Goal: Transaction & Acquisition: Purchase product/service

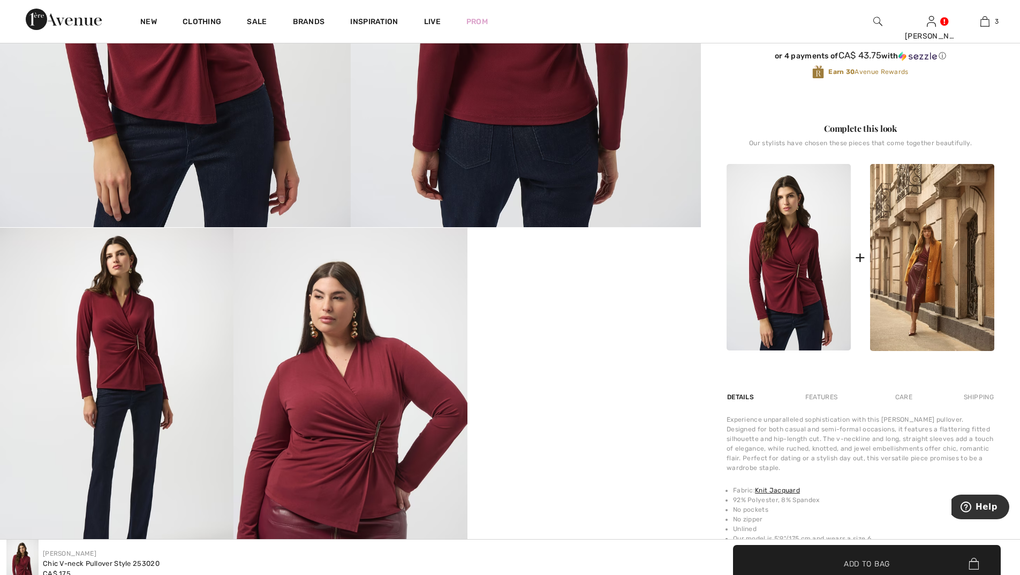
scroll to position [536, 0]
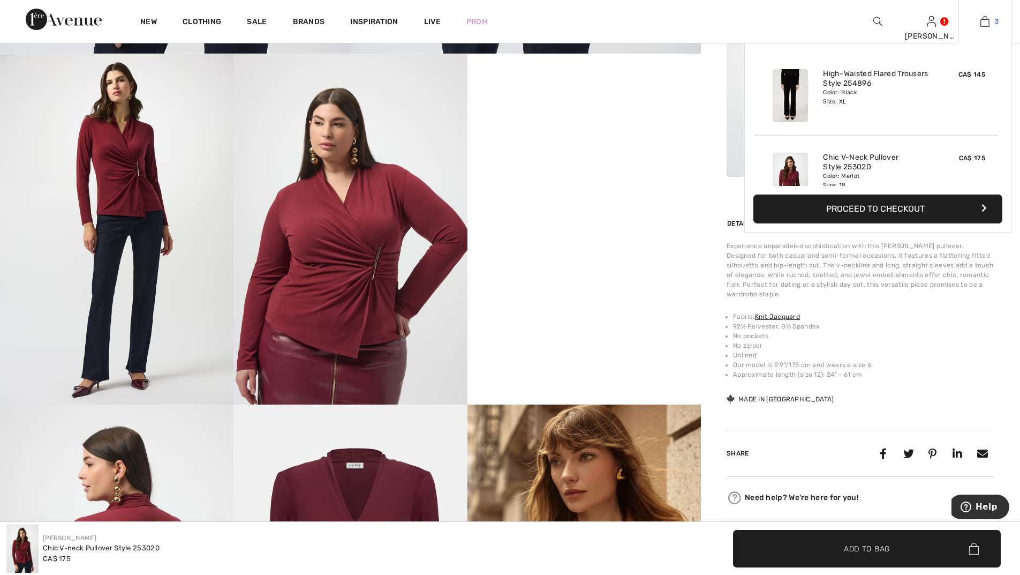
click at [982, 22] on img at bounding box center [985, 21] width 9 height 13
click at [983, 20] on img at bounding box center [985, 21] width 9 height 13
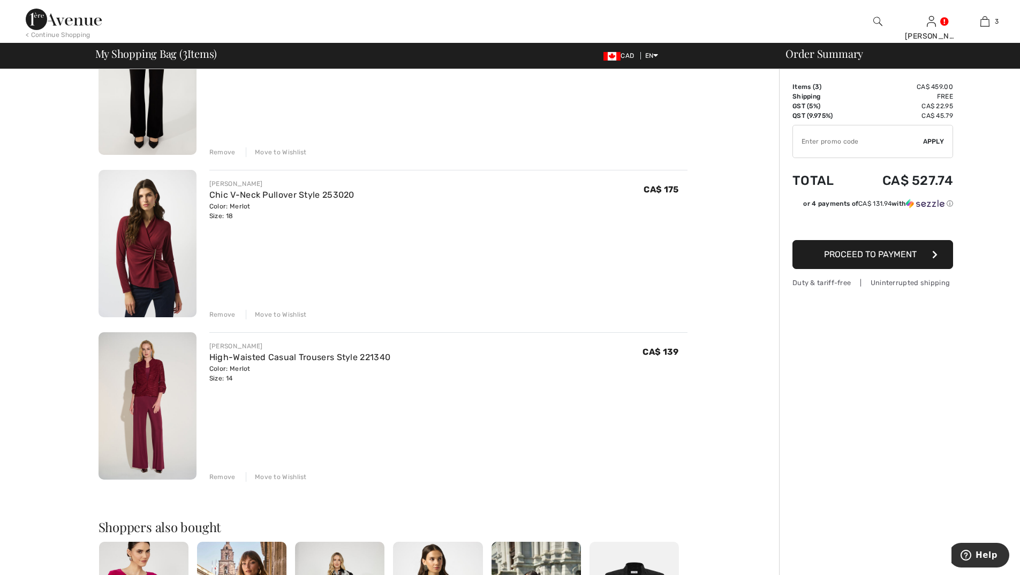
scroll to position [214, 0]
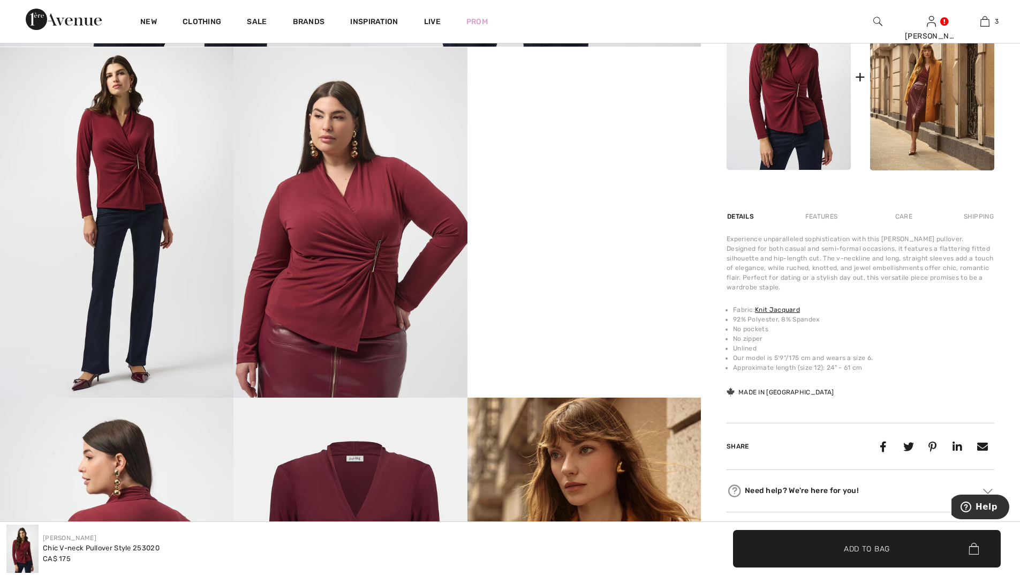
click at [881, 18] on img at bounding box center [878, 21] width 9 height 13
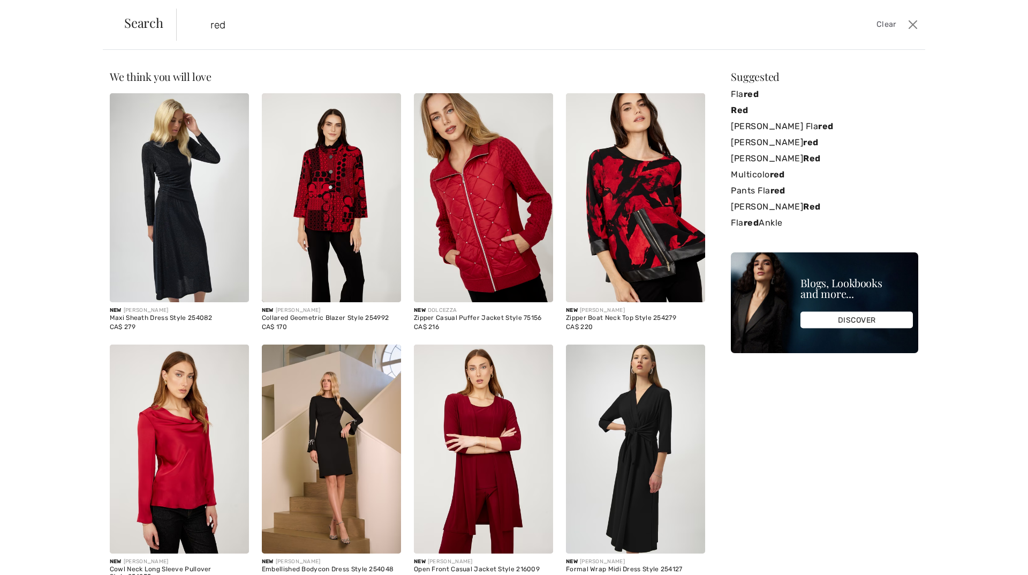
type input "red"
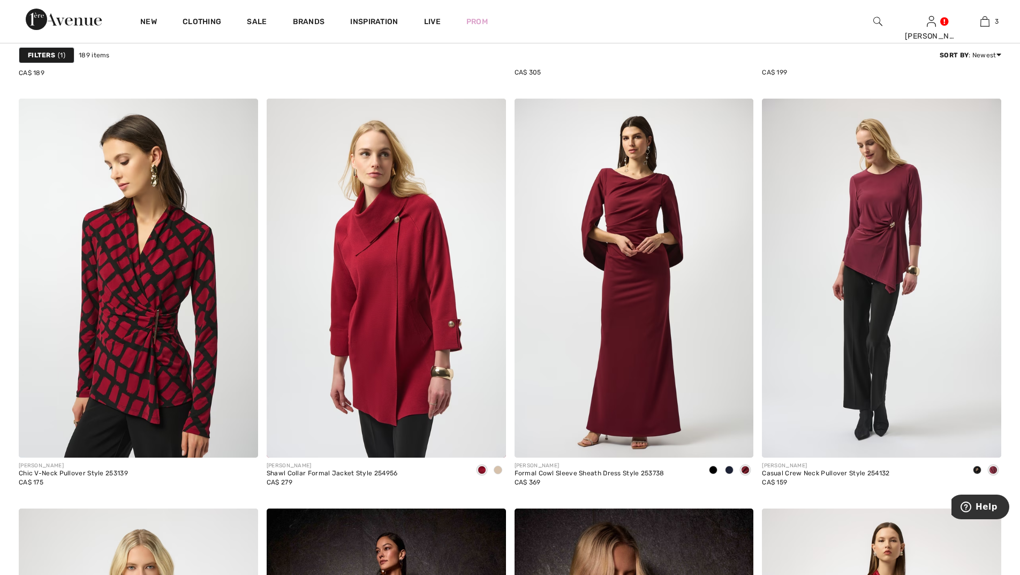
scroll to position [4071, 0]
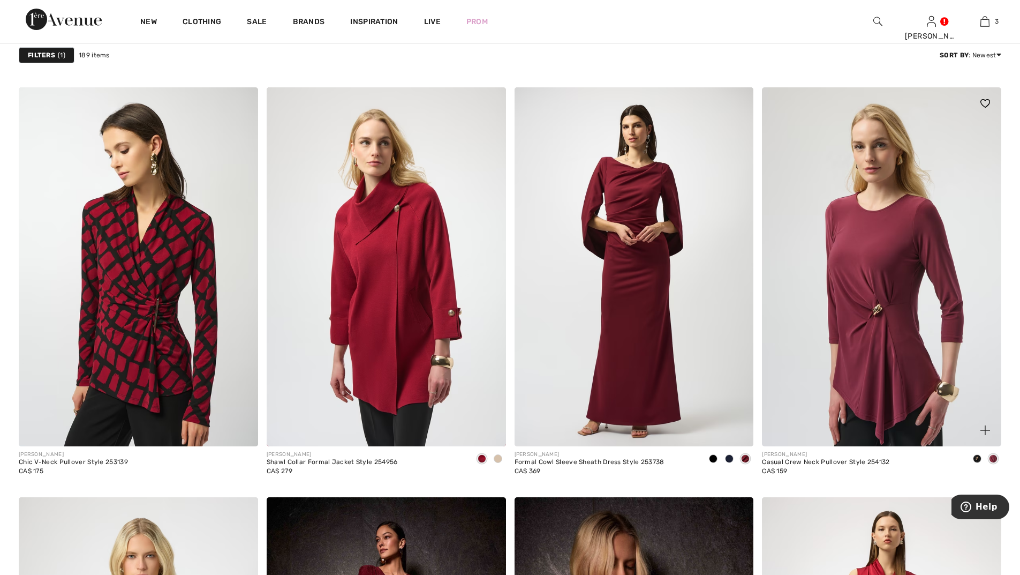
click at [866, 293] on img at bounding box center [881, 266] width 239 height 359
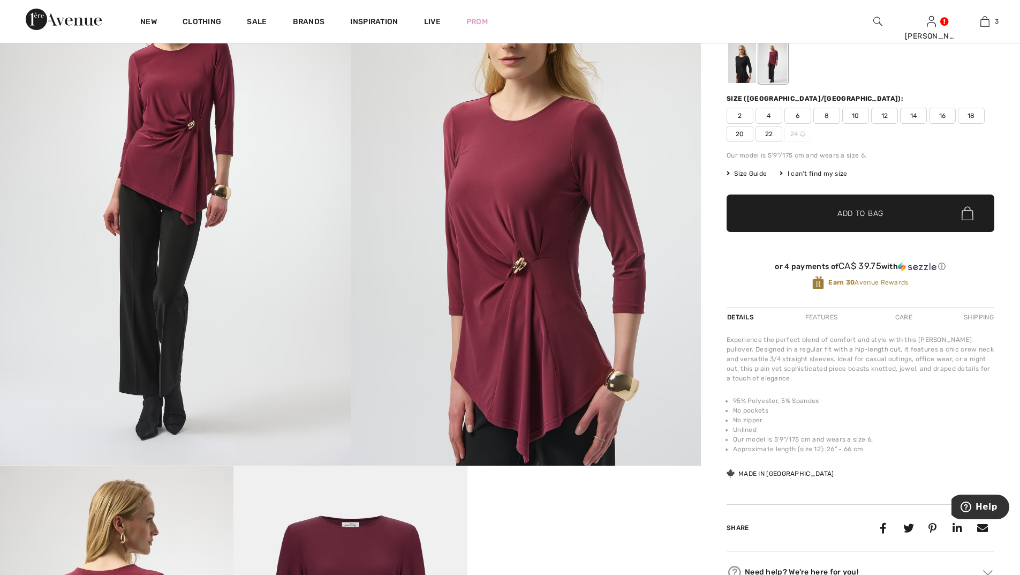
scroll to position [107, 0]
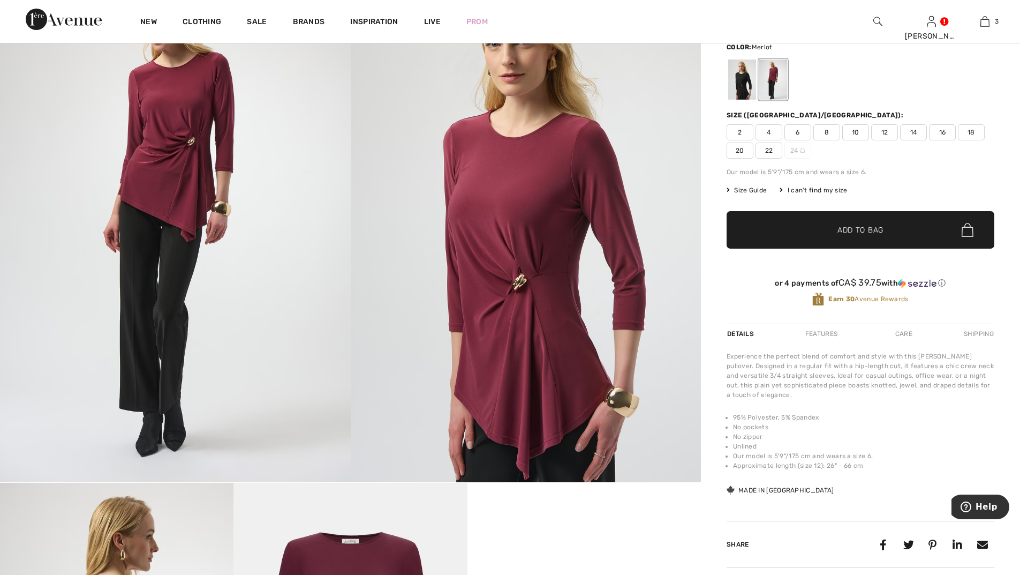
click at [942, 129] on span "16" at bounding box center [942, 132] width 27 height 16
click at [826, 231] on span "✔ Added to Bag" at bounding box center [844, 229] width 65 height 11
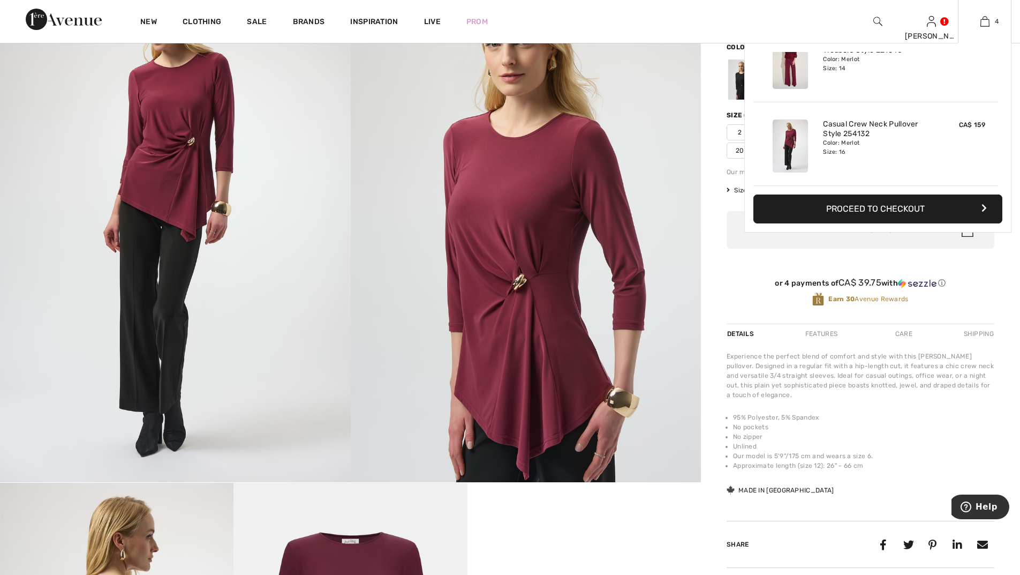
scroll to position [0, 0]
click at [987, 21] on img at bounding box center [985, 21] width 9 height 13
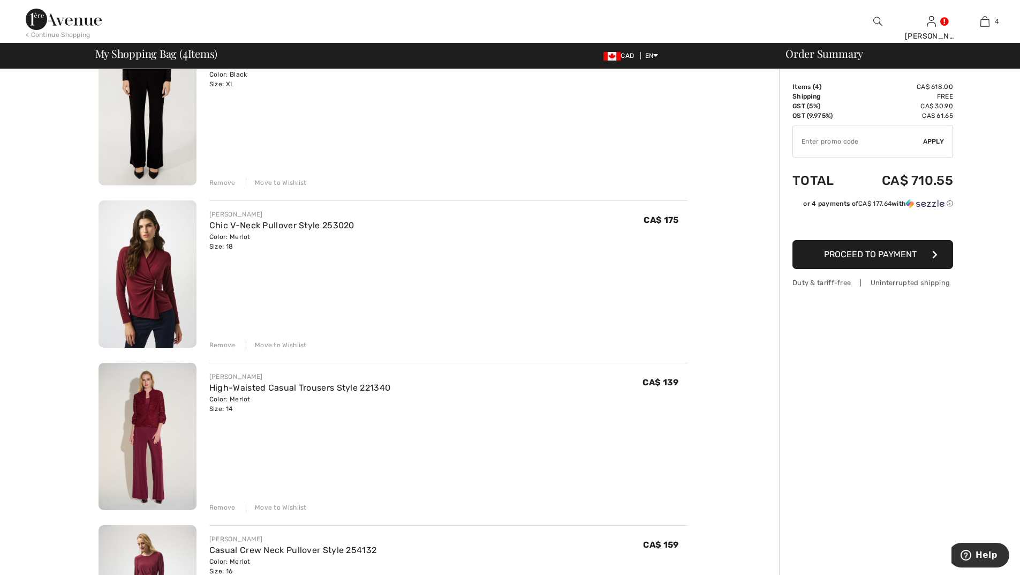
scroll to position [161, 0]
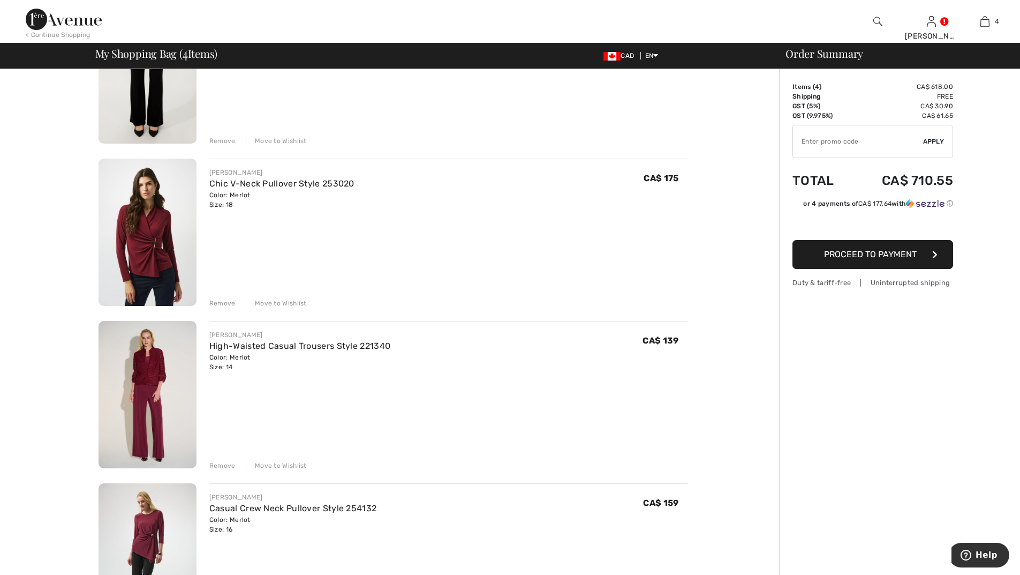
click at [215, 299] on div "Remove" at bounding box center [222, 303] width 26 height 10
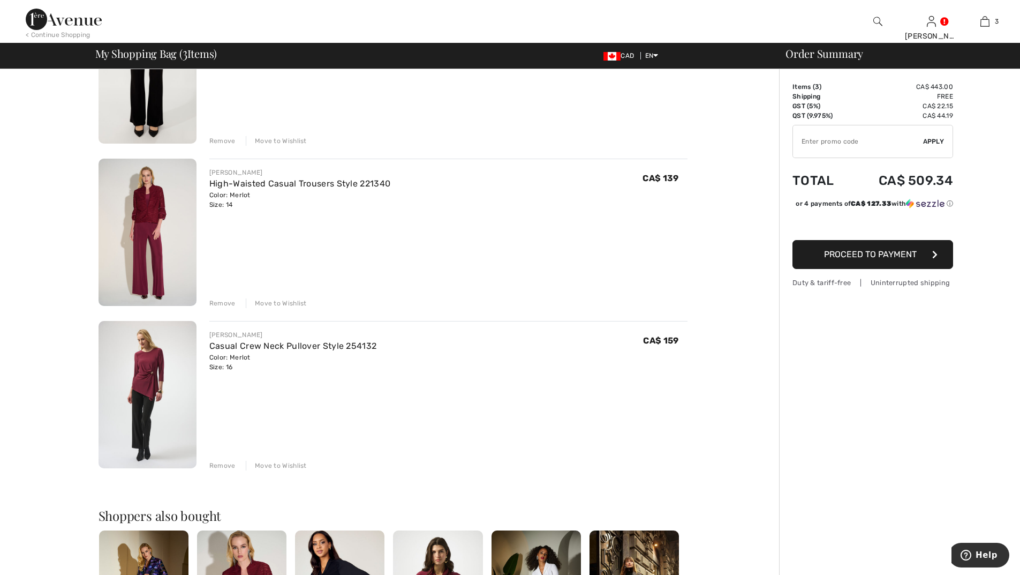
click at [280, 140] on div "Move to Wishlist" at bounding box center [276, 141] width 61 height 10
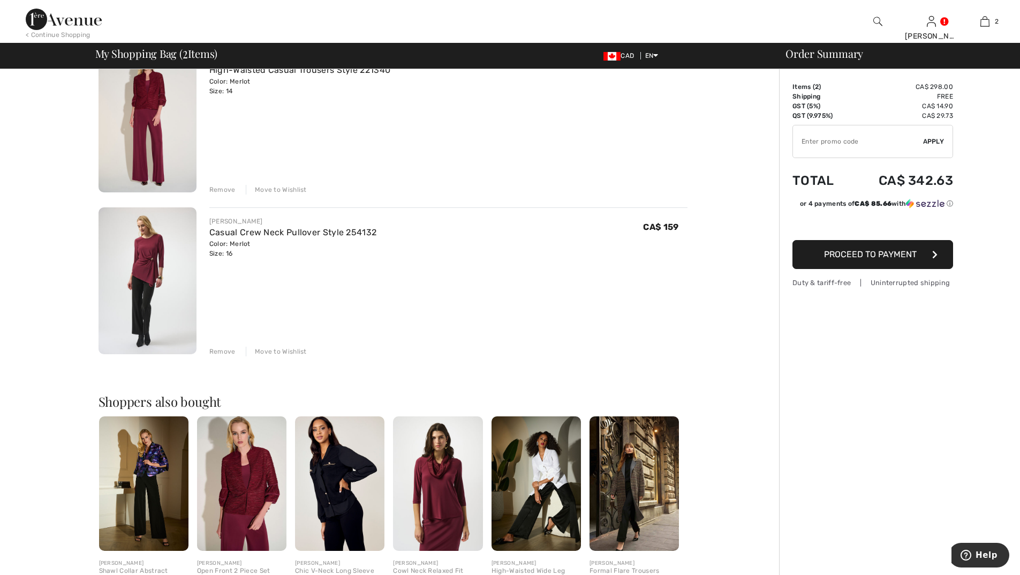
scroll to position [146, 0]
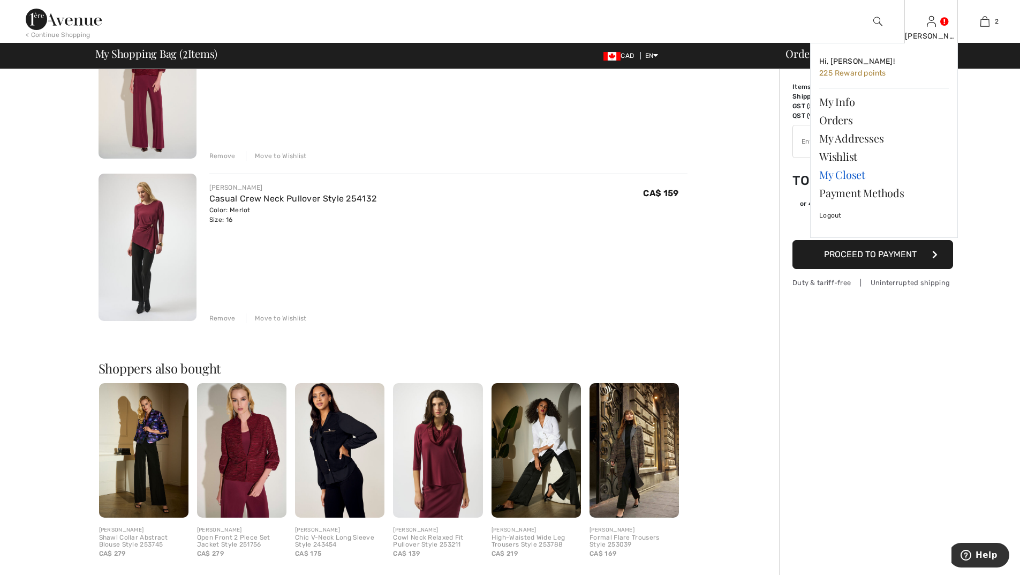
click at [833, 174] on link "My Closet" at bounding box center [884, 175] width 130 height 18
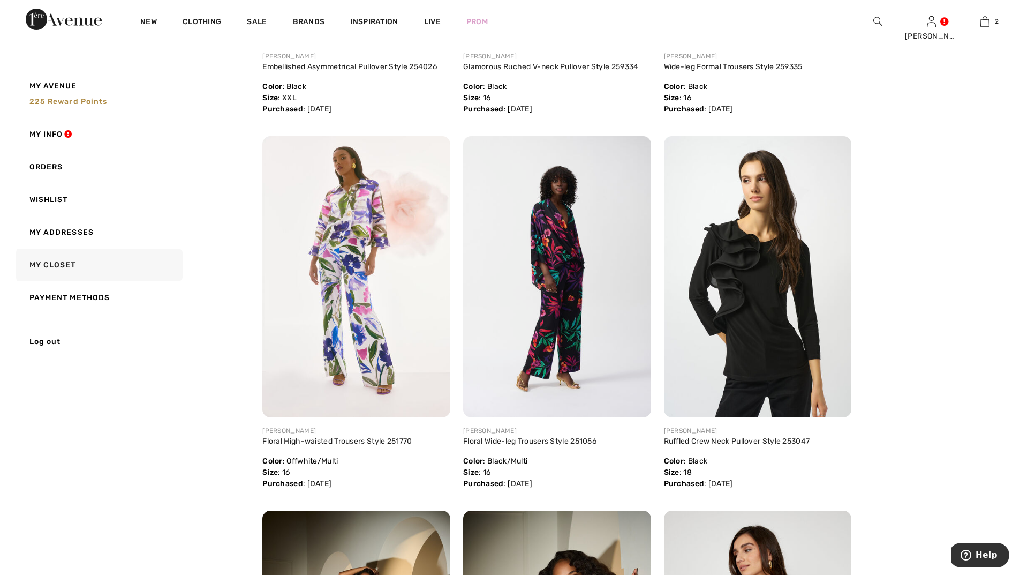
scroll to position [803, 0]
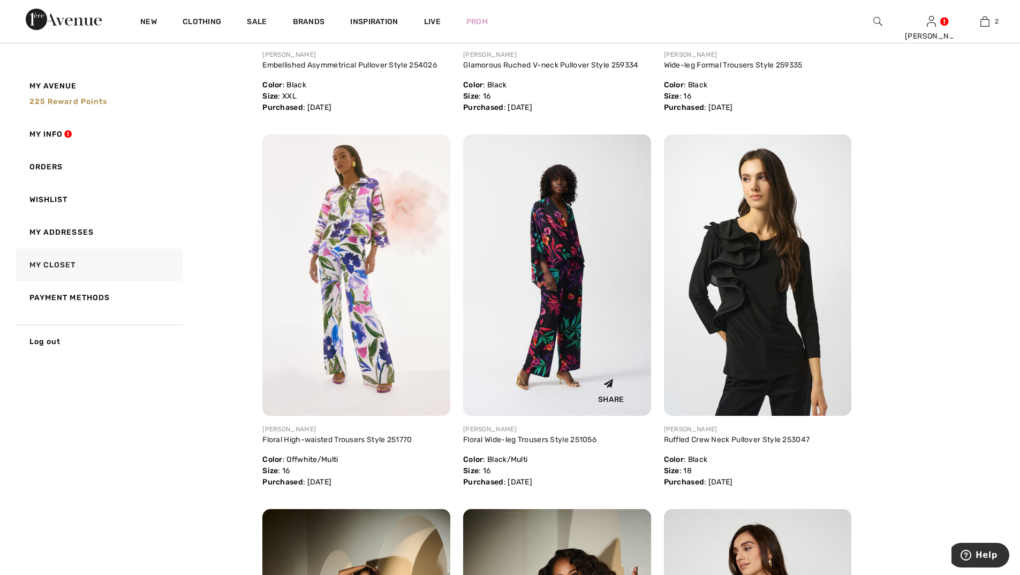
click at [572, 317] on img at bounding box center [557, 274] width 188 height 281
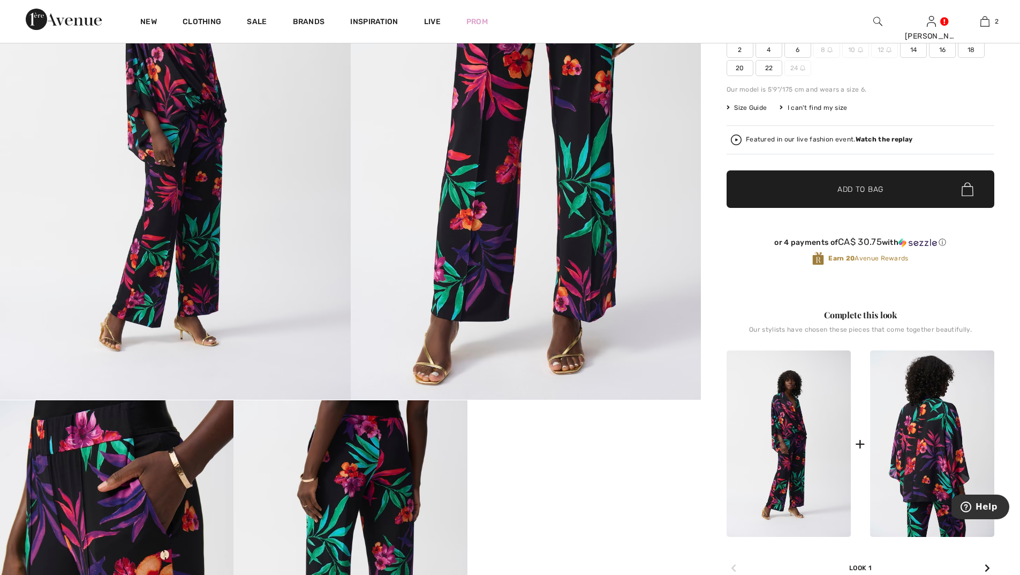
scroll to position [321, 0]
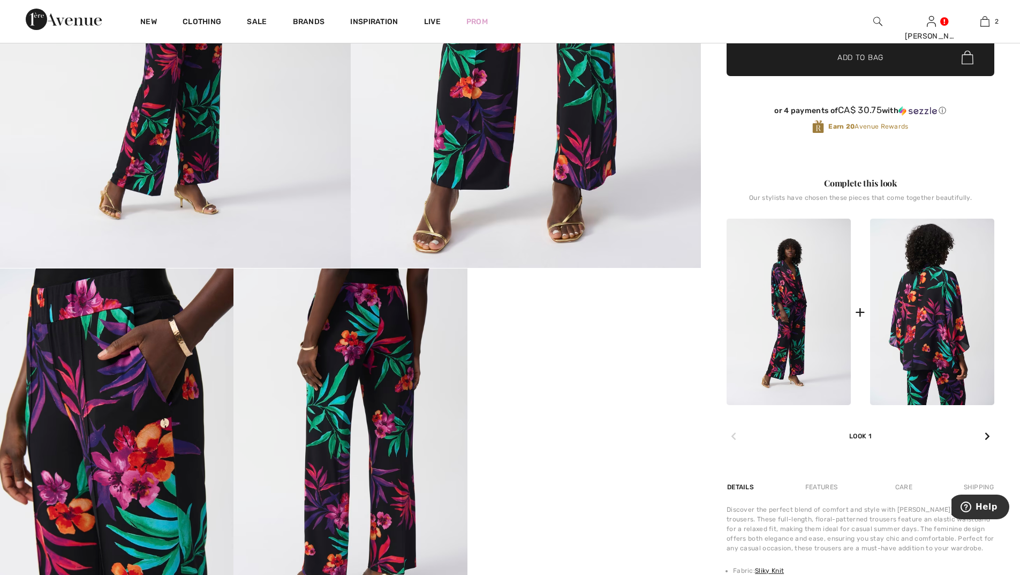
click at [904, 321] on img at bounding box center [932, 312] width 124 height 187
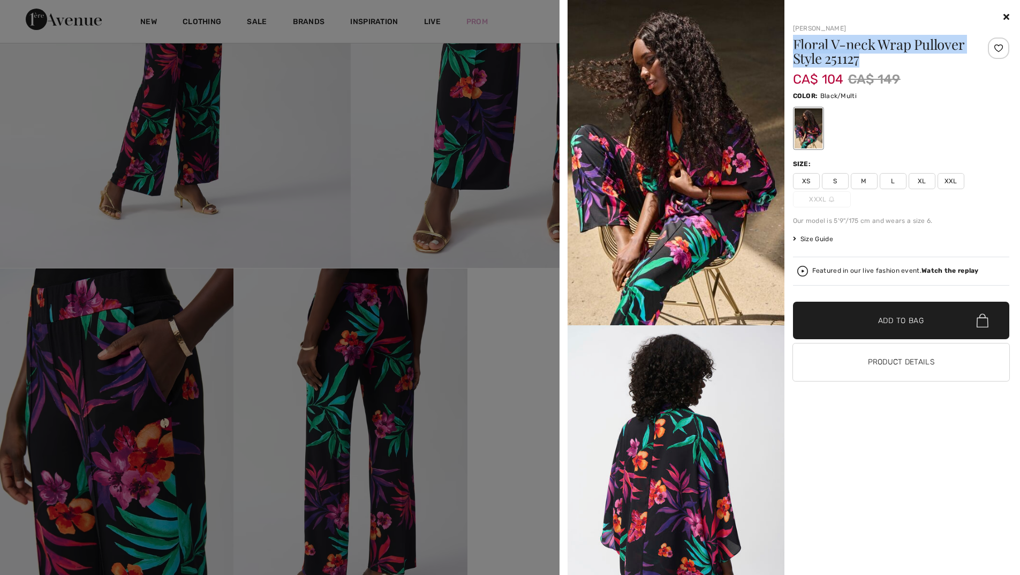
drag, startPoint x: 793, startPoint y: 40, endPoint x: 932, endPoint y: 65, distance: 141.5
click at [932, 65] on h1 "Floral V-neck Wrap Pullover Style 251127" at bounding box center [883, 51] width 181 height 28
copy h1 "Floral V-neck Wrap Pullover Style 251127"
click at [472, 350] on div at bounding box center [510, 287] width 1020 height 575
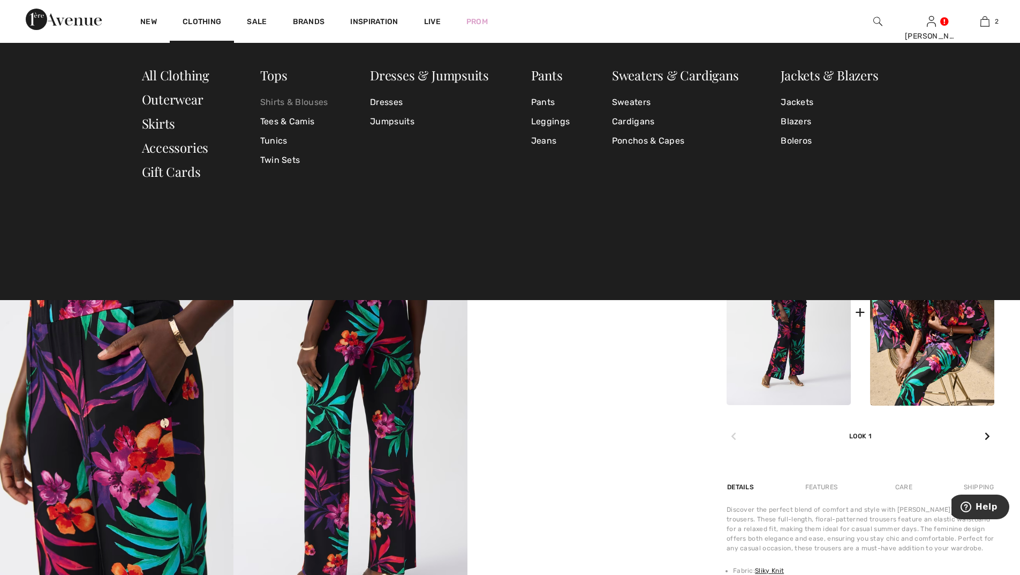
click at [274, 99] on link "Shirts & Blouses" at bounding box center [294, 102] width 68 height 19
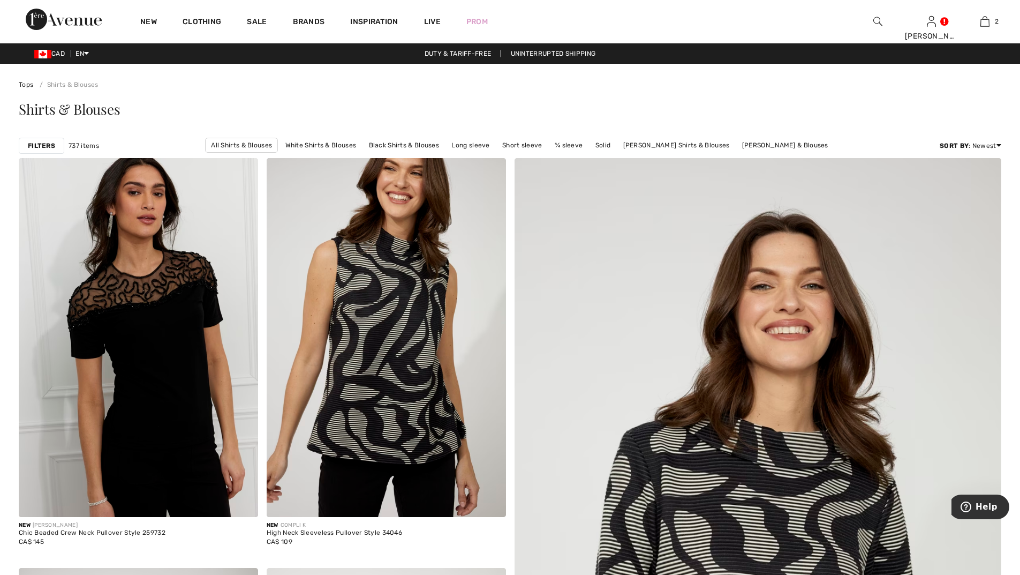
click at [31, 137] on div "Filters 737 items All Shirts & Blouses White Shirts & Blouses Black Shirts & Bl…" at bounding box center [510, 145] width 983 height 25
click at [32, 148] on strong "Filters" at bounding box center [41, 146] width 27 height 10
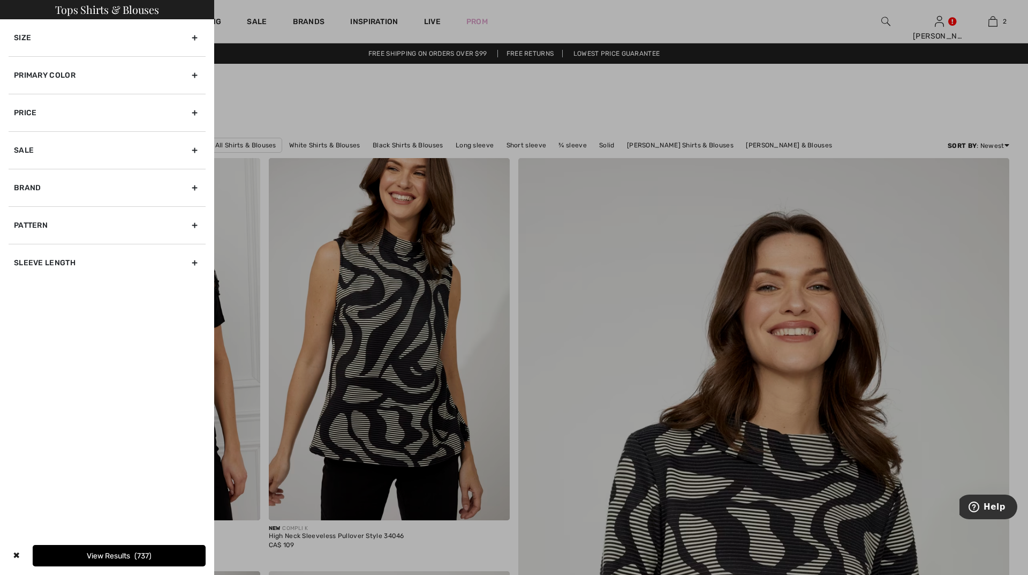
click at [51, 76] on div "Primary Color" at bounding box center [107, 74] width 197 height 37
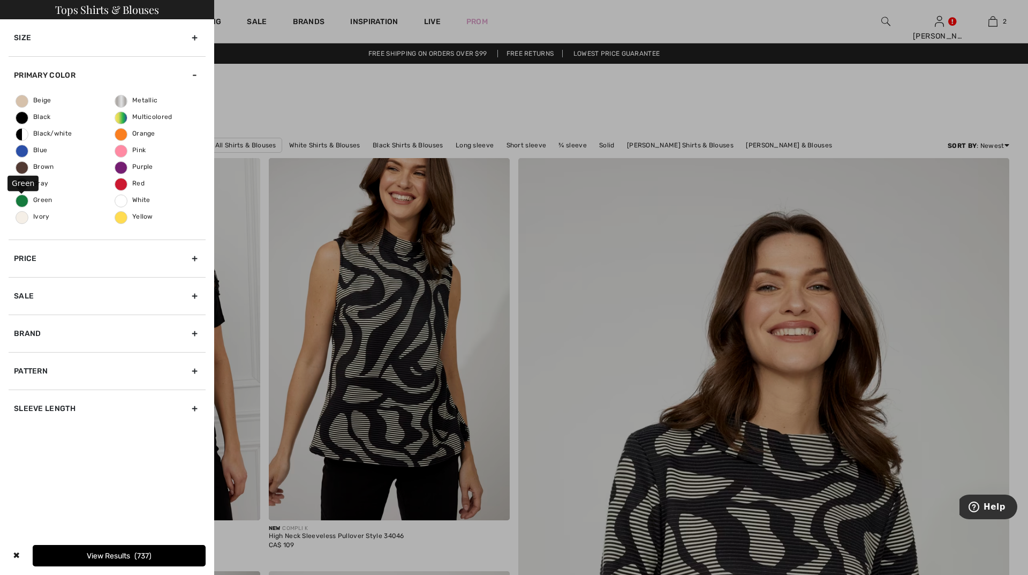
click at [28, 198] on span "Green" at bounding box center [34, 199] width 36 height 7
click at [0, 0] on input "Green" at bounding box center [0, 0] width 0 height 0
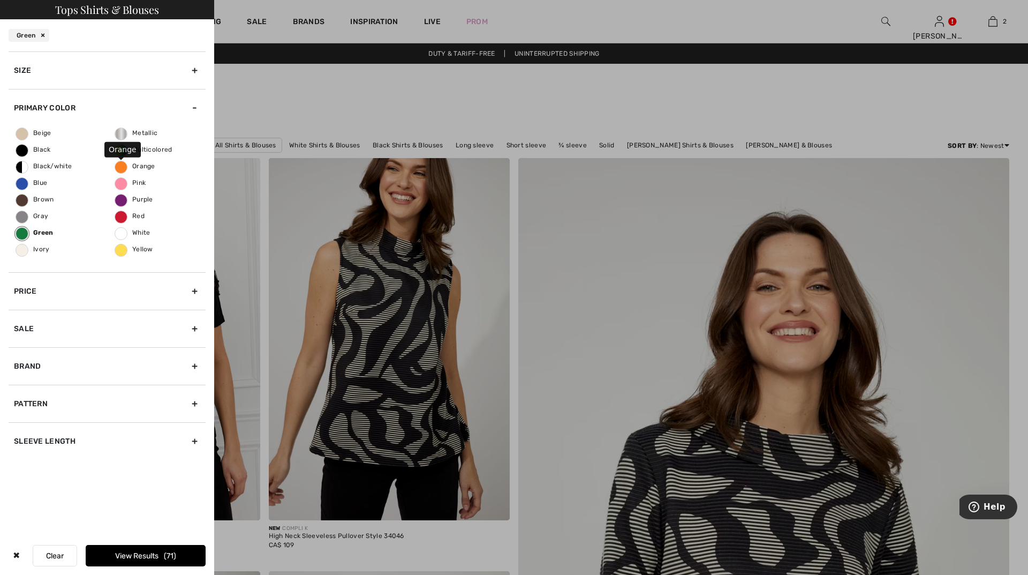
click at [129, 166] on span "Orange" at bounding box center [135, 165] width 40 height 7
click at [0, 0] on input "Orange" at bounding box center [0, 0] width 0 height 0
click at [148, 552] on button "View Results 86" at bounding box center [146, 555] width 120 height 21
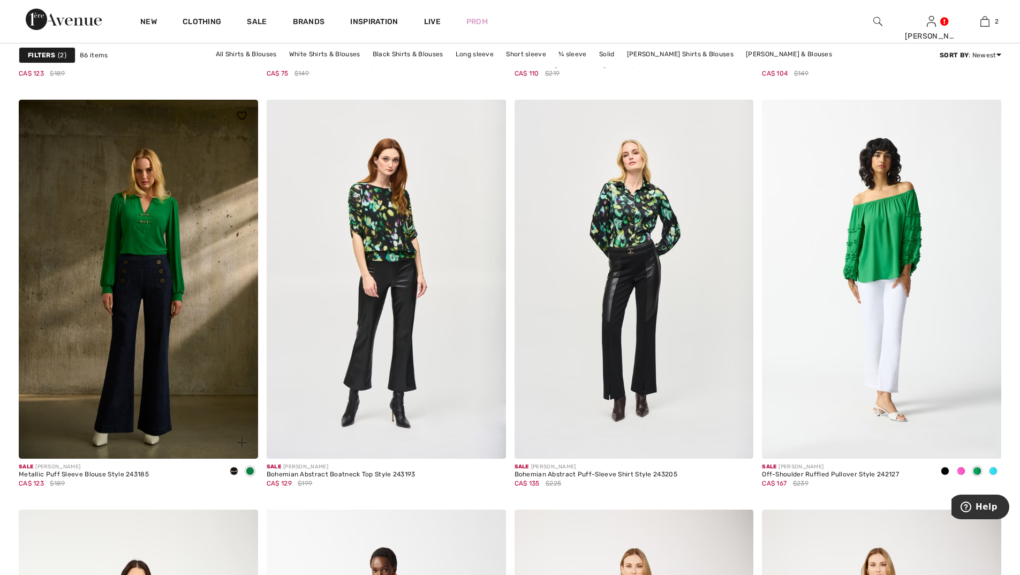
scroll to position [5570, 0]
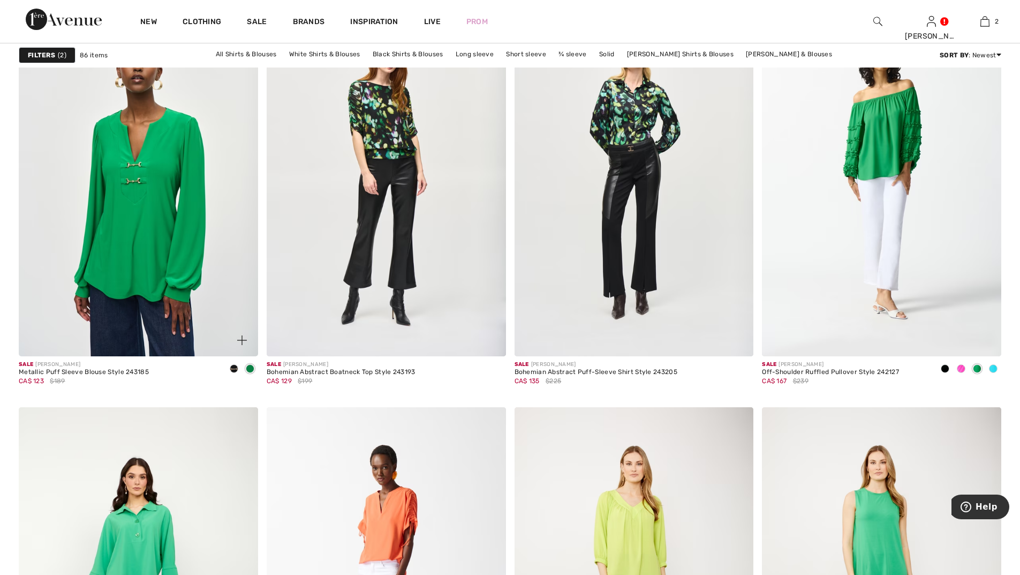
click at [148, 244] on img at bounding box center [138, 176] width 239 height 359
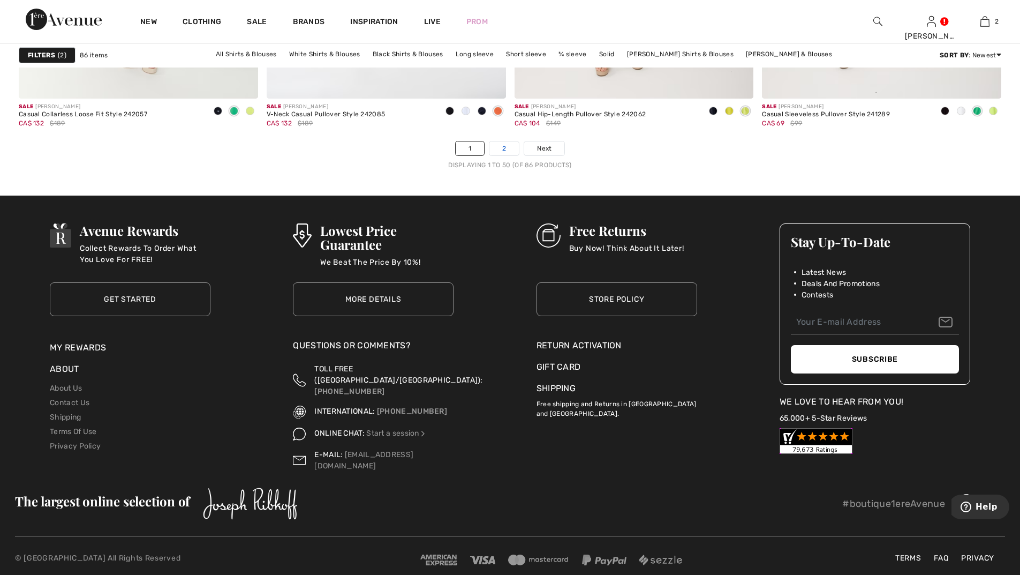
click at [502, 142] on link "2" at bounding box center [504, 148] width 29 height 14
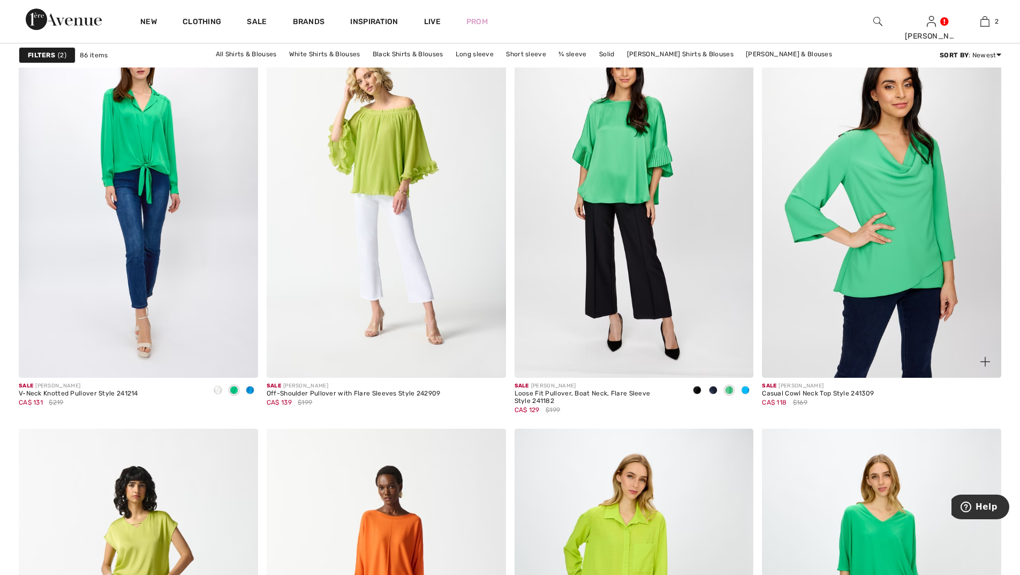
scroll to position [964, 0]
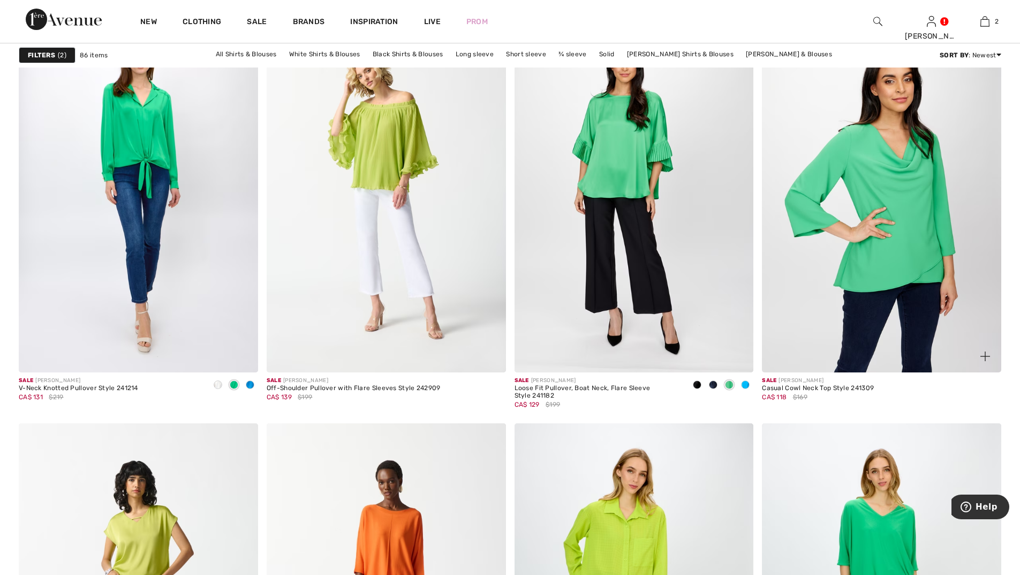
click at [862, 273] on img at bounding box center [881, 192] width 239 height 359
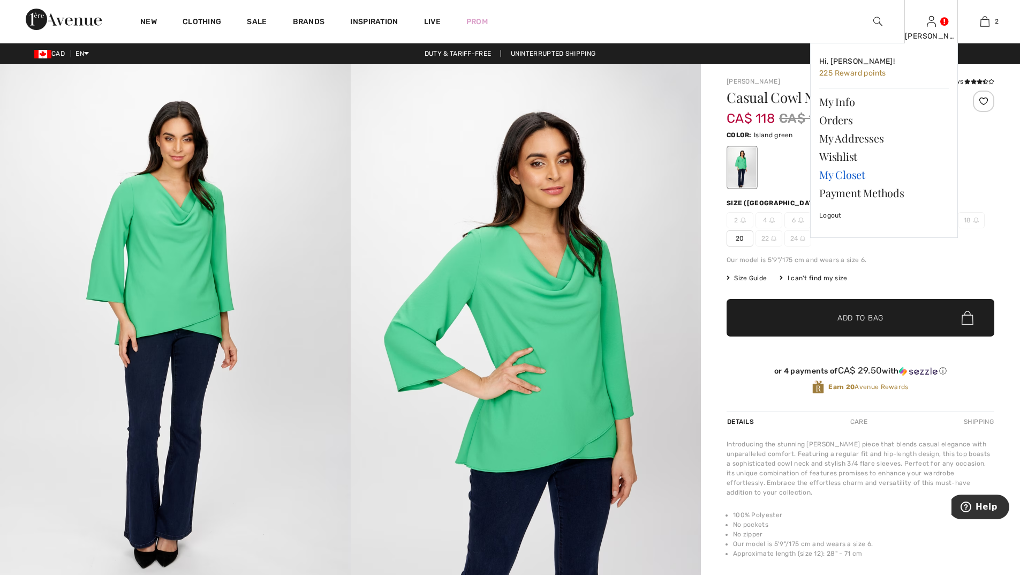
click at [849, 175] on link "My Closet" at bounding box center [884, 175] width 130 height 18
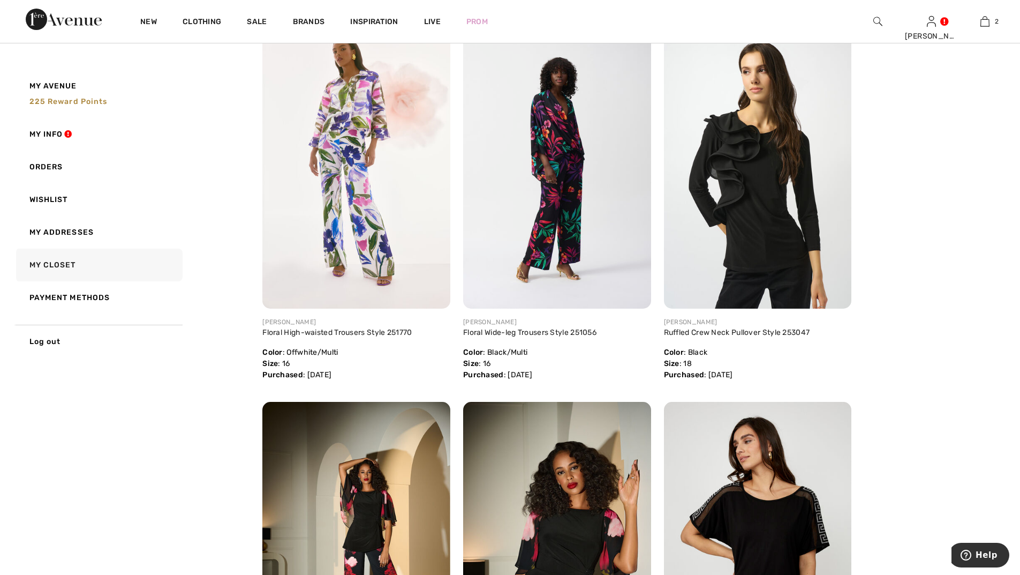
scroll to position [964, 0]
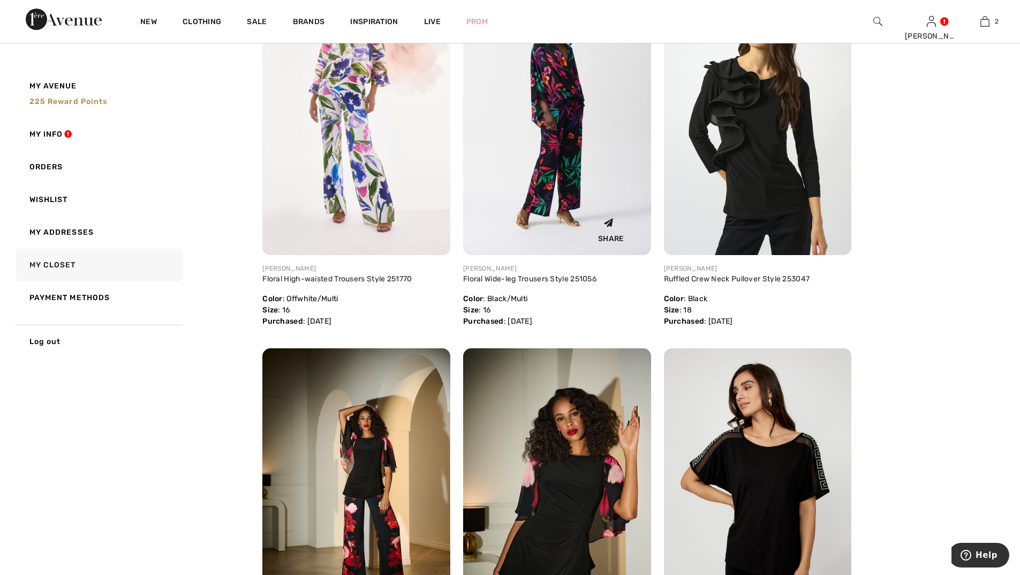
click at [575, 170] on img at bounding box center [557, 114] width 188 height 281
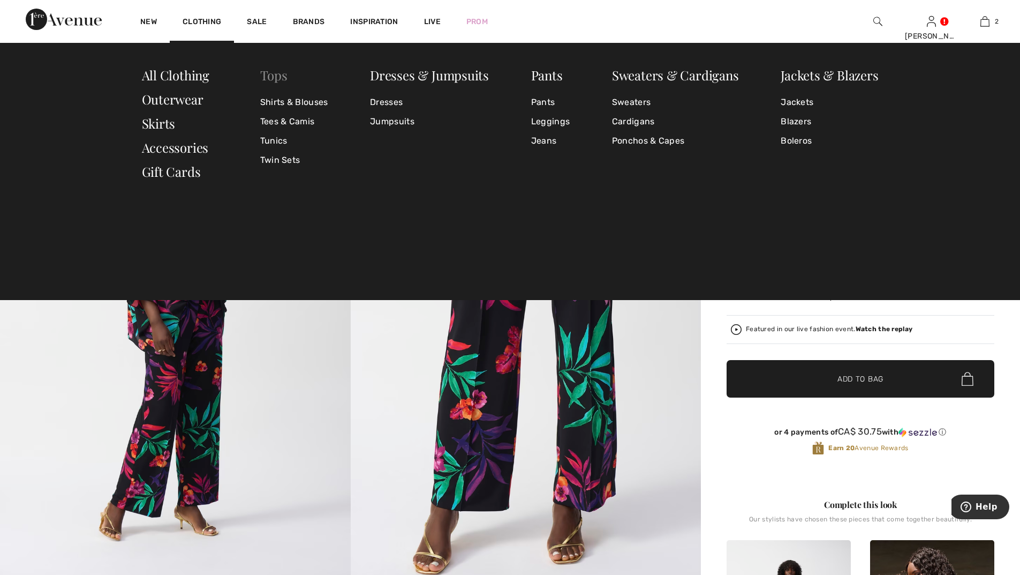
click at [274, 73] on link "Tops" at bounding box center [273, 74] width 27 height 17
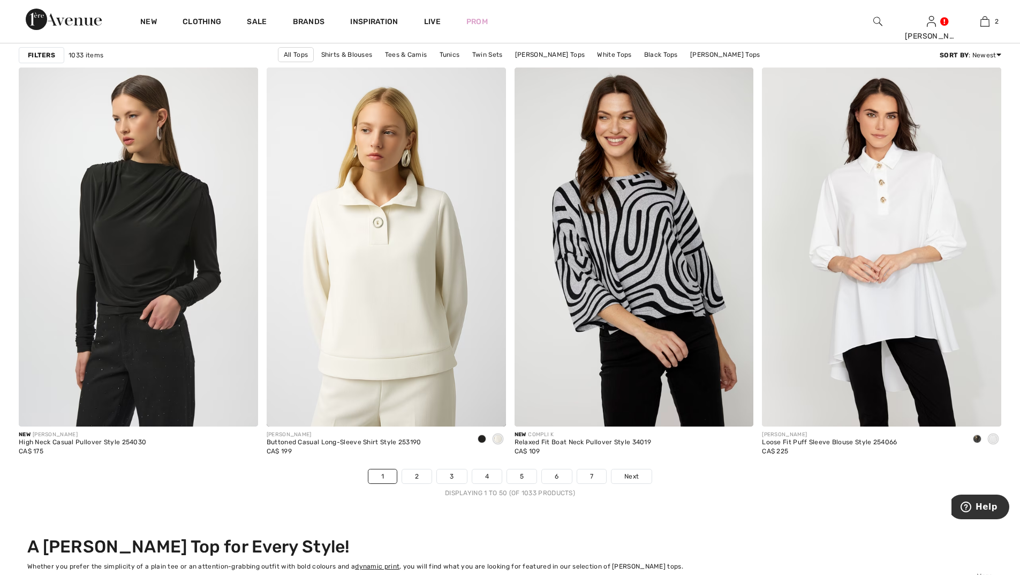
scroll to position [5935, 0]
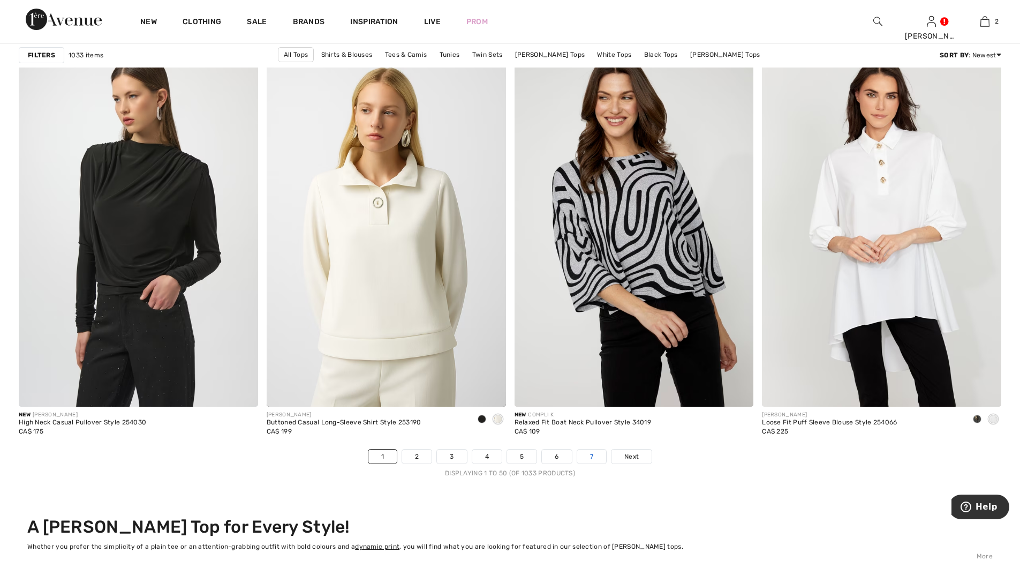
click at [599, 460] on link "7" at bounding box center [591, 456] width 29 height 14
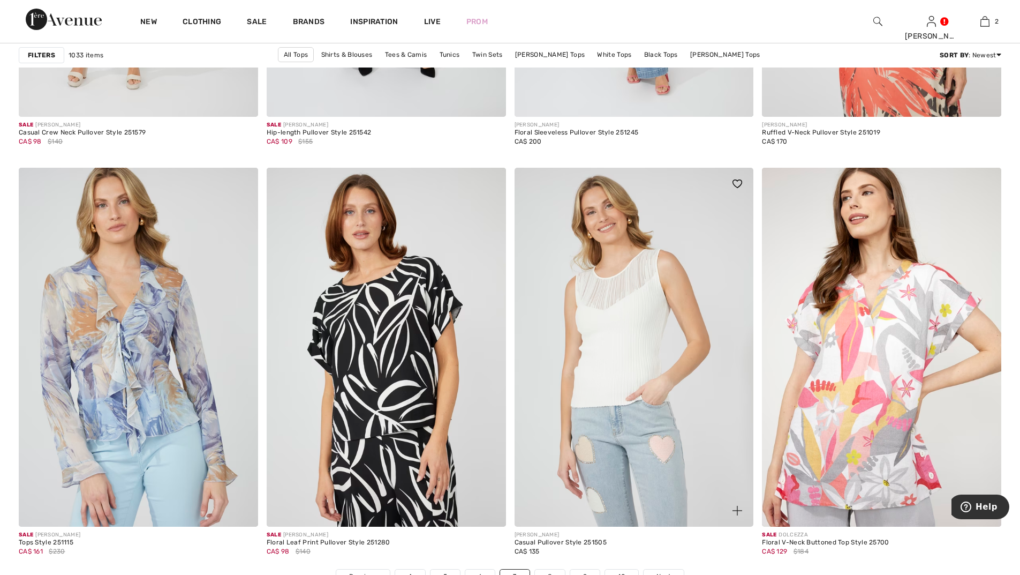
scroll to position [5892, 0]
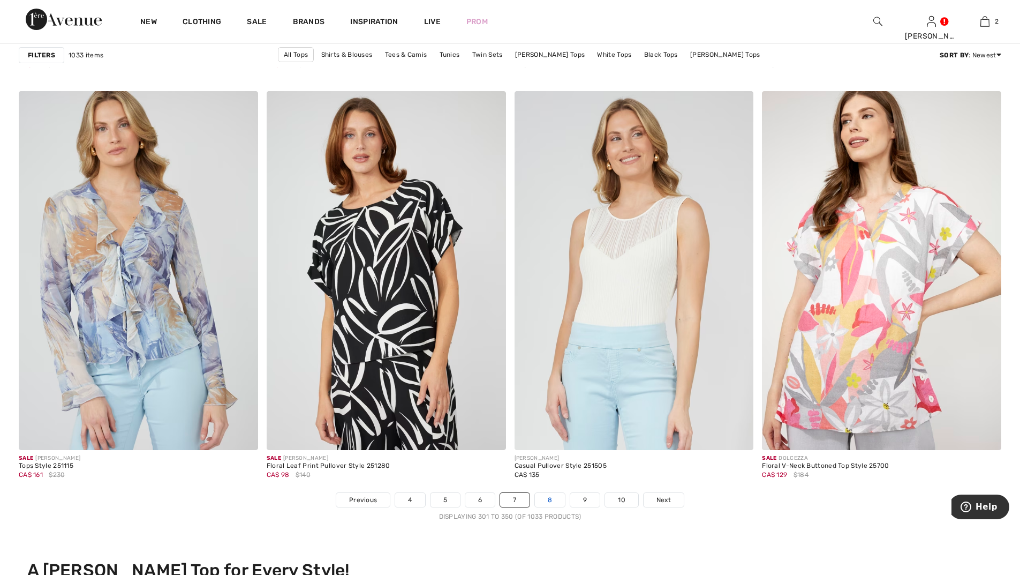
click at [548, 498] on link "8" at bounding box center [550, 500] width 30 height 14
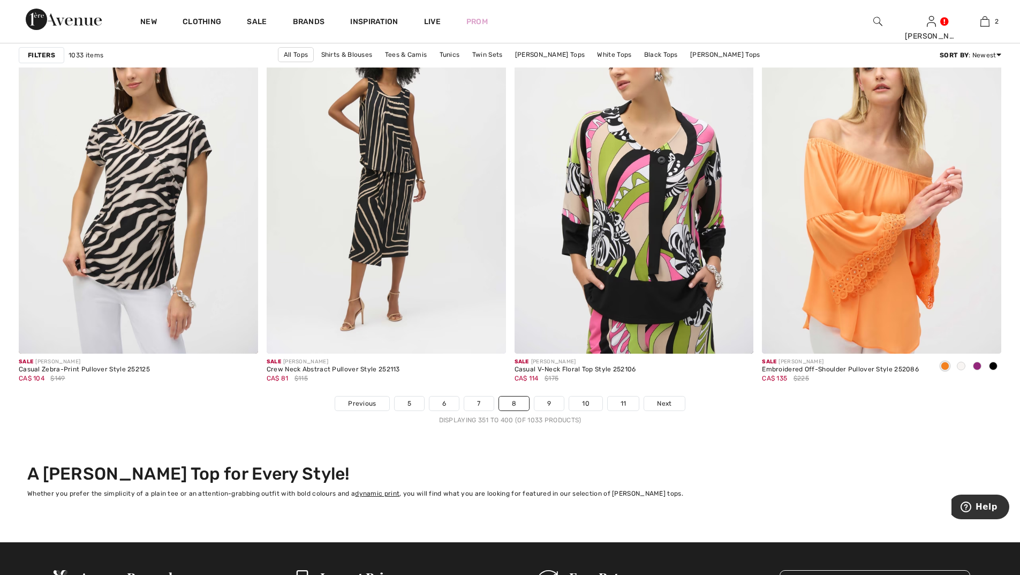
scroll to position [6052, 0]
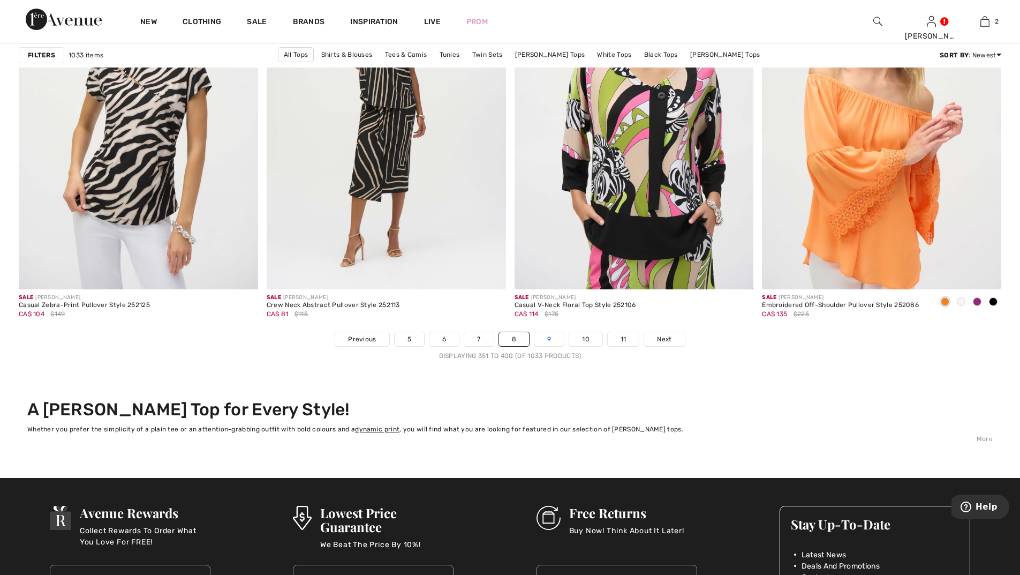
click at [550, 337] on link "9" at bounding box center [549, 339] width 29 height 14
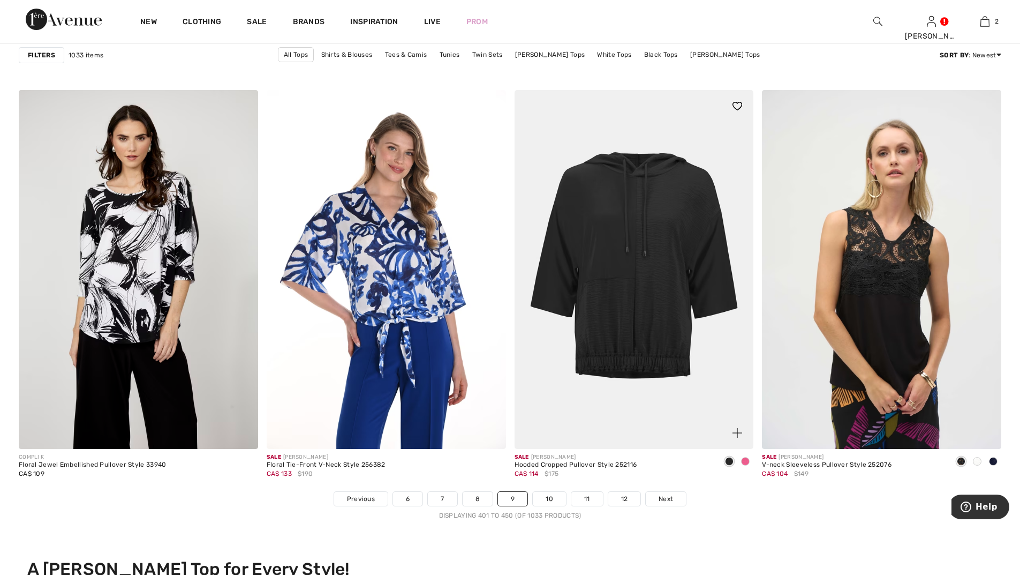
scroll to position [5892, 0]
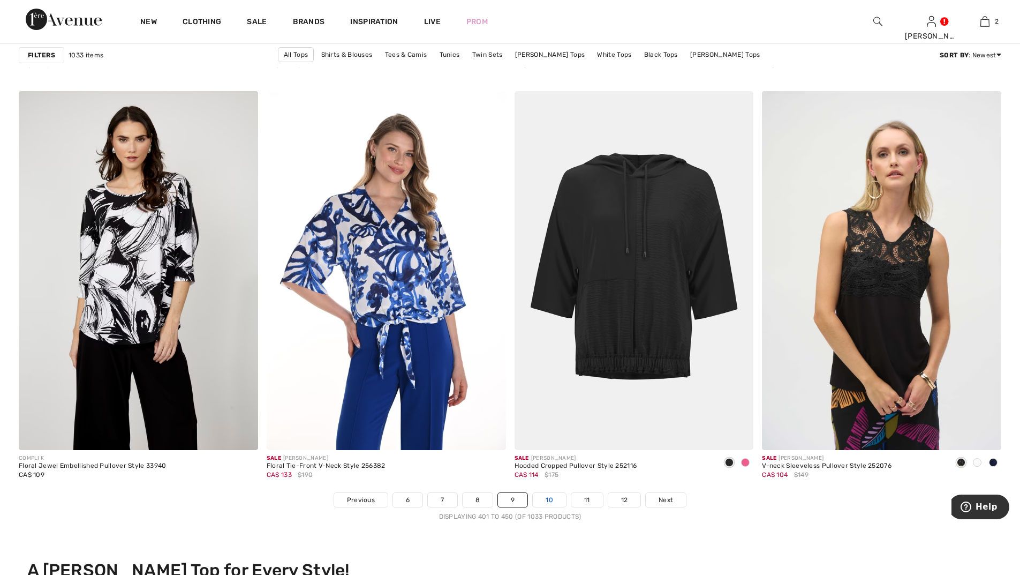
click at [545, 501] on link "10" at bounding box center [549, 500] width 33 height 14
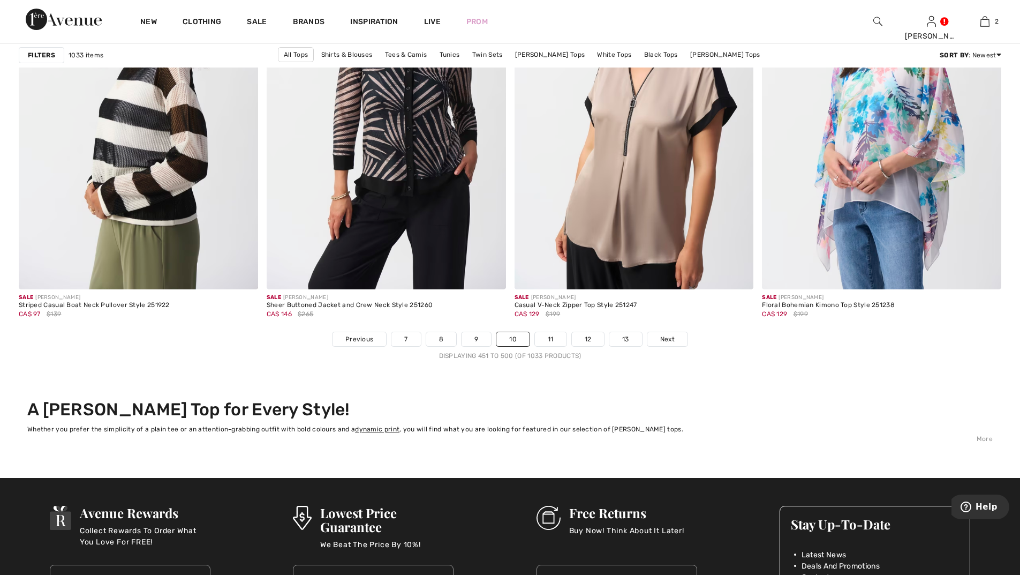
scroll to position [6213, 0]
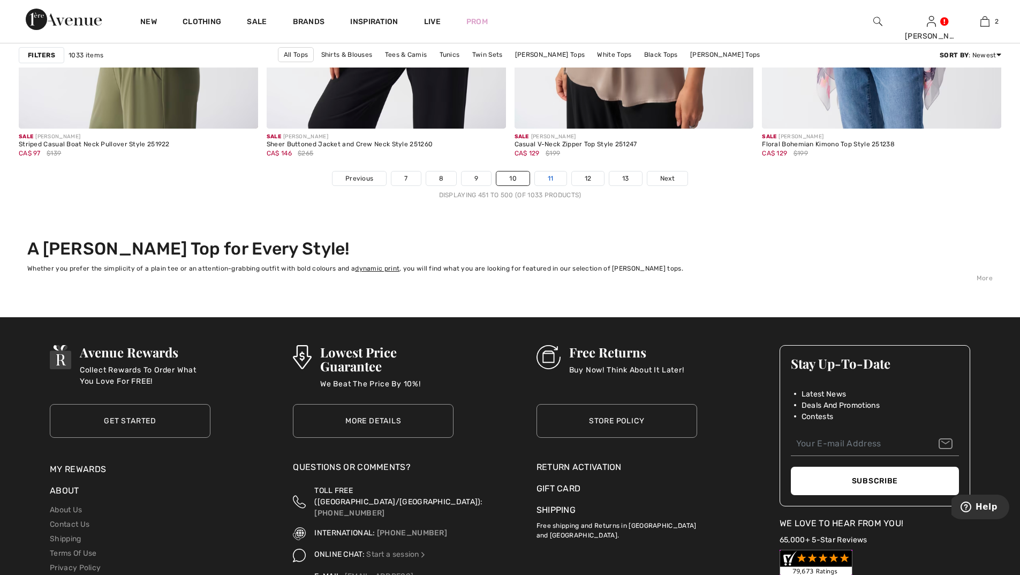
click at [555, 181] on link "11" at bounding box center [551, 178] width 32 height 14
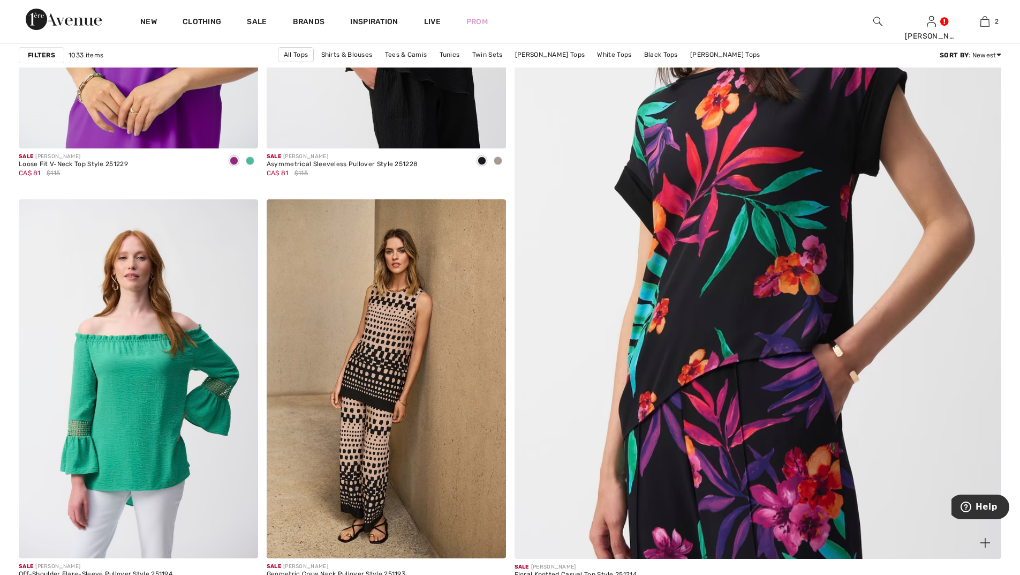
scroll to position [375, 0]
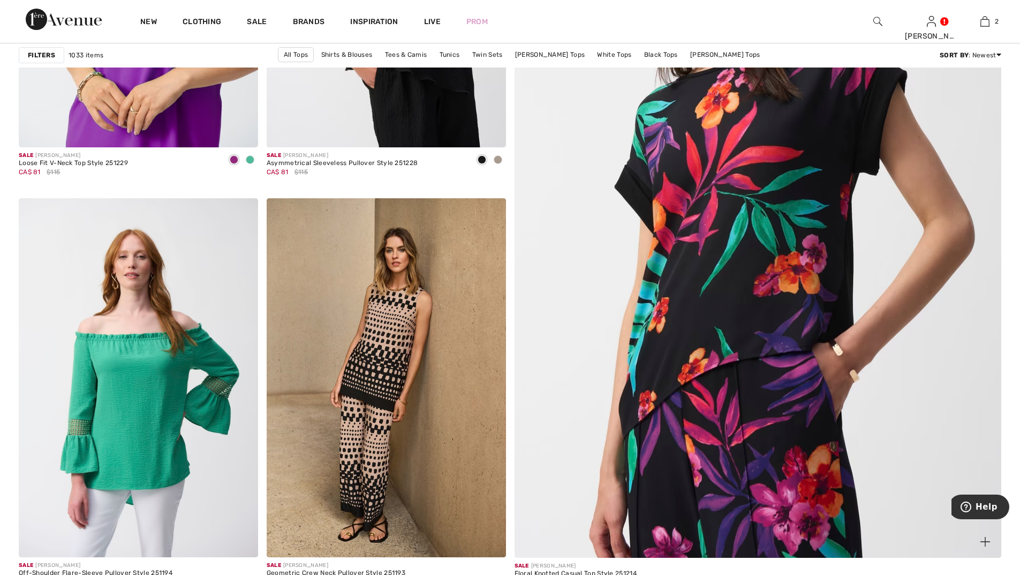
click at [734, 255] on img at bounding box center [758, 226] width 584 height 877
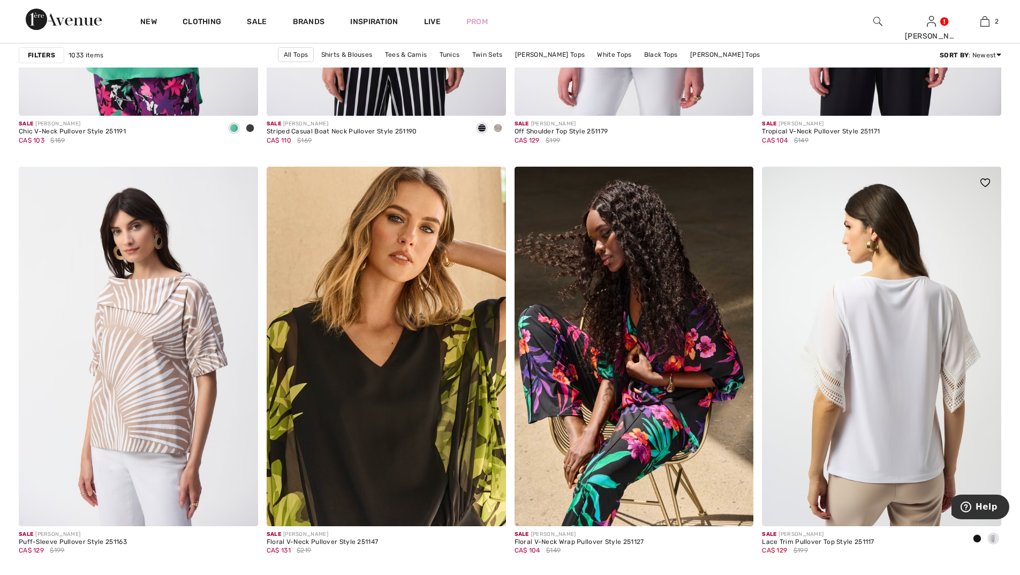
scroll to position [1232, 0]
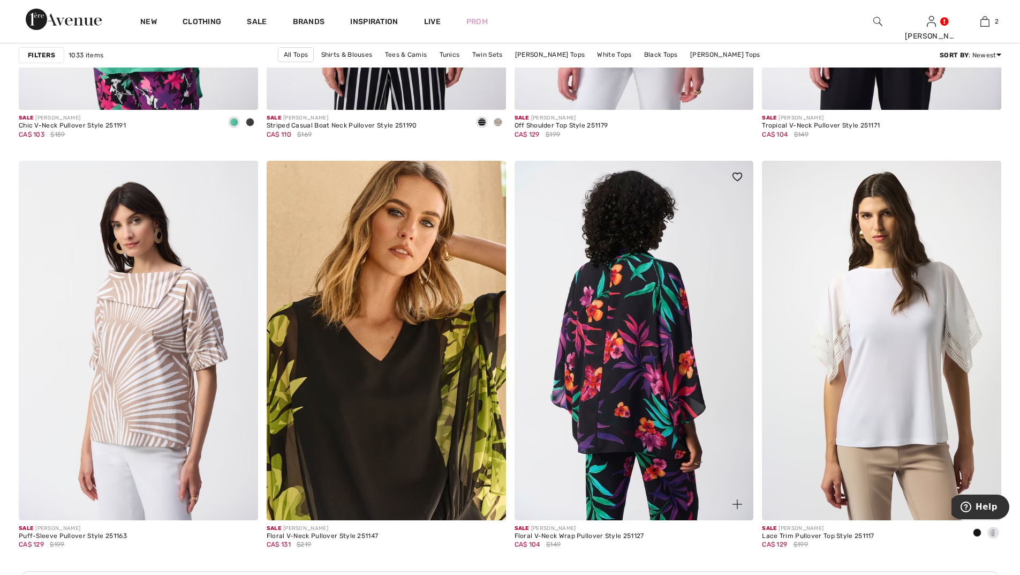
click at [625, 360] on img at bounding box center [634, 340] width 239 height 359
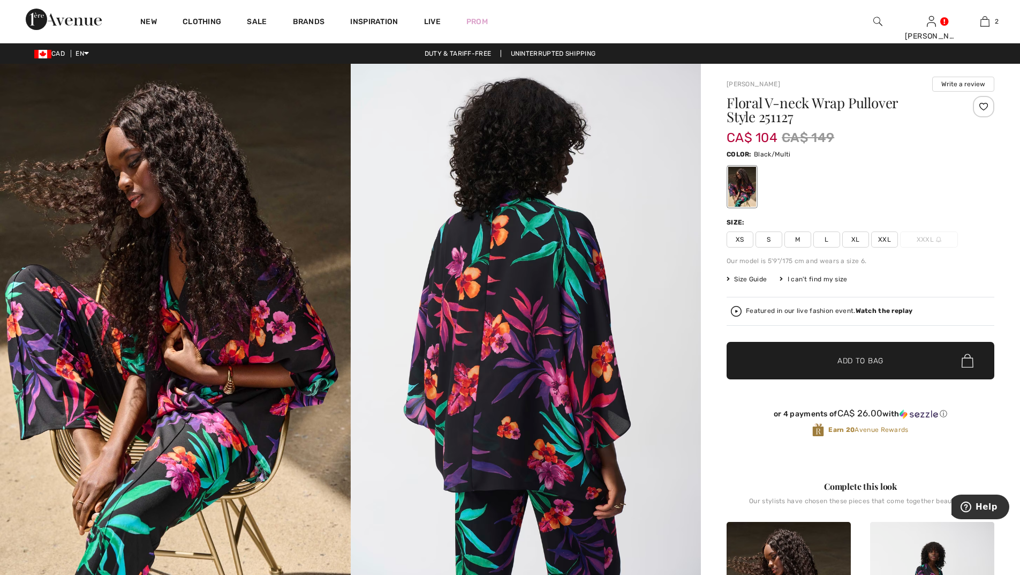
click at [887, 238] on span "XXL" at bounding box center [884, 239] width 27 height 16
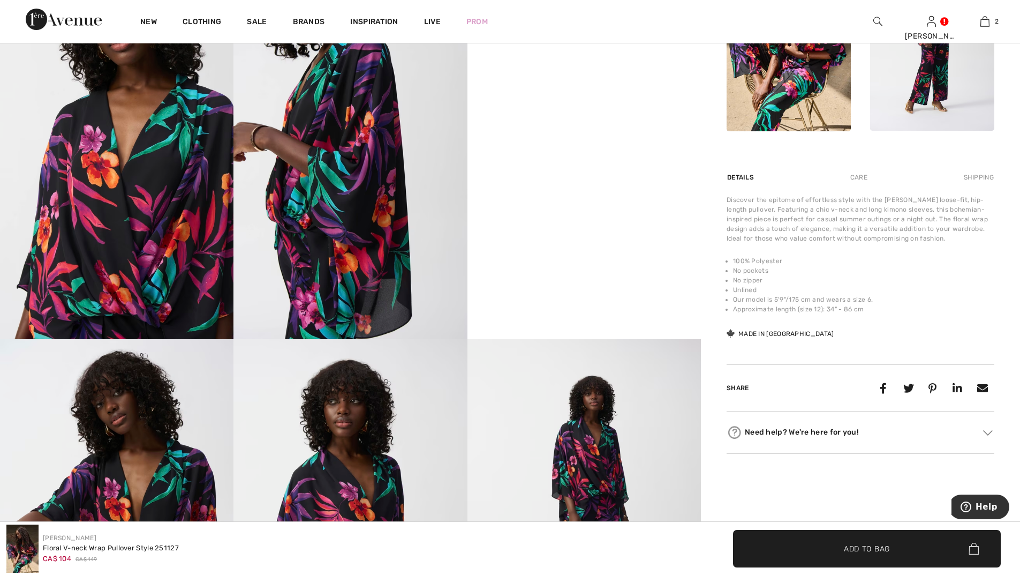
scroll to position [589, 0]
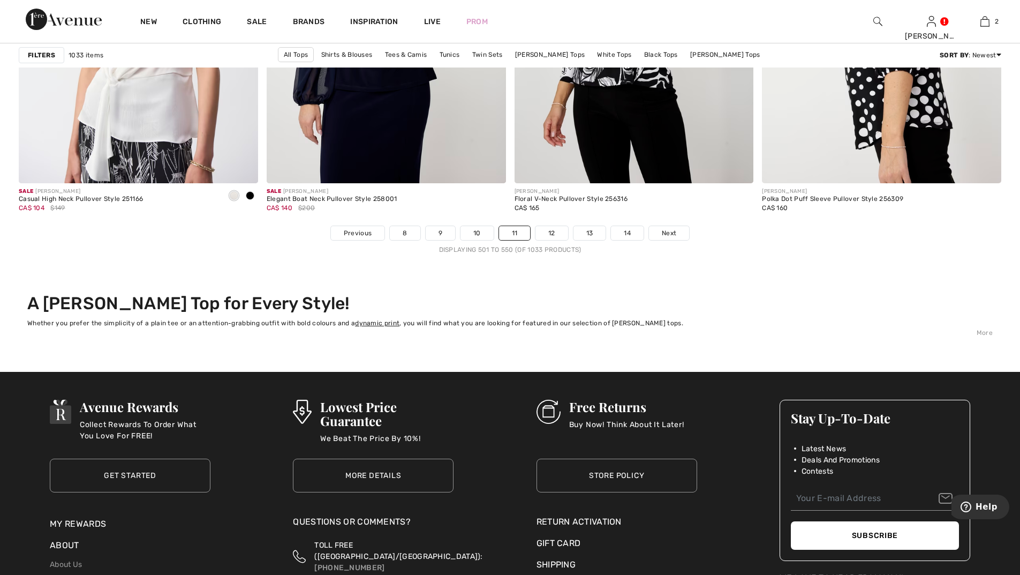
scroll to position [6160, 0]
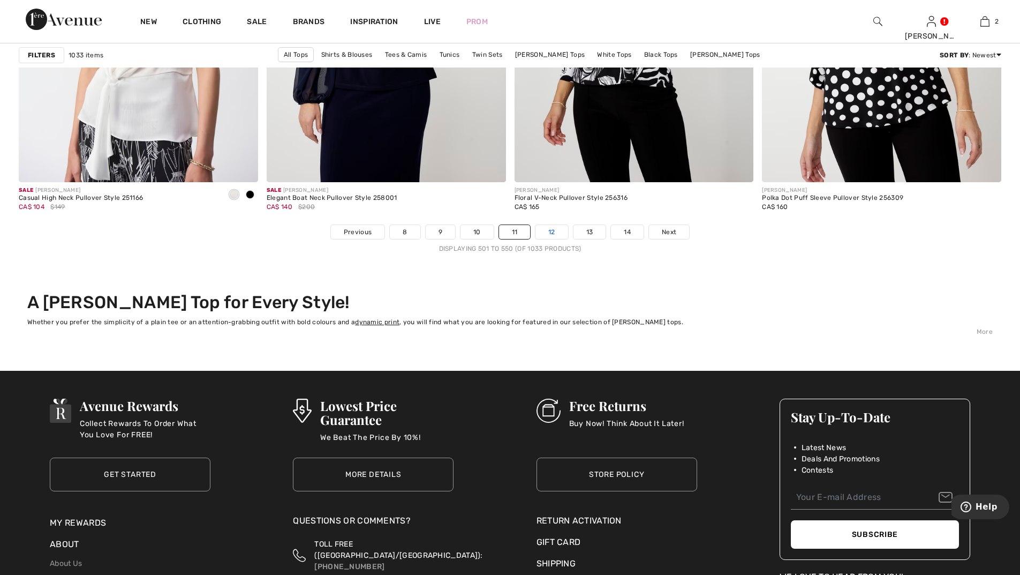
click at [553, 230] on link "12" at bounding box center [552, 232] width 33 height 14
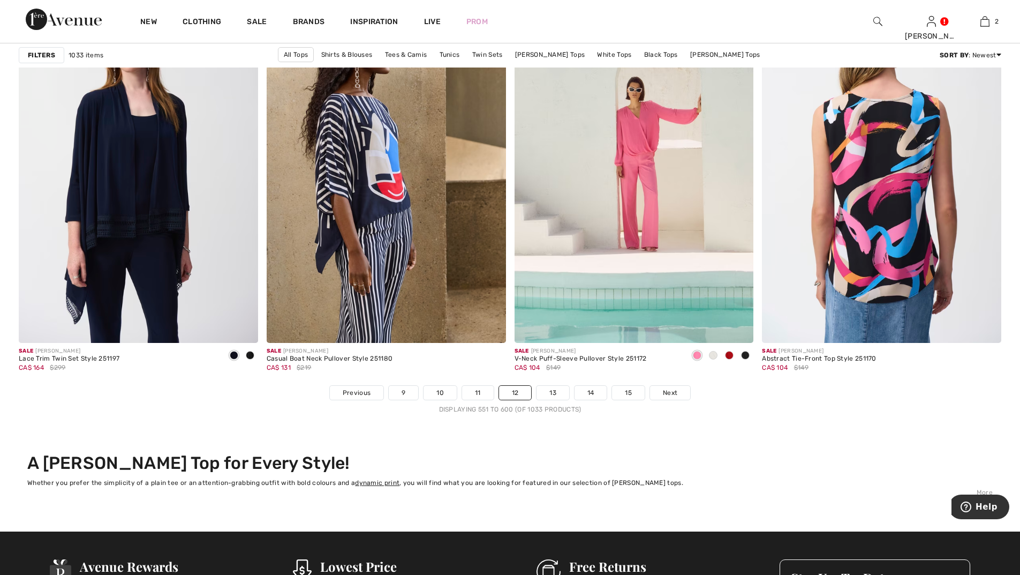
scroll to position [6160, 0]
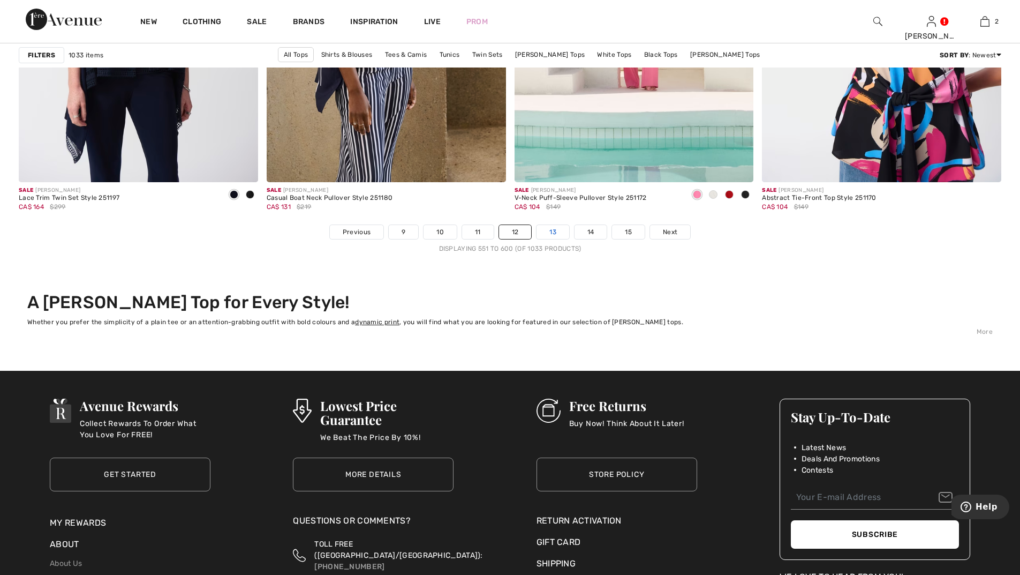
click at [559, 232] on link "13" at bounding box center [553, 232] width 33 height 14
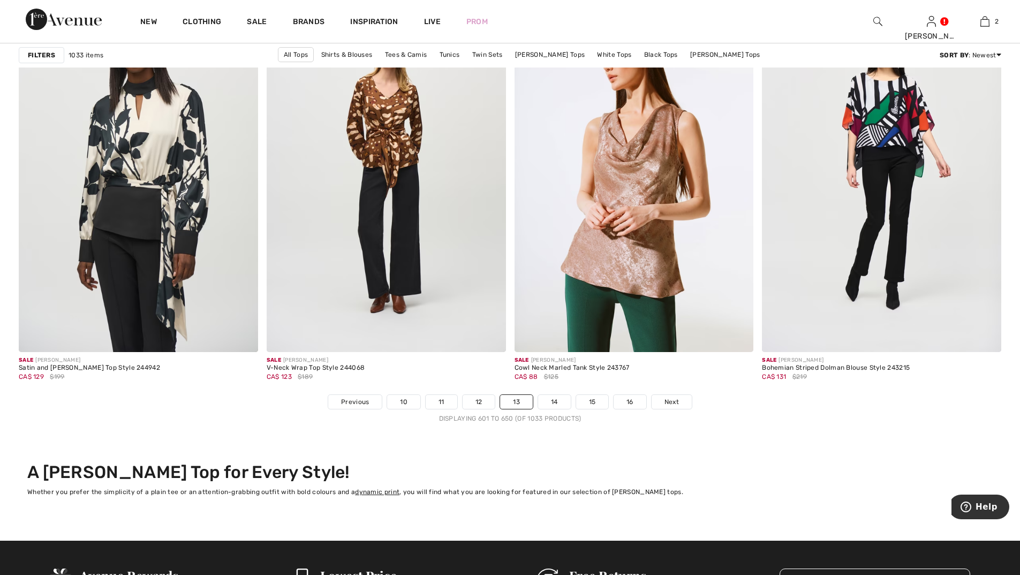
scroll to position [5999, 0]
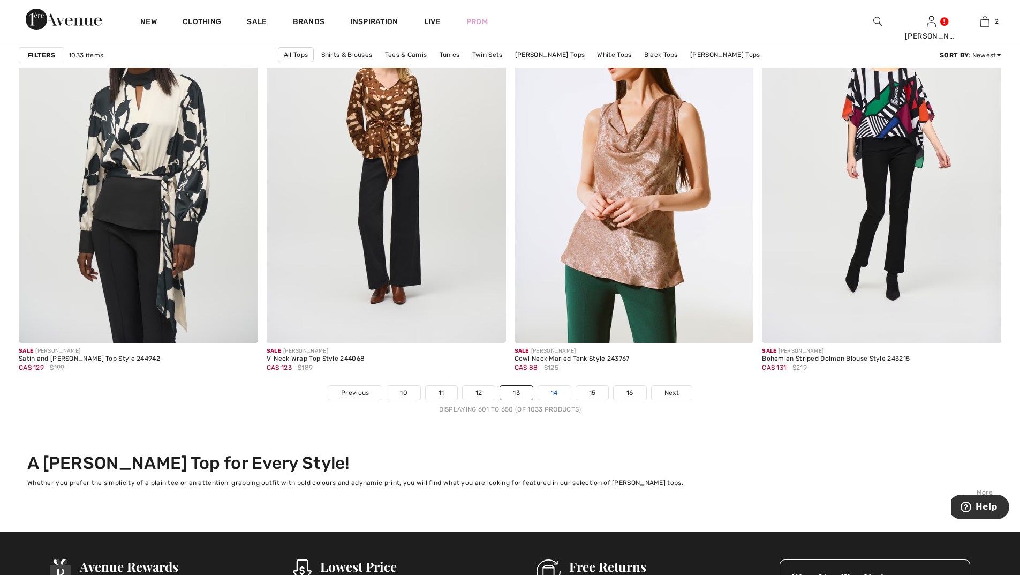
click at [559, 389] on link "14" at bounding box center [554, 393] width 33 height 14
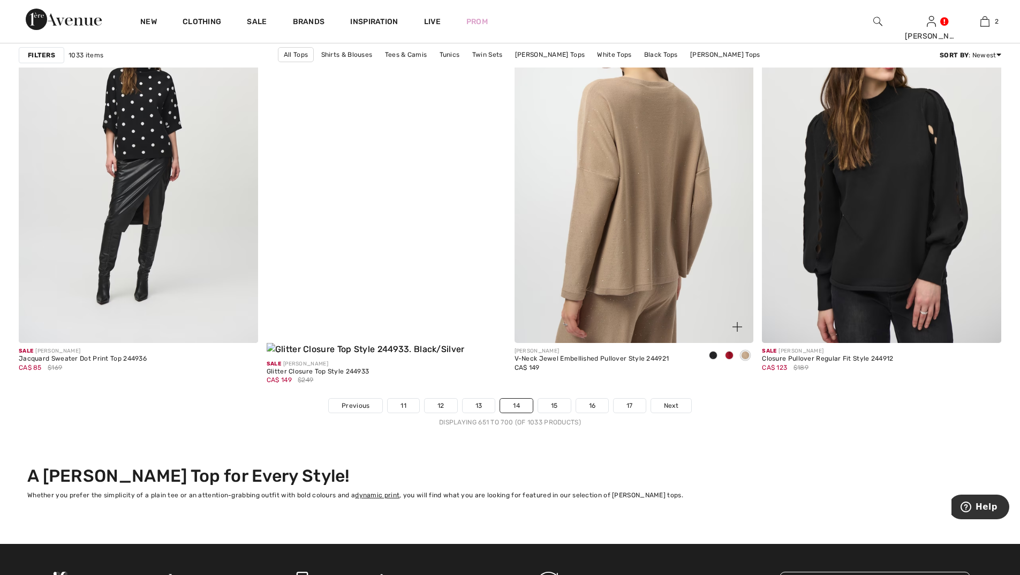
scroll to position [6160, 0]
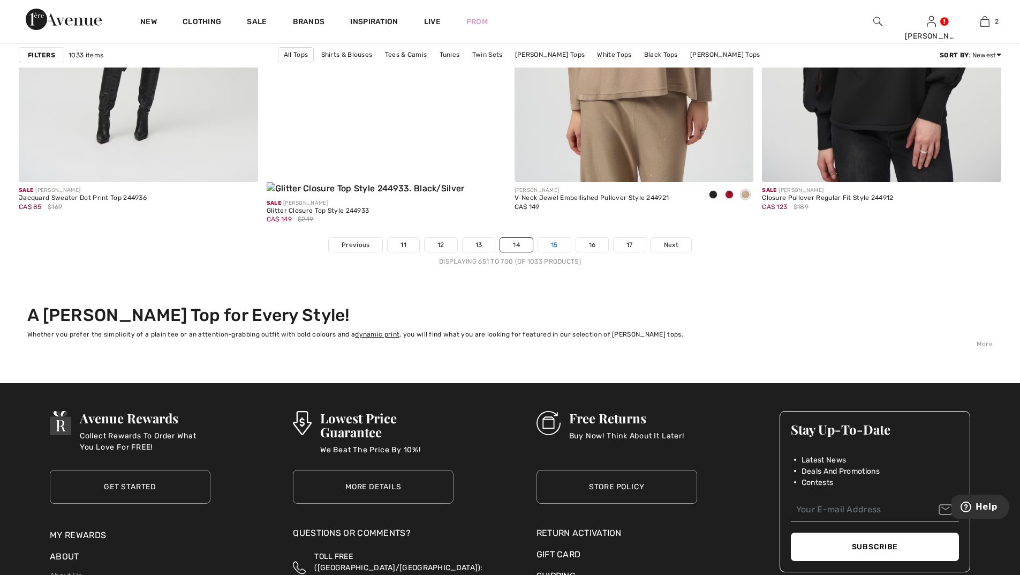
click at [553, 238] on link "15" at bounding box center [554, 245] width 33 height 14
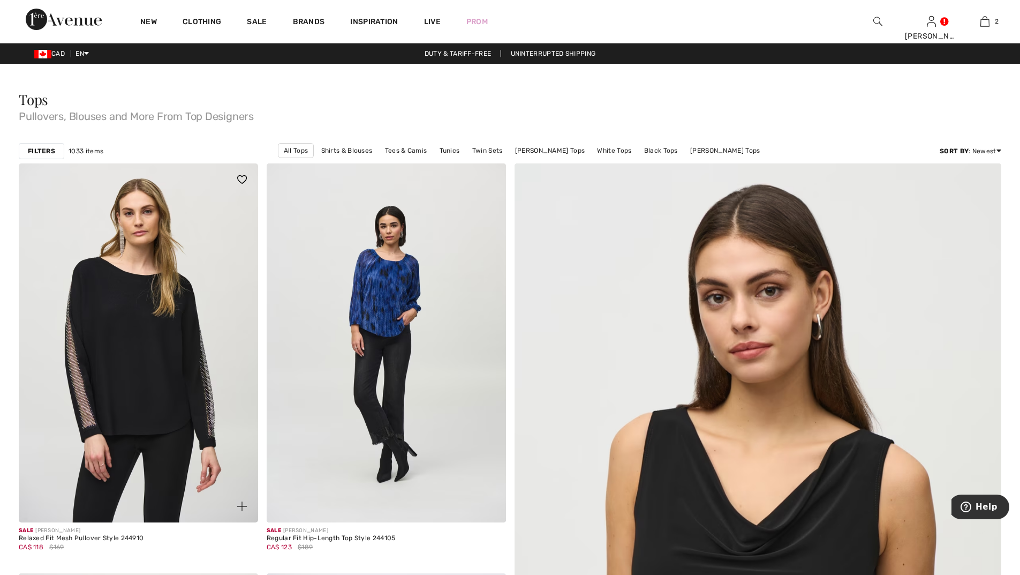
click at [162, 331] on img at bounding box center [138, 342] width 239 height 359
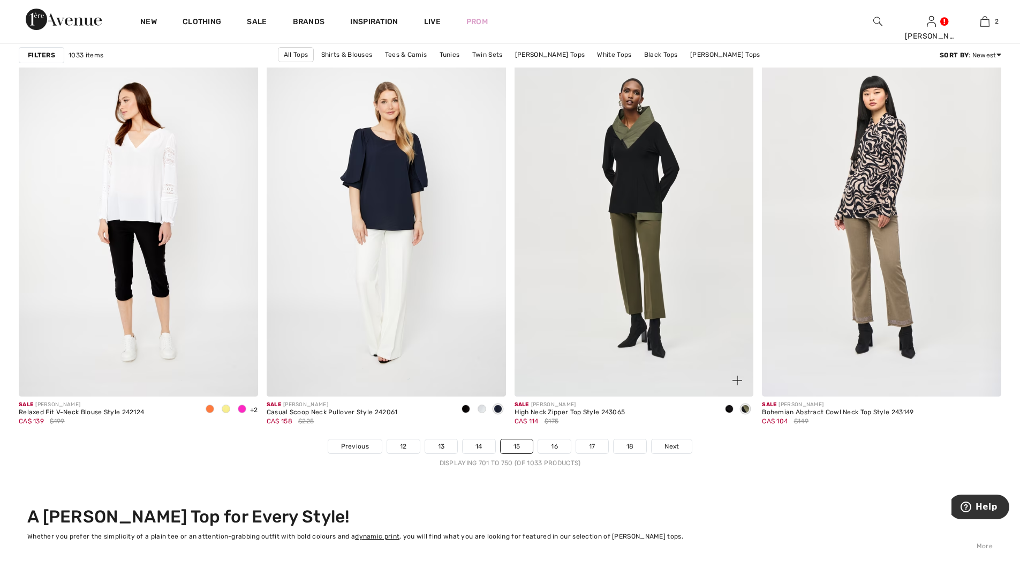
scroll to position [6106, 0]
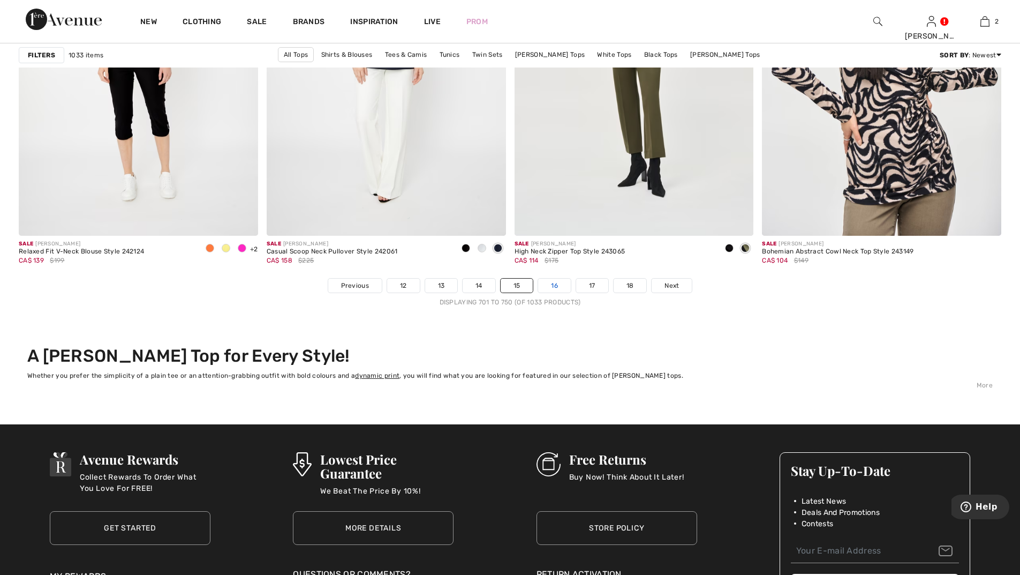
click at [557, 285] on link "16" at bounding box center [554, 286] width 33 height 14
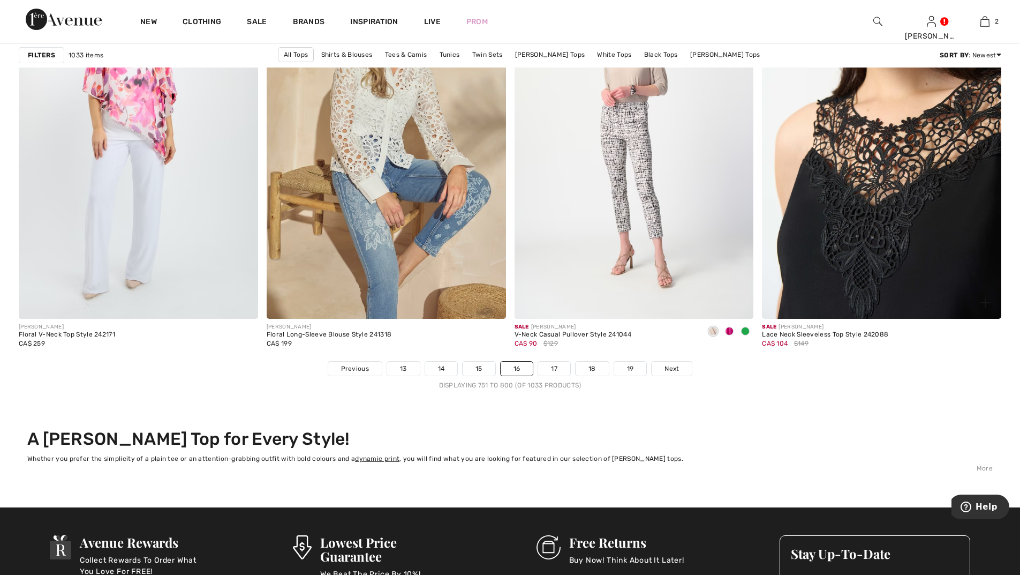
scroll to position [6106, 0]
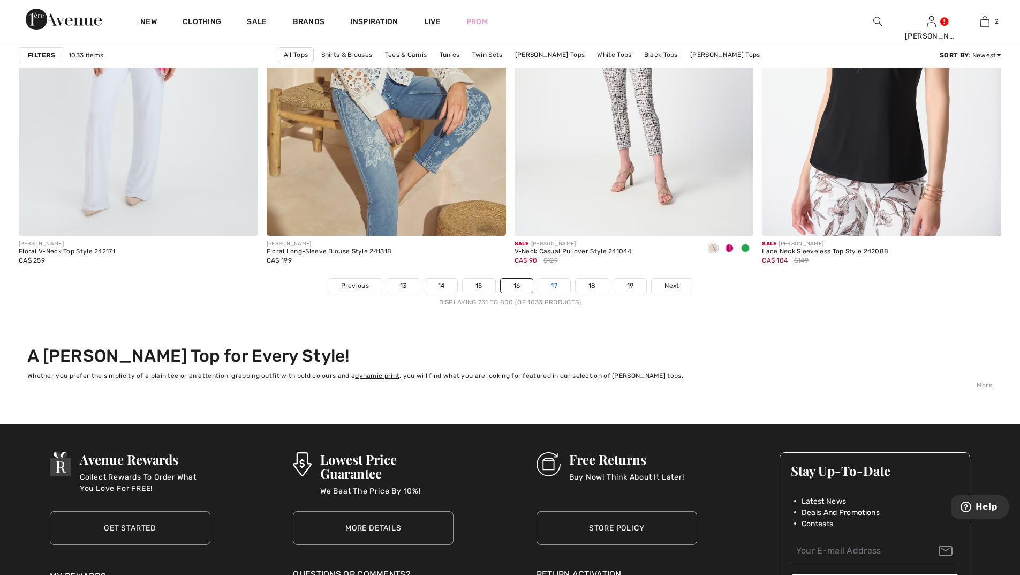
click at [554, 283] on link "17" at bounding box center [554, 286] width 32 height 14
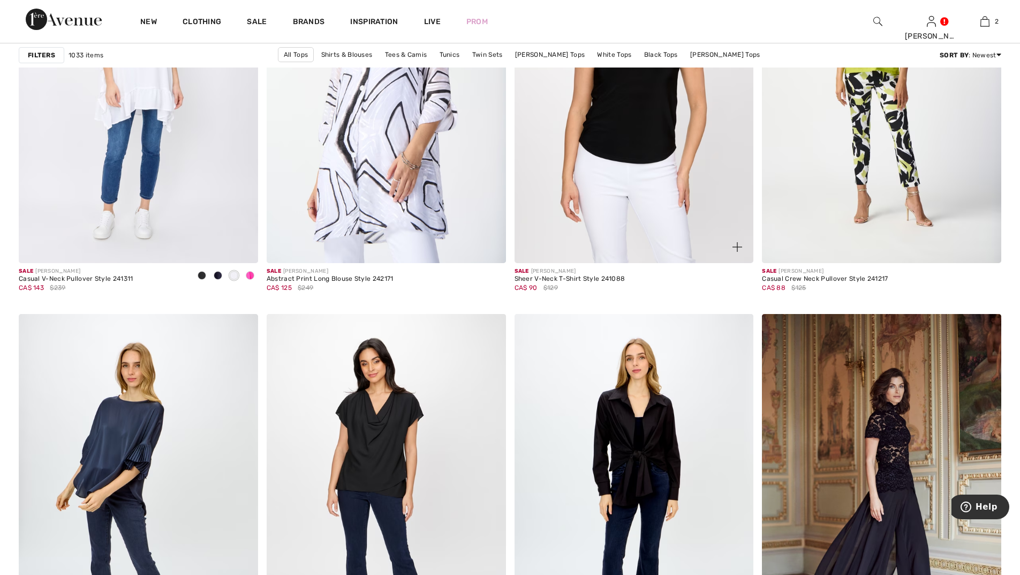
scroll to position [4446, 0]
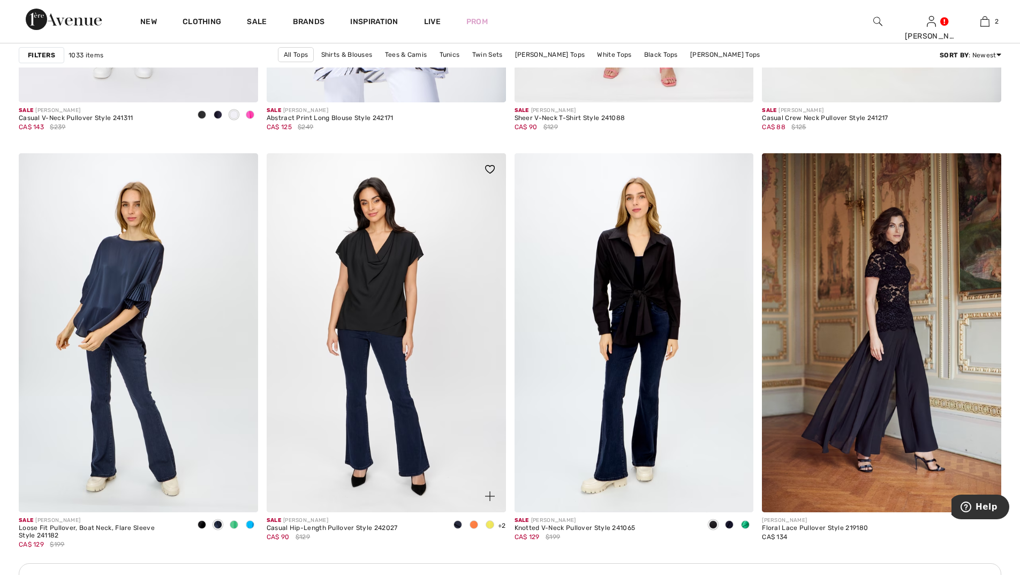
click at [475, 524] on span at bounding box center [474, 524] width 9 height 9
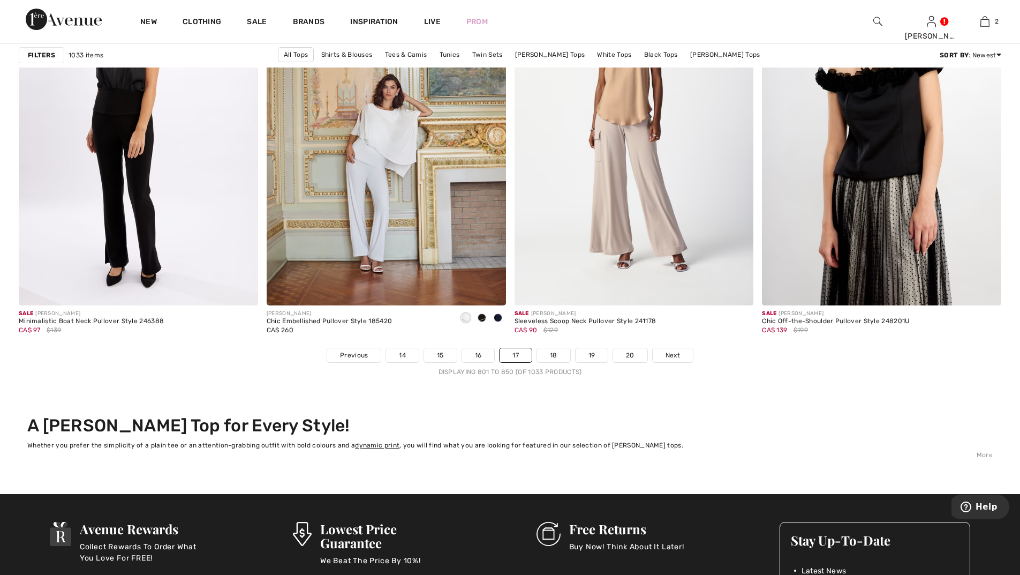
scroll to position [6052, 0]
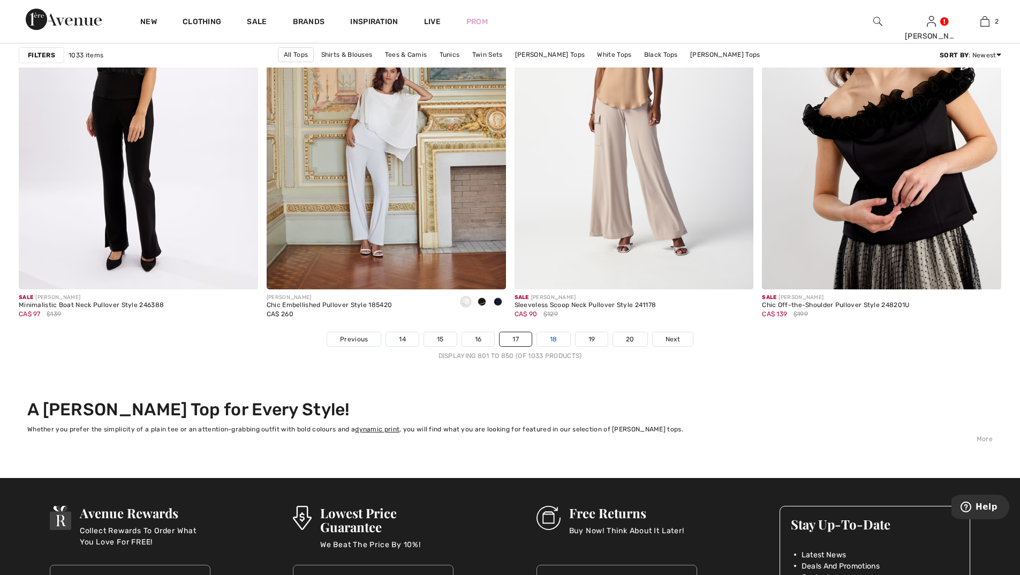
click at [552, 333] on link "18" at bounding box center [553, 339] width 33 height 14
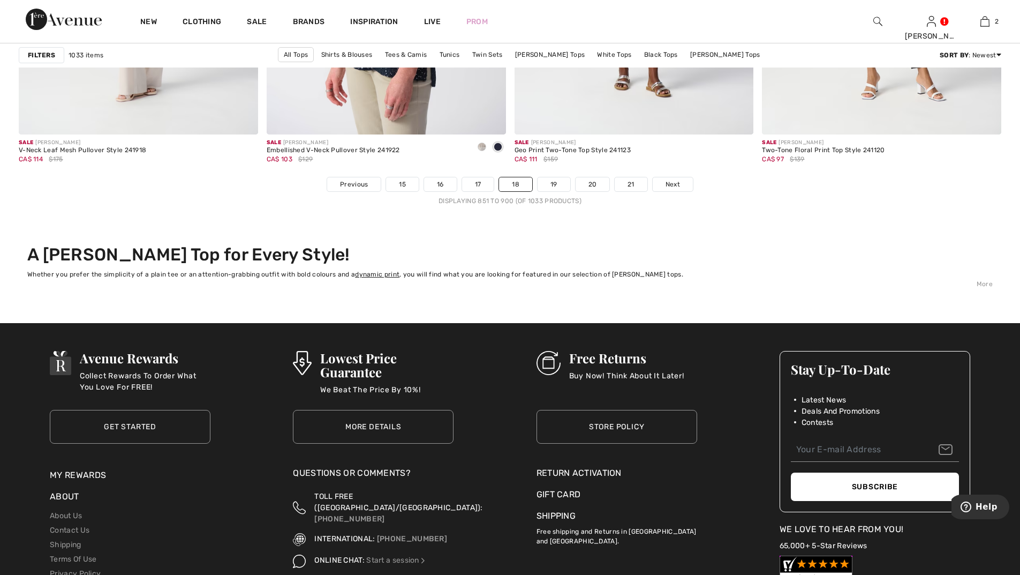
scroll to position [6213, 0]
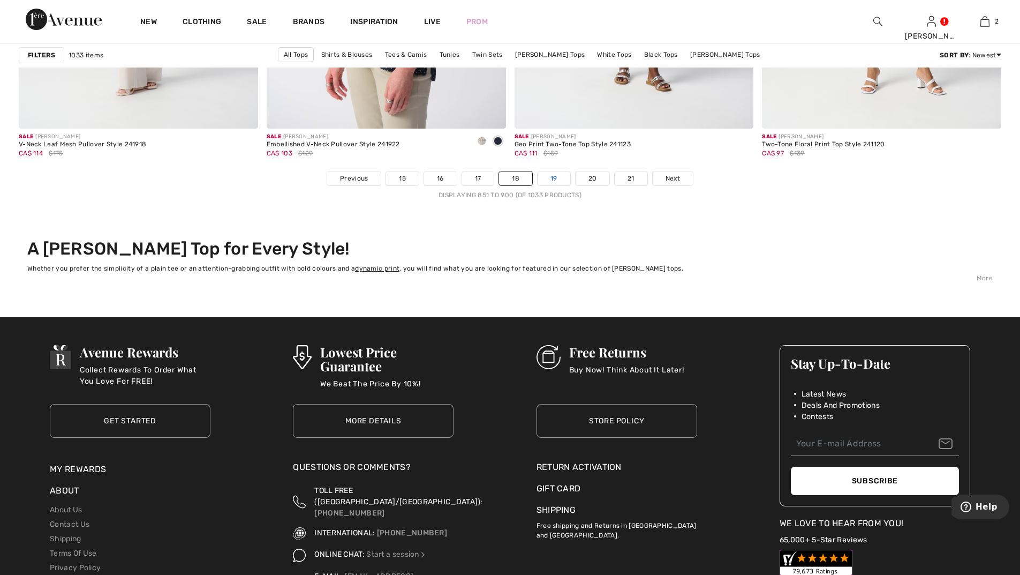
click at [556, 175] on link "19" at bounding box center [554, 178] width 33 height 14
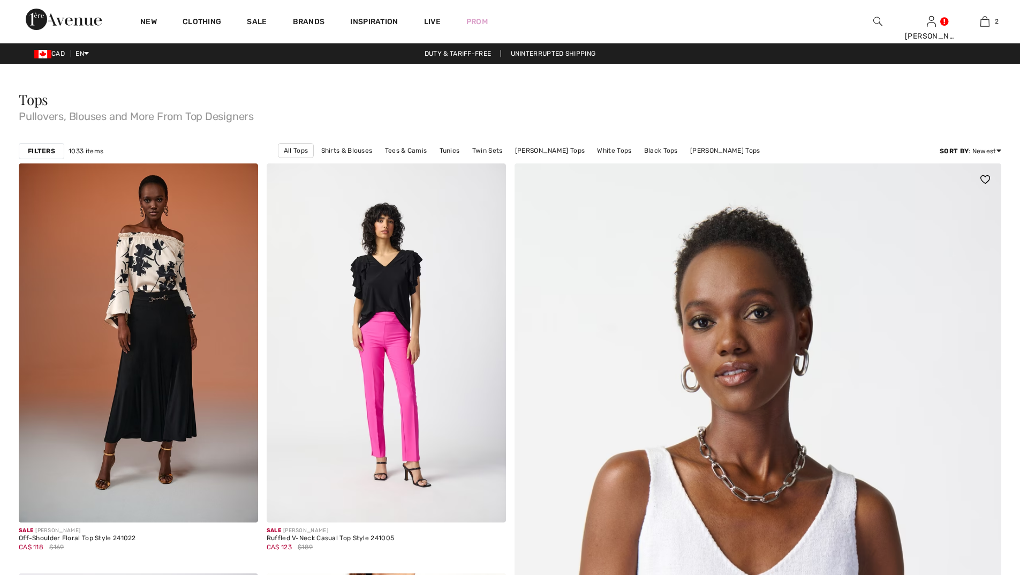
checkbox input "true"
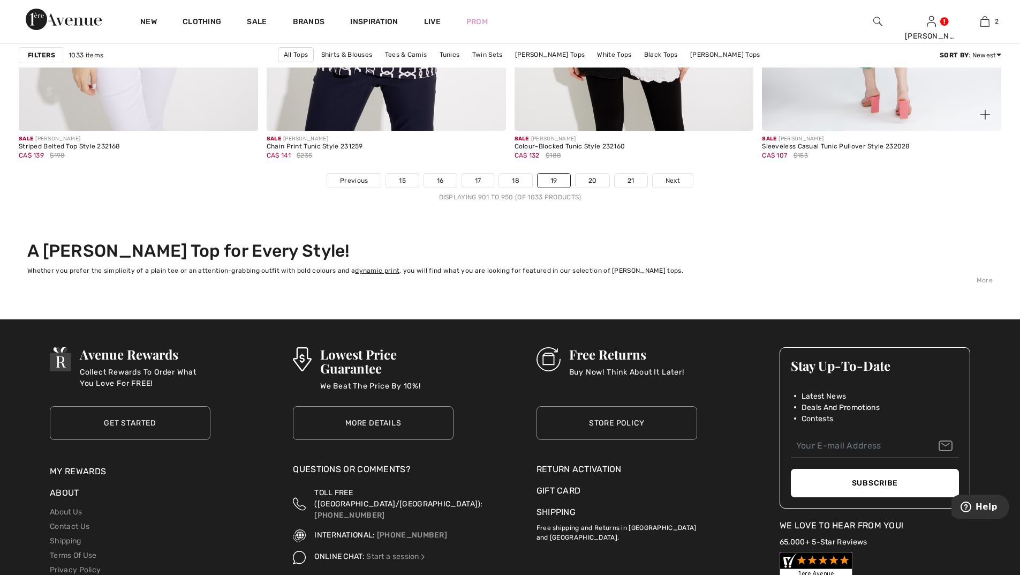
scroll to position [6213, 0]
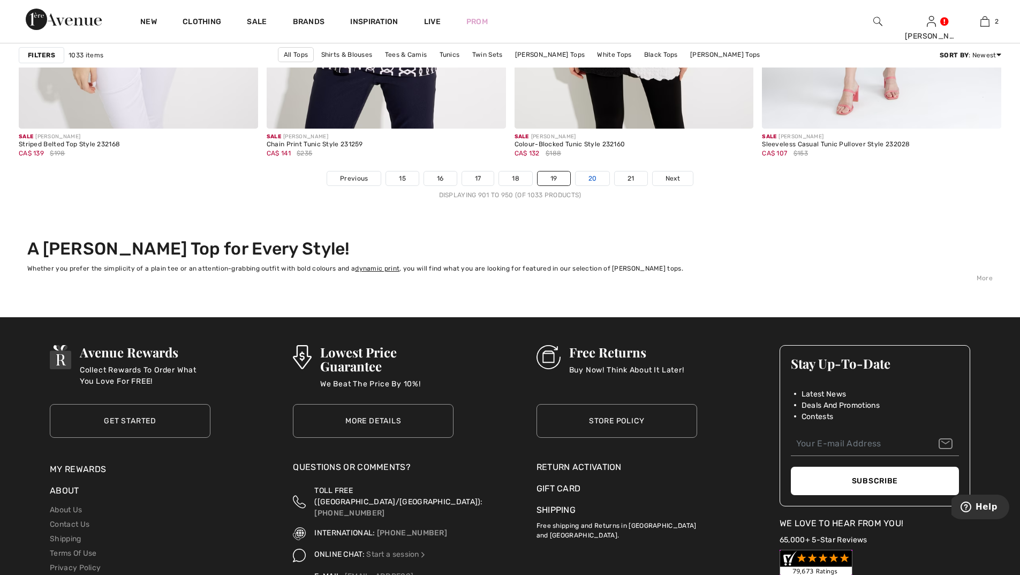
click at [600, 171] on link "20" at bounding box center [593, 178] width 34 height 14
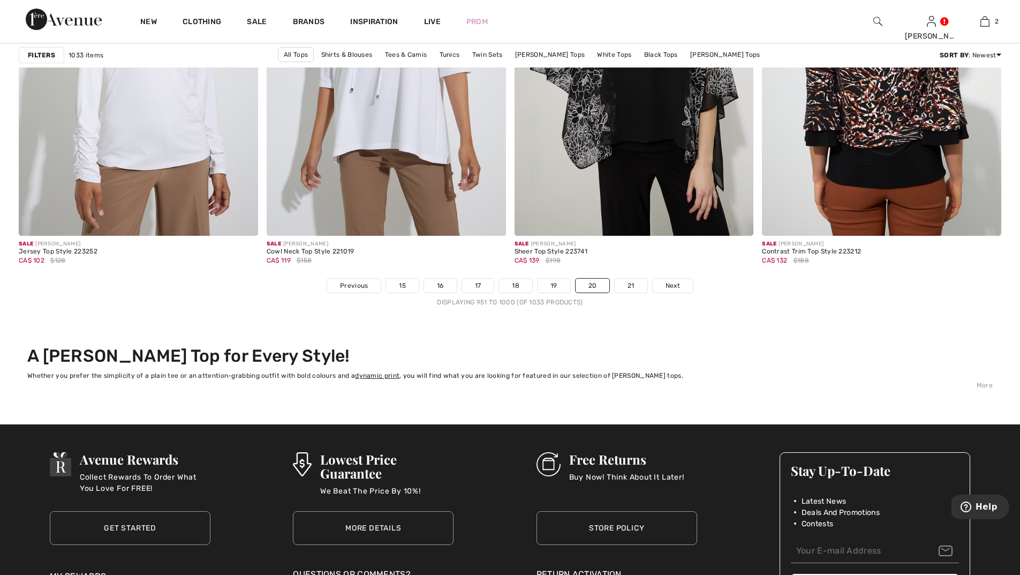
scroll to position [6267, 0]
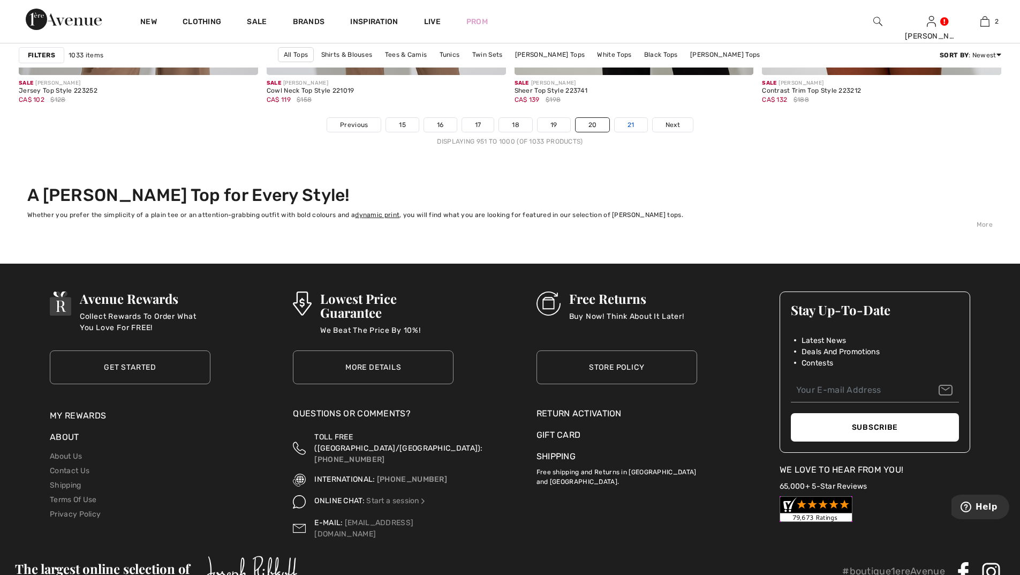
click at [636, 129] on link "21" at bounding box center [631, 125] width 33 height 14
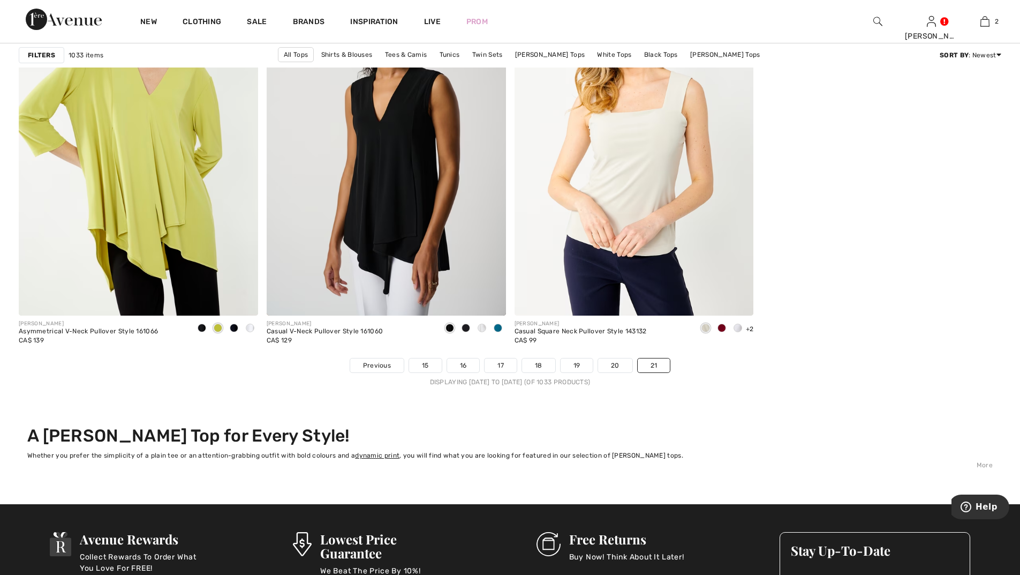
scroll to position [4339, 0]
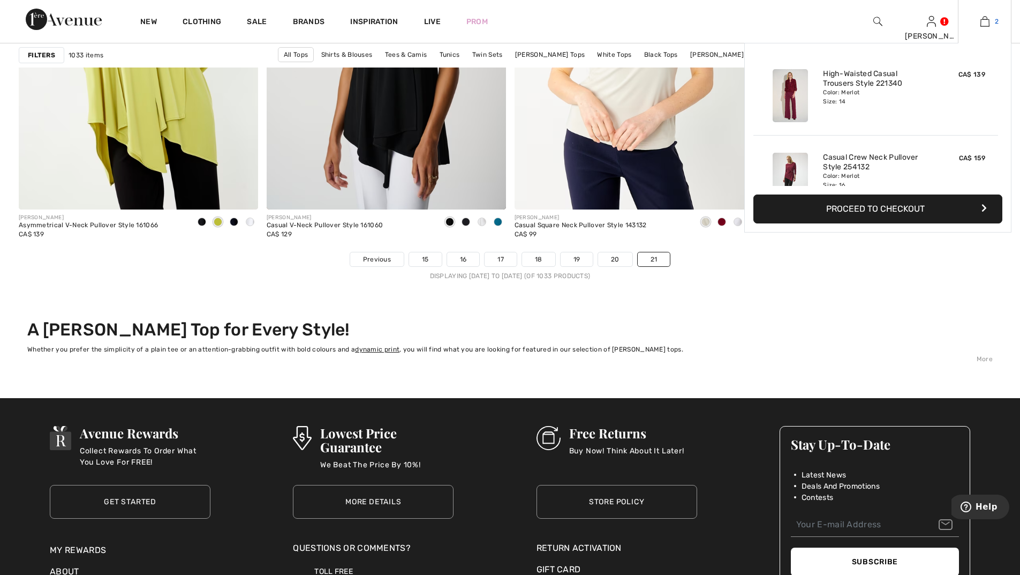
click at [981, 18] on img at bounding box center [985, 21] width 9 height 13
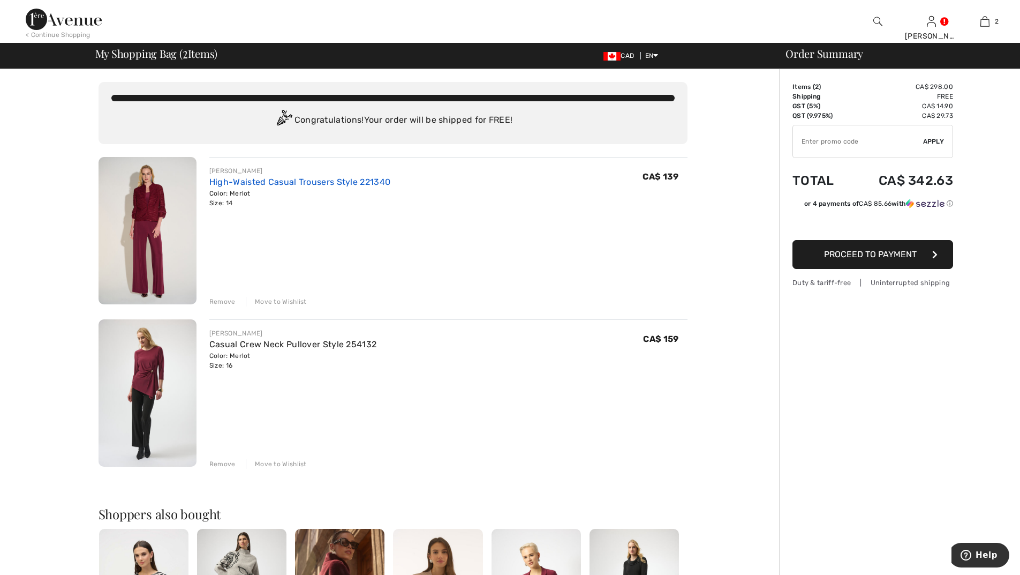
click at [272, 182] on link "High-Waisted Casual Trousers Style 221340" at bounding box center [299, 182] width 181 height 10
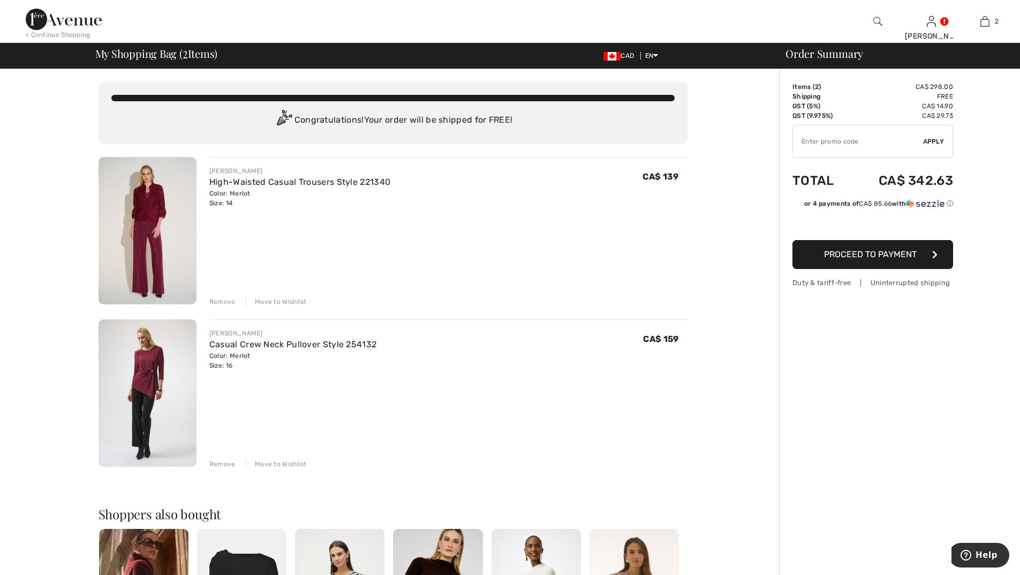
click at [136, 360] on img at bounding box center [148, 392] width 98 height 147
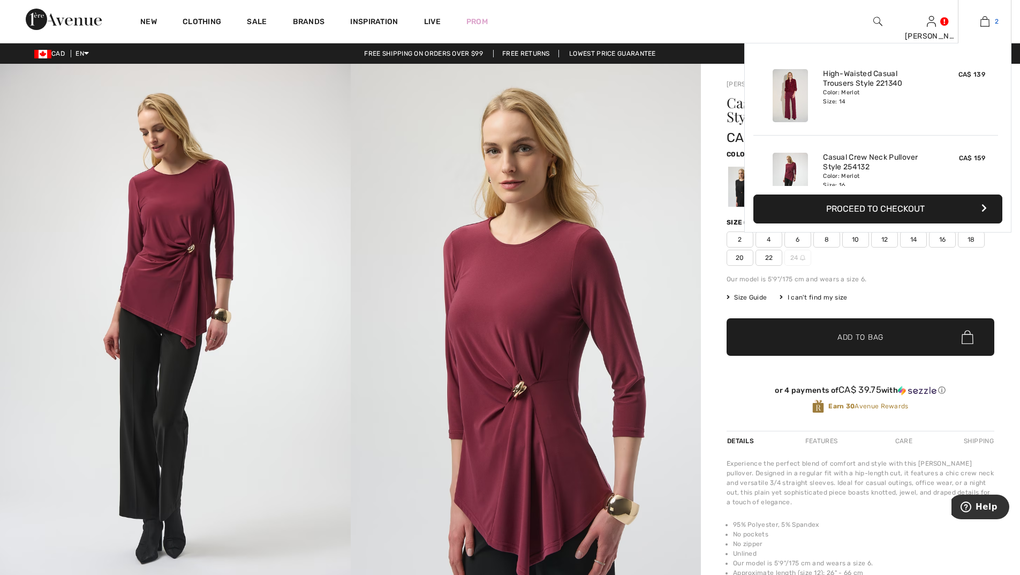
click at [987, 21] on img at bounding box center [985, 21] width 9 height 13
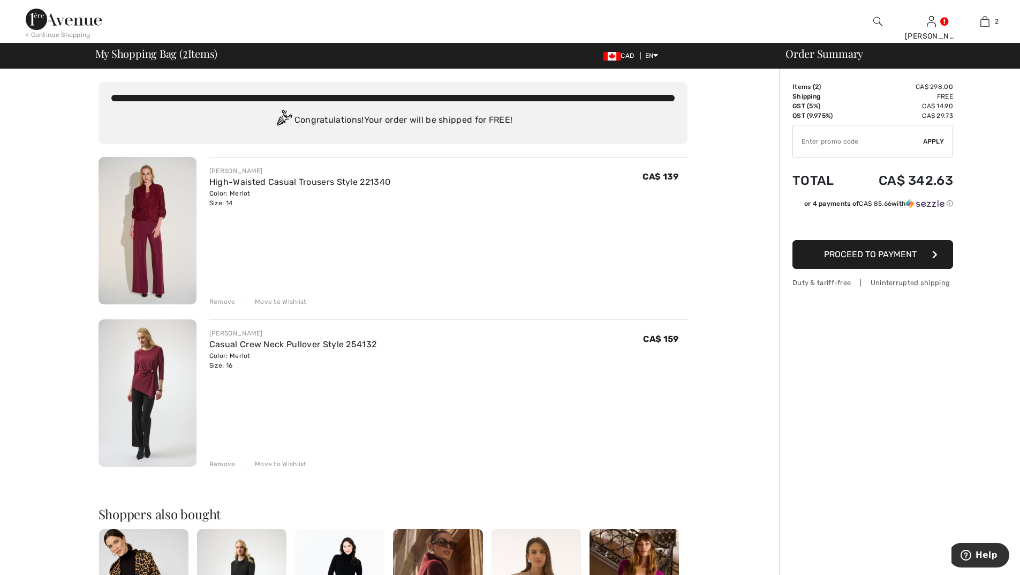
click at [217, 461] on div "Remove" at bounding box center [222, 464] width 26 height 10
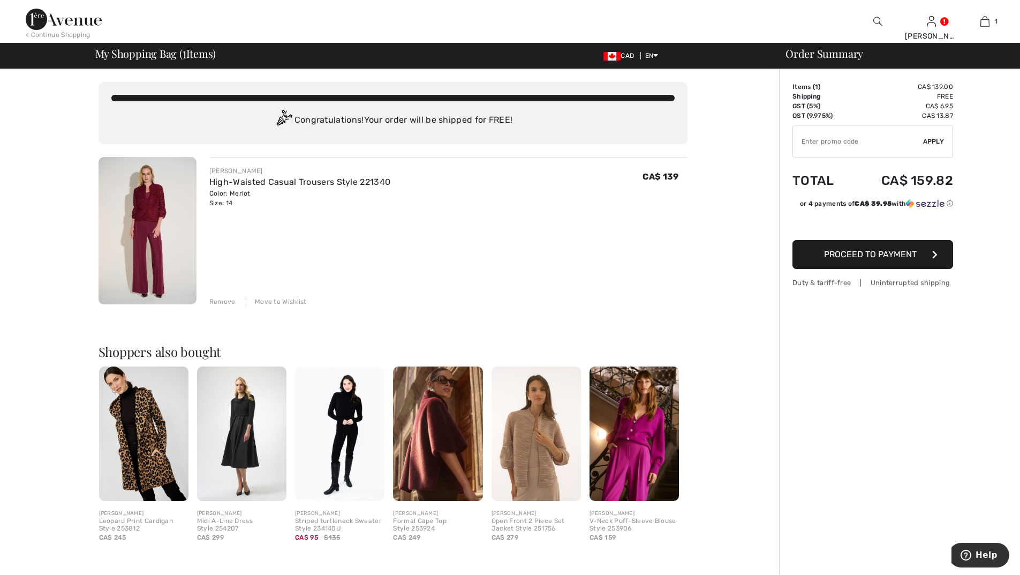
click at [61, 16] on img at bounding box center [64, 19] width 76 height 21
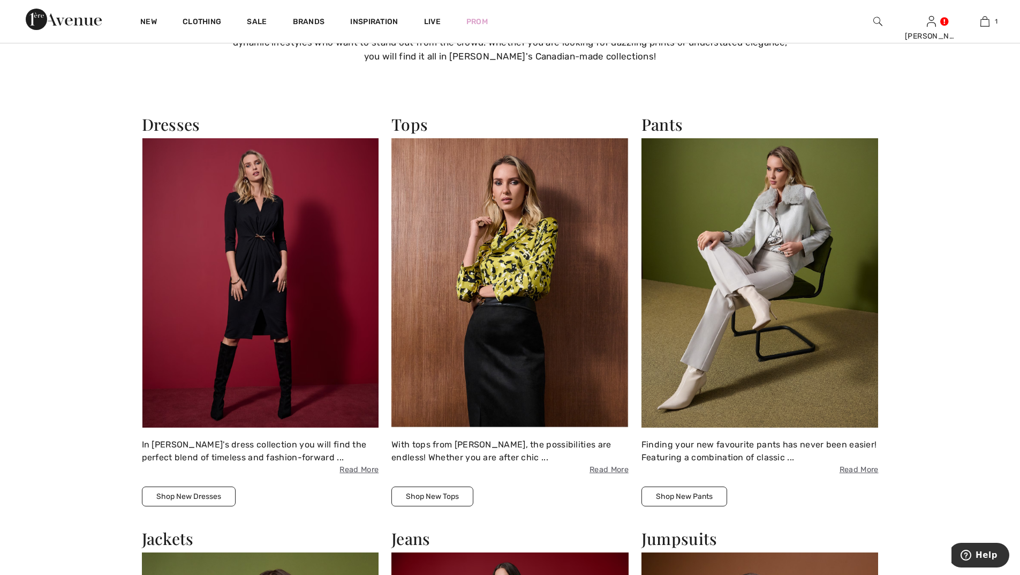
scroll to position [964, 0]
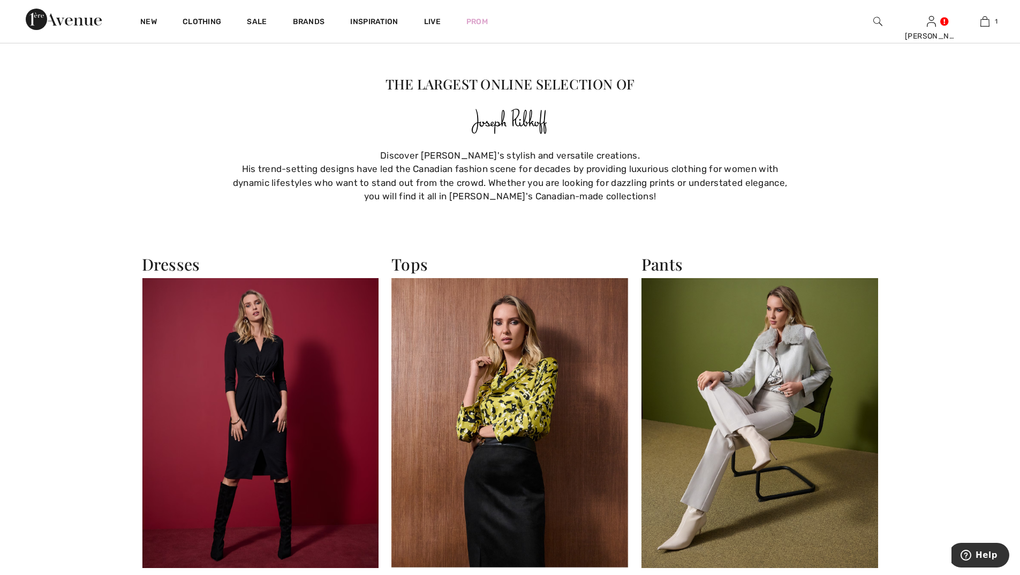
click at [777, 365] on img at bounding box center [760, 422] width 237 height 289
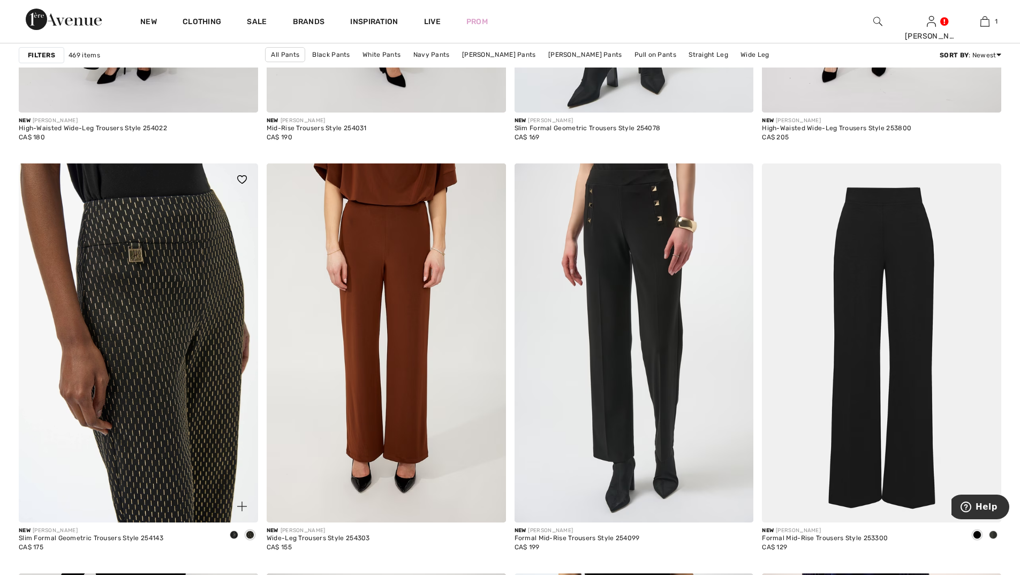
scroll to position [2250, 0]
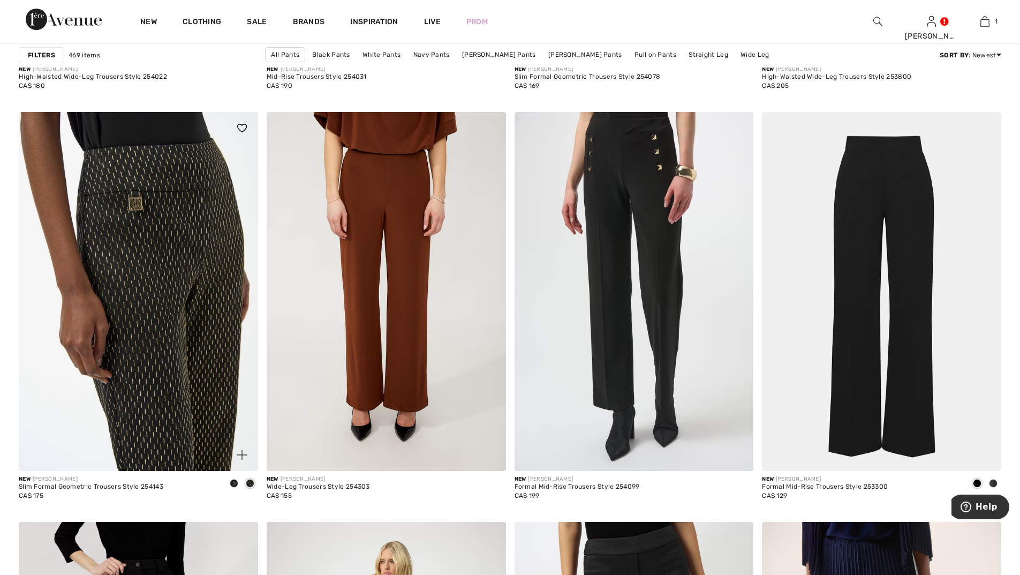
click at [200, 232] on img at bounding box center [138, 291] width 239 height 359
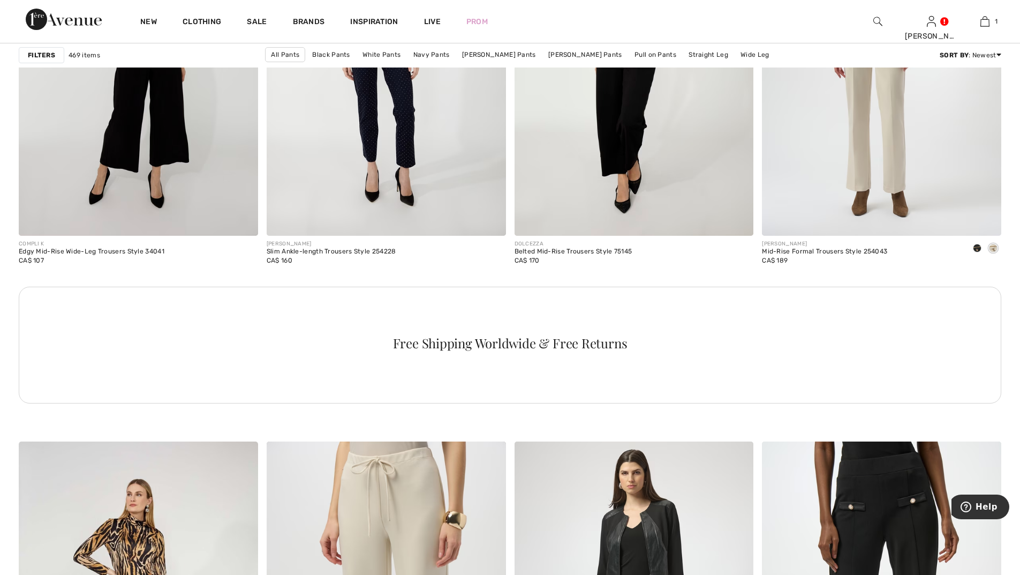
scroll to position [4713, 0]
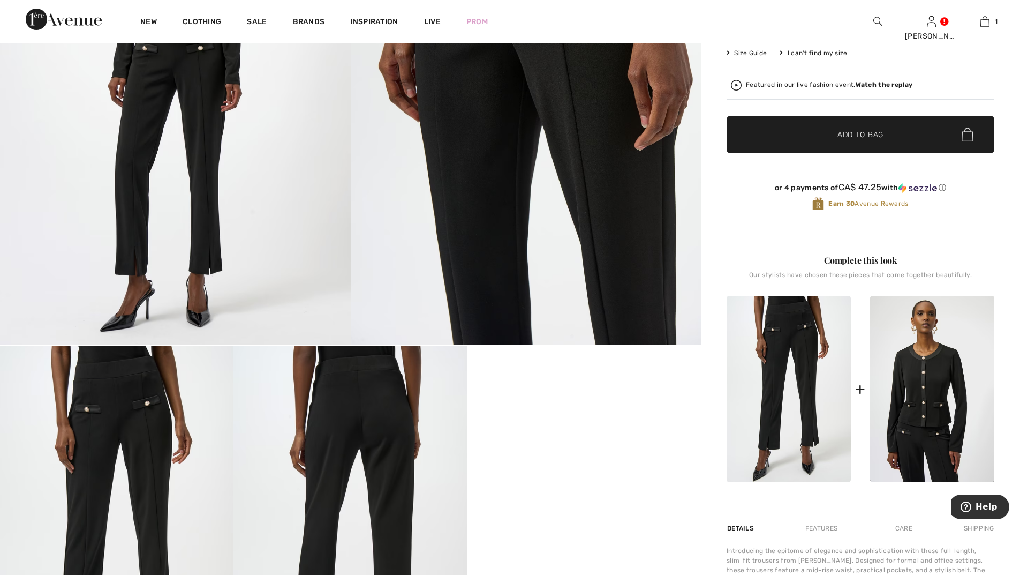
scroll to position [321, 0]
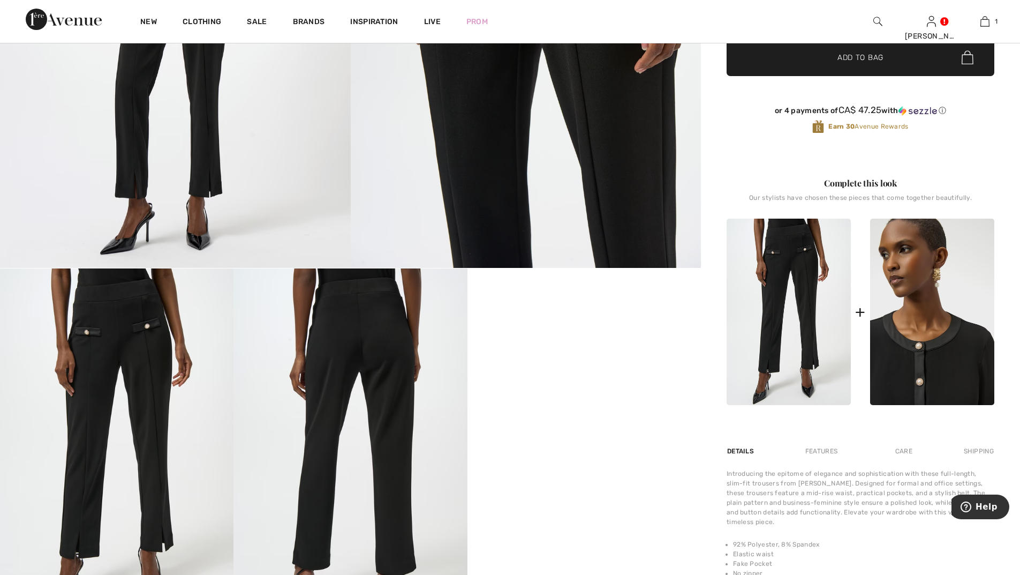
click at [935, 352] on img at bounding box center [932, 312] width 124 height 186
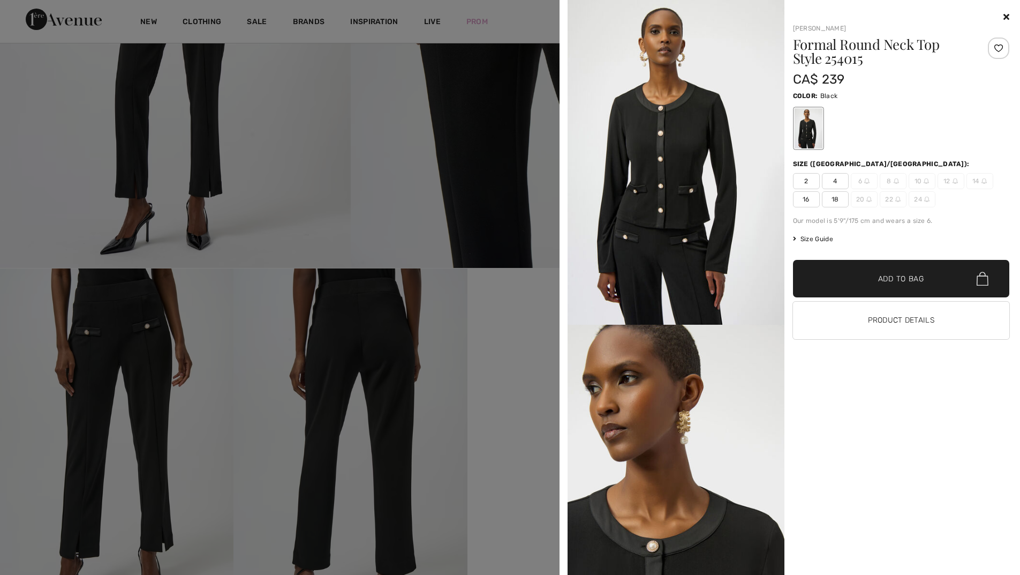
click at [807, 195] on span "16" at bounding box center [806, 199] width 27 height 16
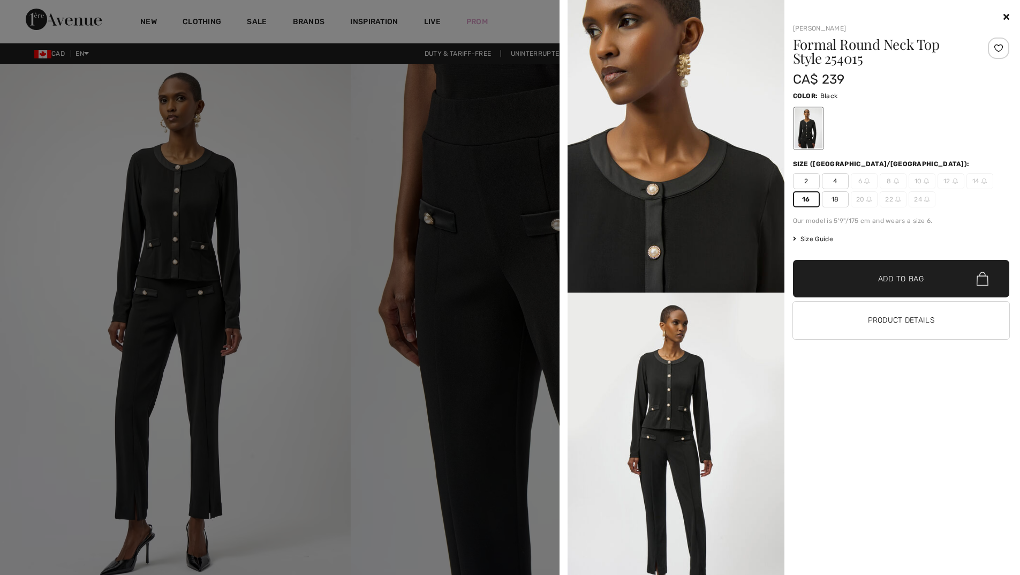
scroll to position [482, 0]
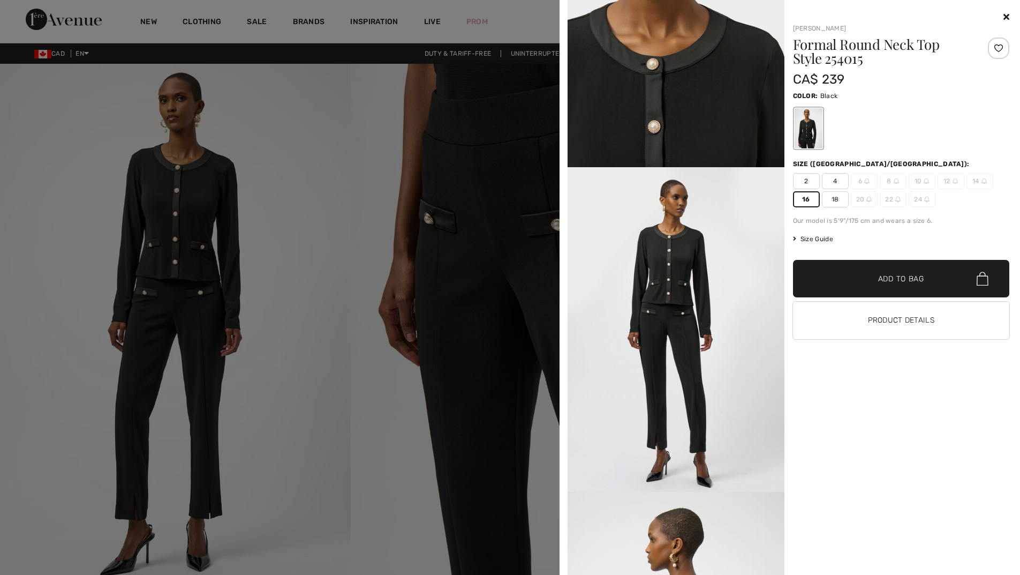
click at [896, 276] on span "Add to Bag" at bounding box center [901, 278] width 46 height 11
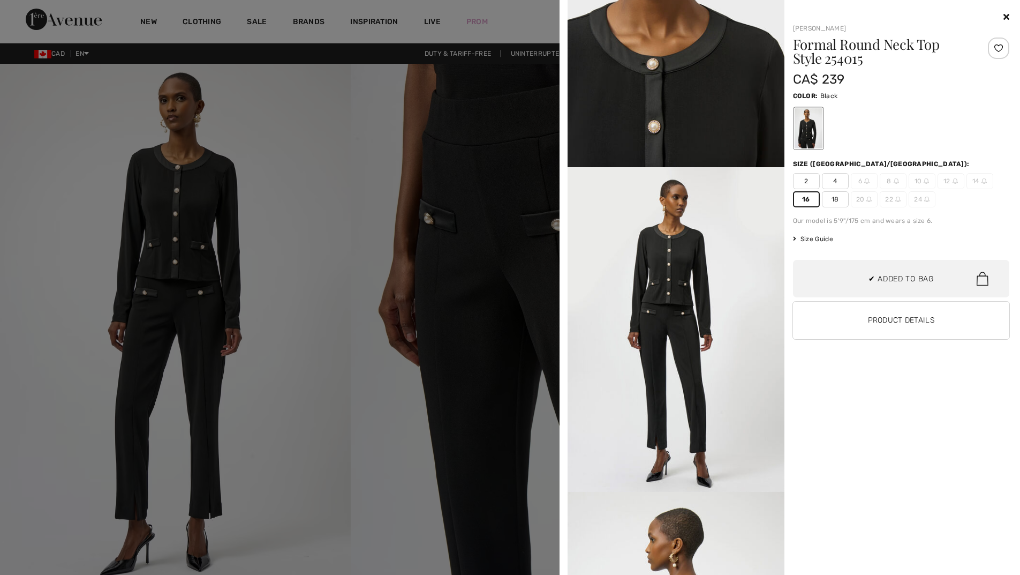
scroll to position [33, 0]
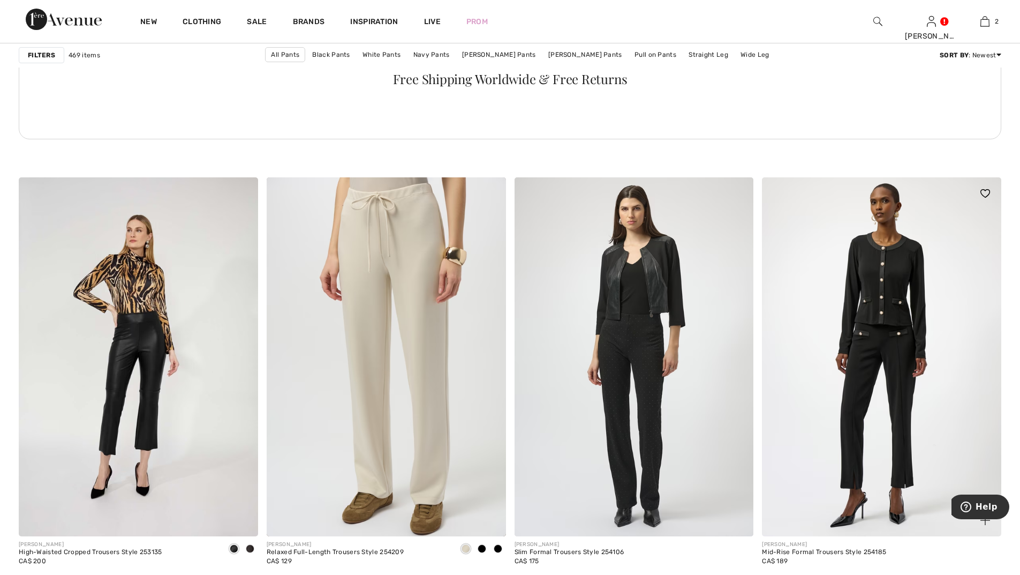
scroll to position [4981, 0]
click at [898, 327] on img at bounding box center [881, 356] width 239 height 359
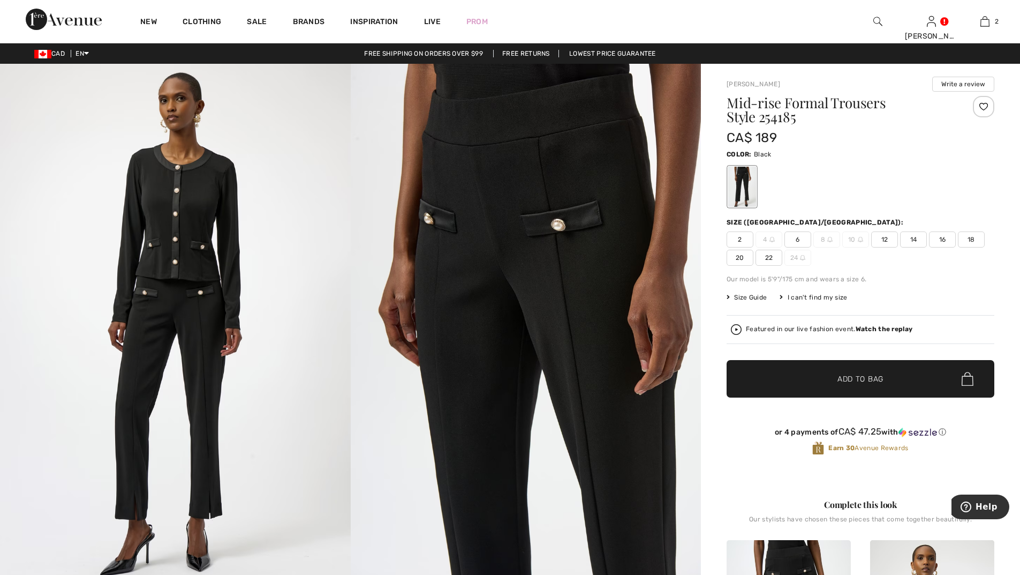
click at [939, 237] on span "16" at bounding box center [942, 239] width 27 height 16
click at [826, 377] on span "✔ Added to Bag" at bounding box center [844, 378] width 65 height 11
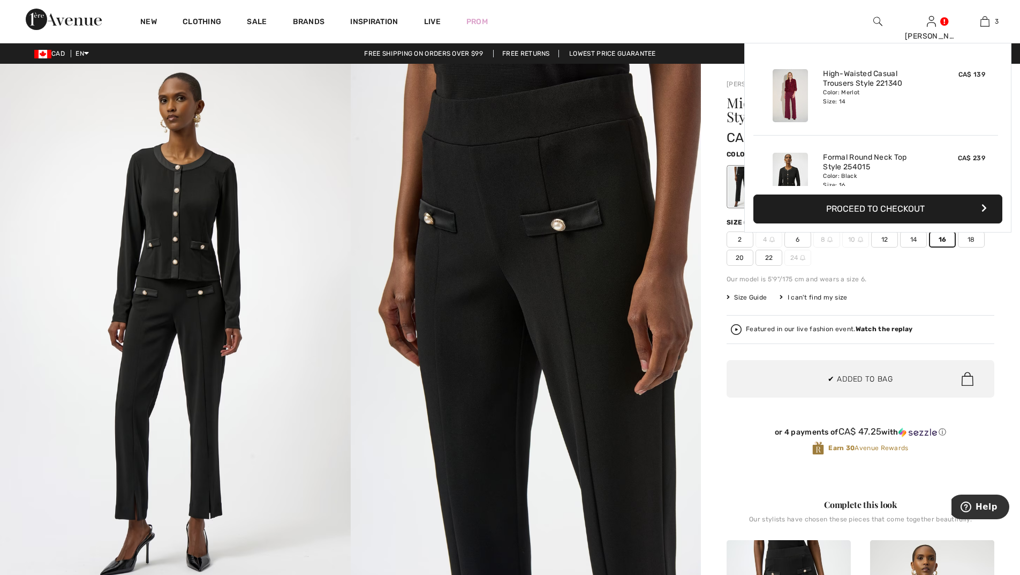
scroll to position [117, 0]
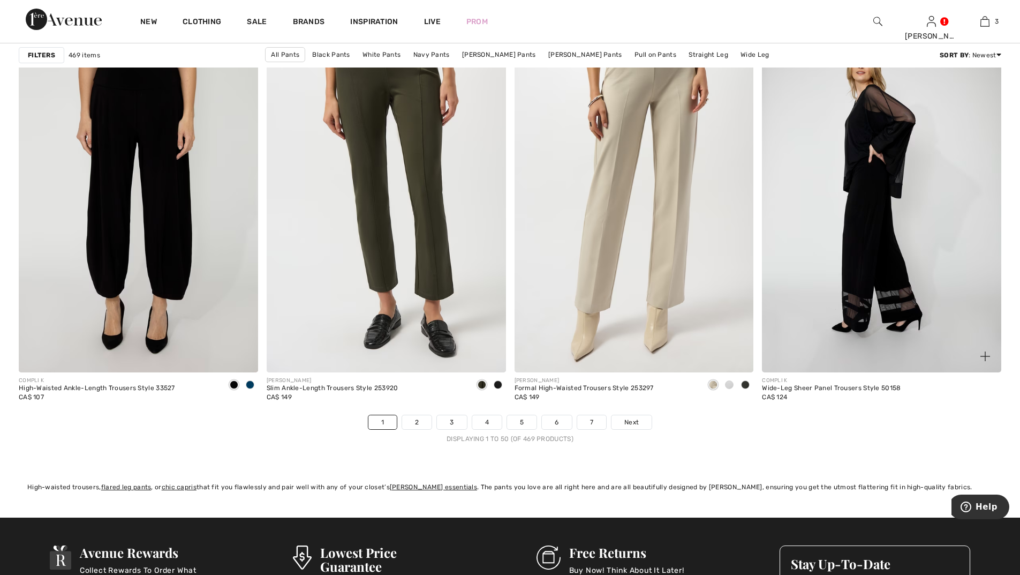
scroll to position [5945, 0]
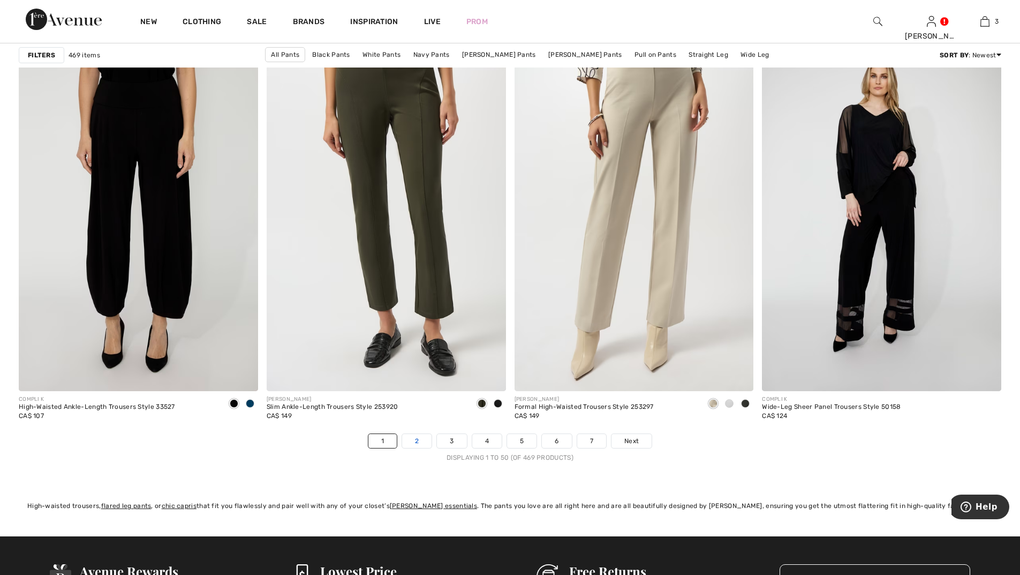
click at [415, 444] on link "2" at bounding box center [416, 441] width 29 height 14
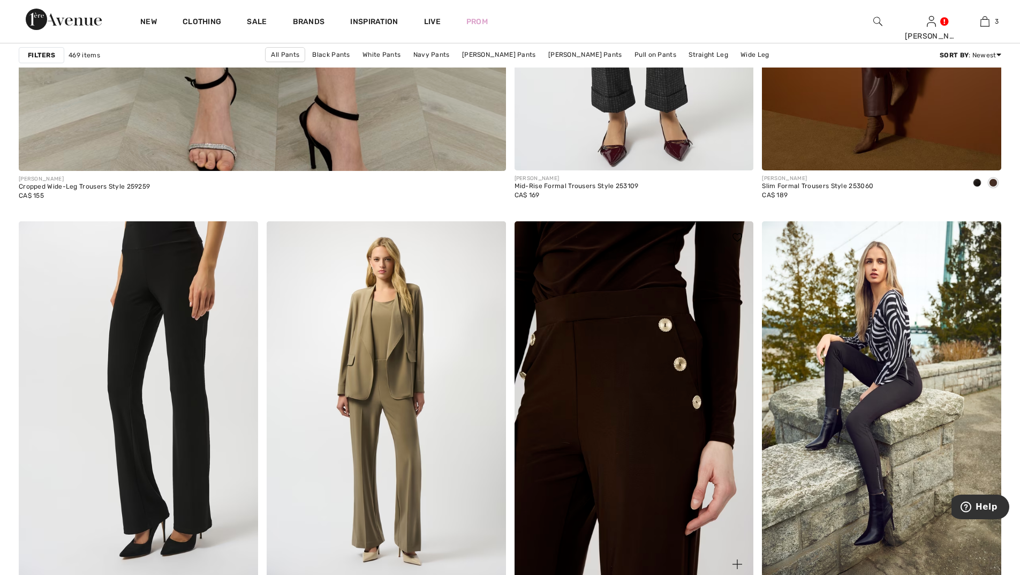
scroll to position [4071, 0]
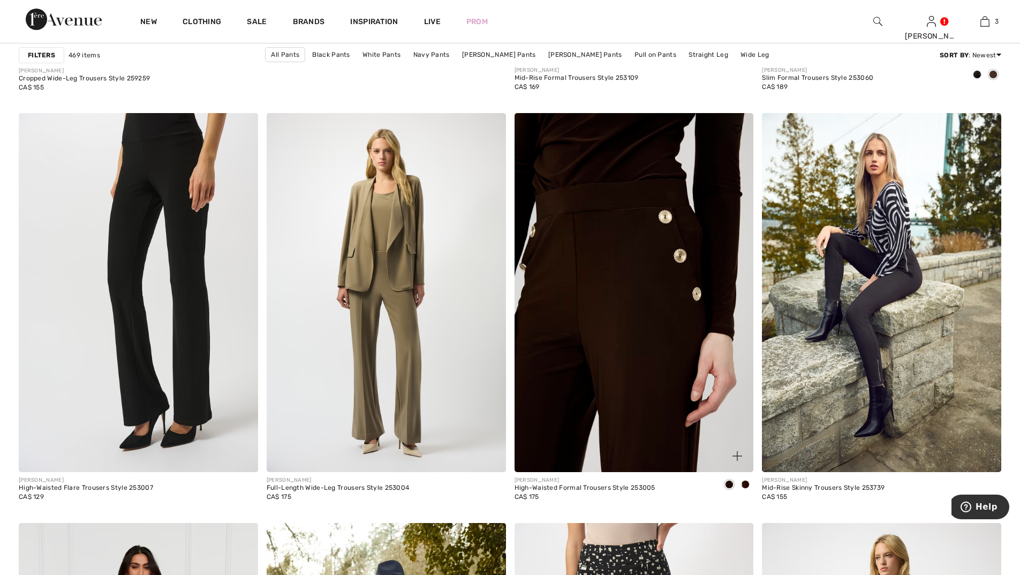
click at [629, 272] on img at bounding box center [634, 292] width 239 height 359
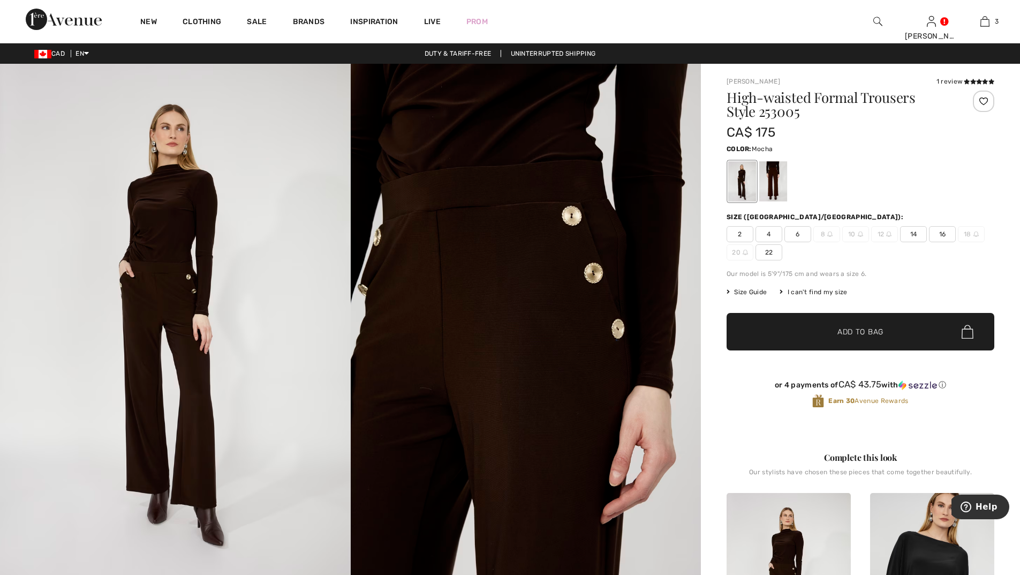
click at [774, 177] on div at bounding box center [774, 181] width 28 height 40
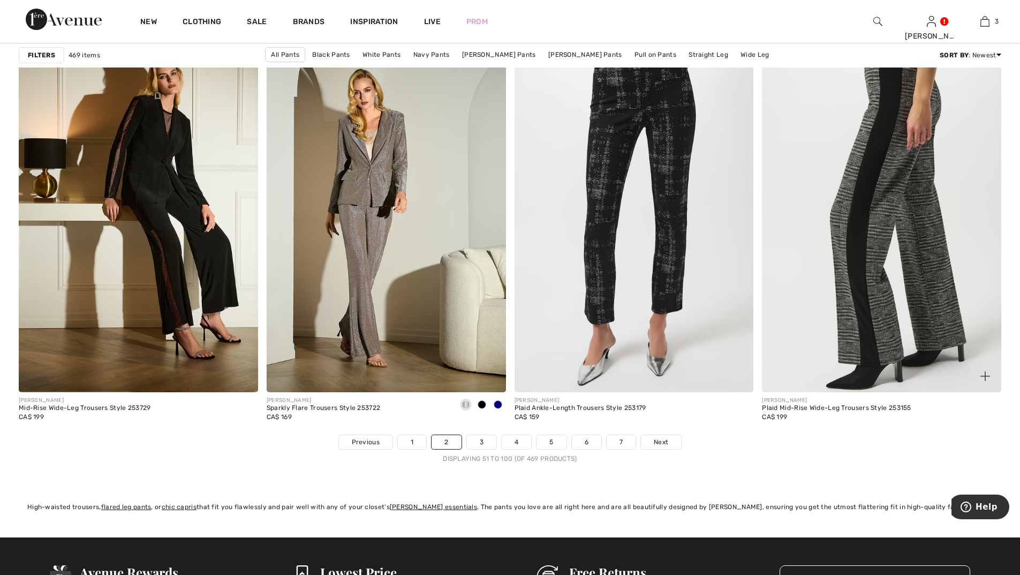
scroll to position [5945, 0]
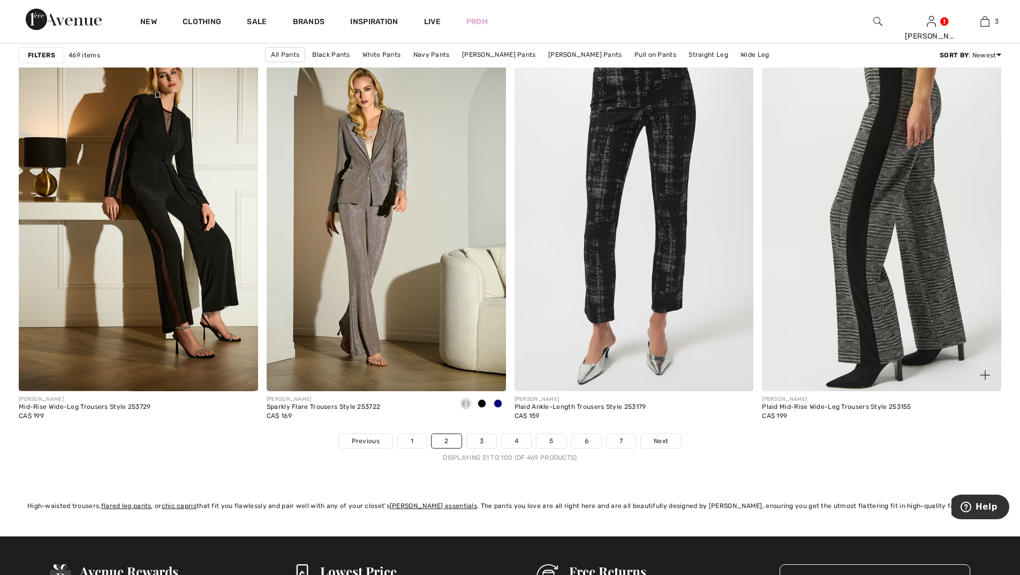
click at [905, 242] on img at bounding box center [881, 211] width 239 height 359
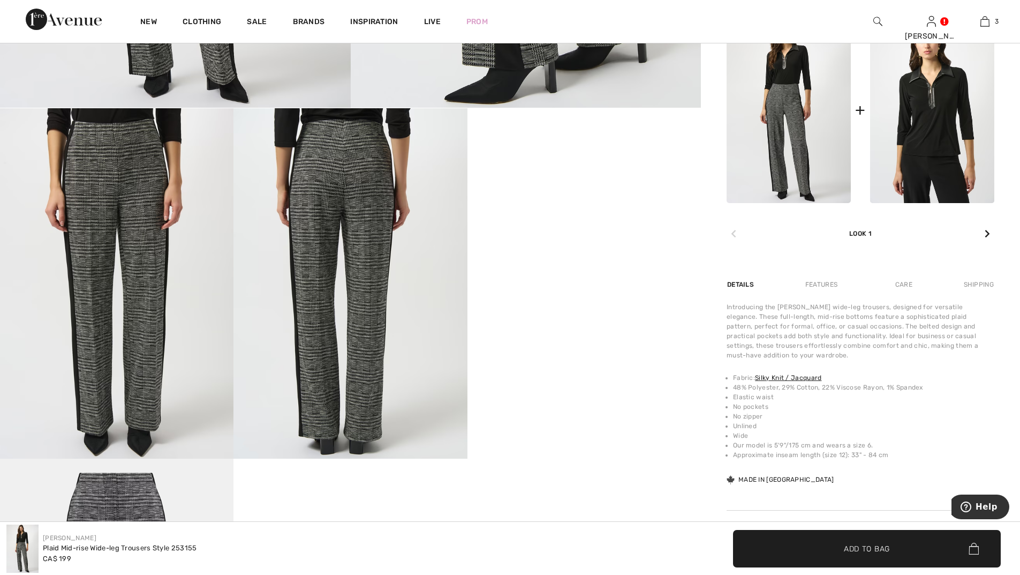
scroll to position [482, 0]
click at [798, 118] on img at bounding box center [789, 109] width 124 height 186
click at [784, 92] on img at bounding box center [789, 109] width 124 height 186
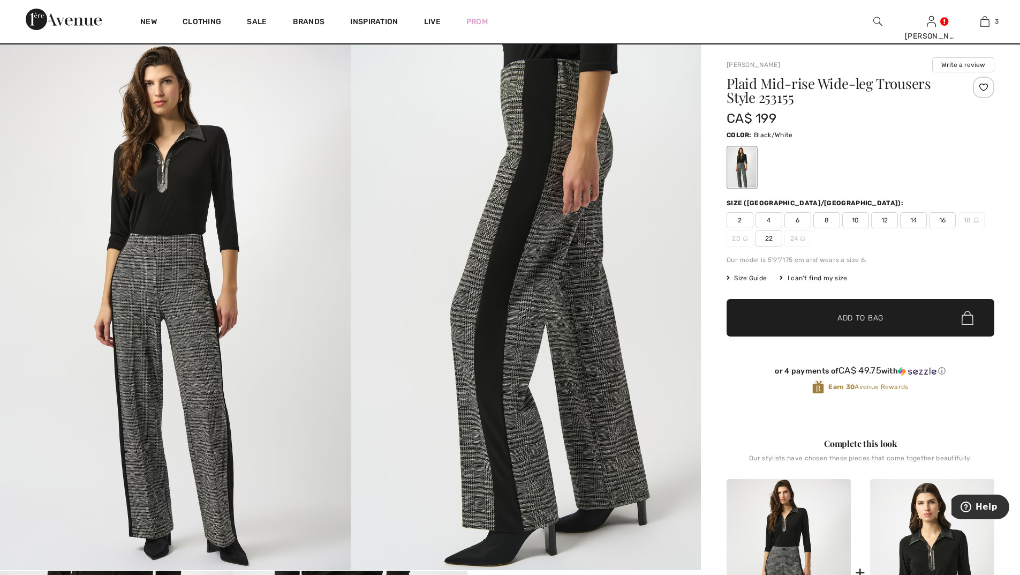
scroll to position [0, 0]
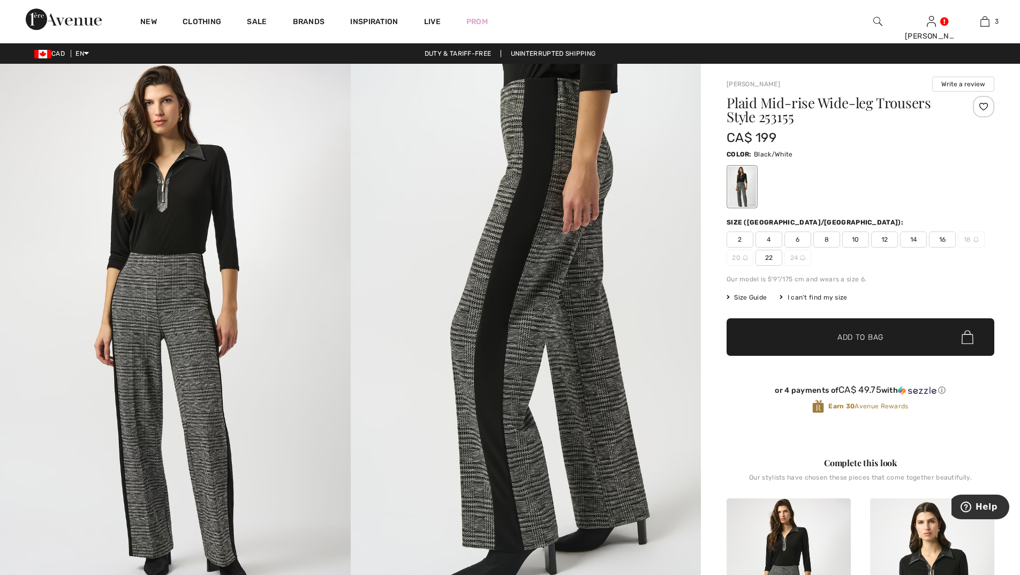
click at [942, 237] on span "16" at bounding box center [942, 239] width 27 height 16
click at [870, 335] on span "Add to Bag" at bounding box center [861, 337] width 46 height 11
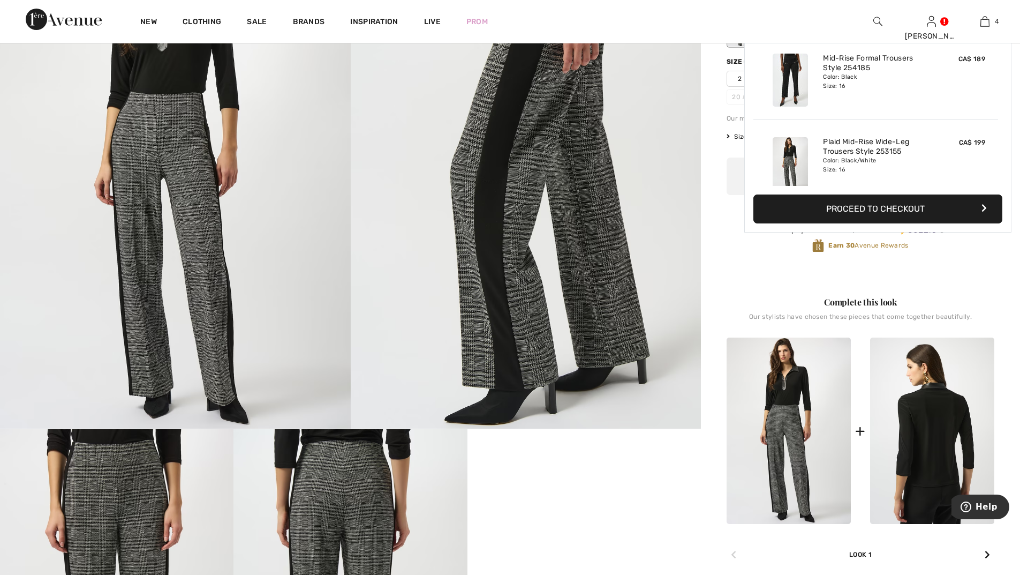
scroll to position [200, 0]
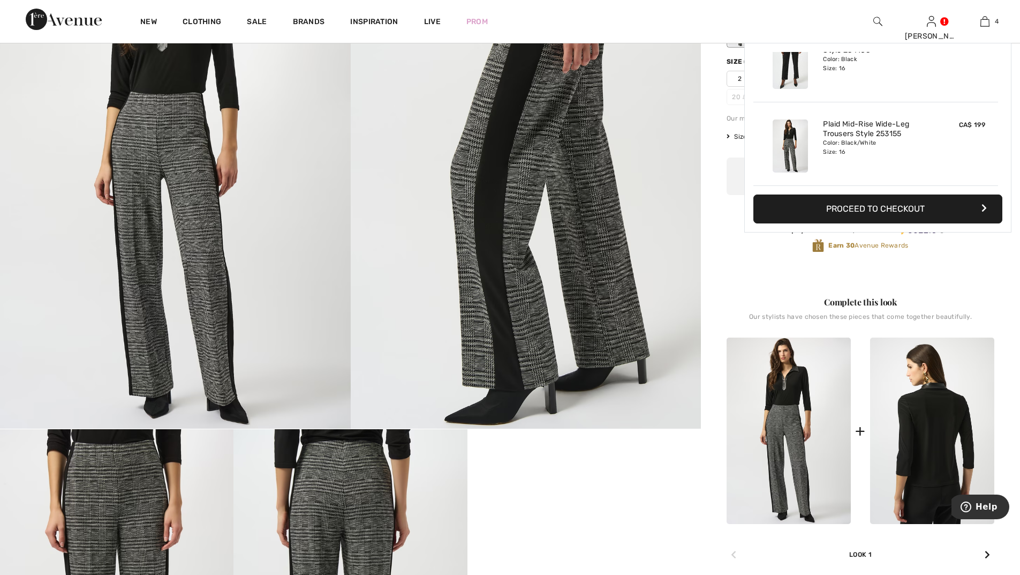
click at [929, 401] on img at bounding box center [932, 430] width 124 height 186
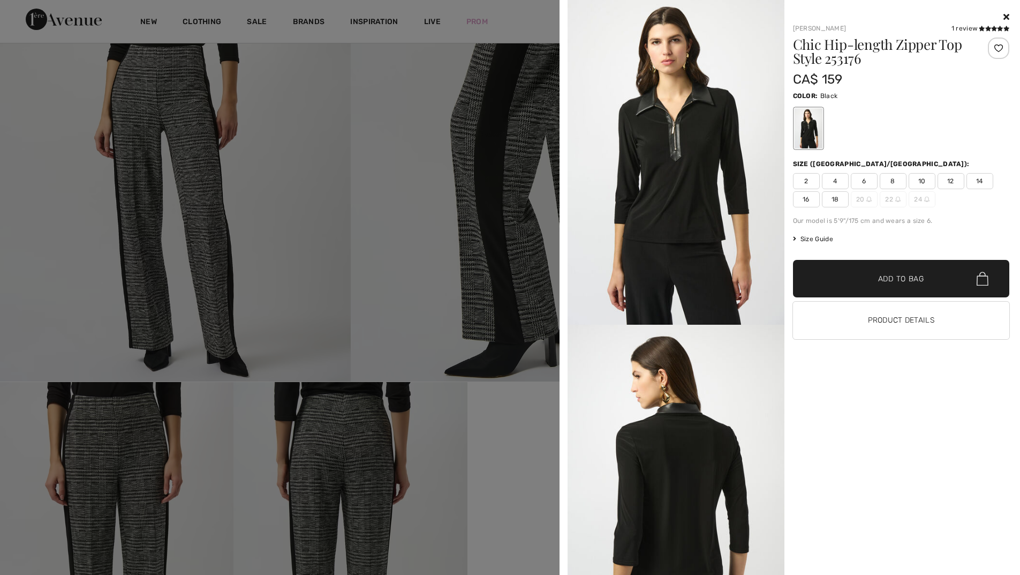
scroll to position [0, 0]
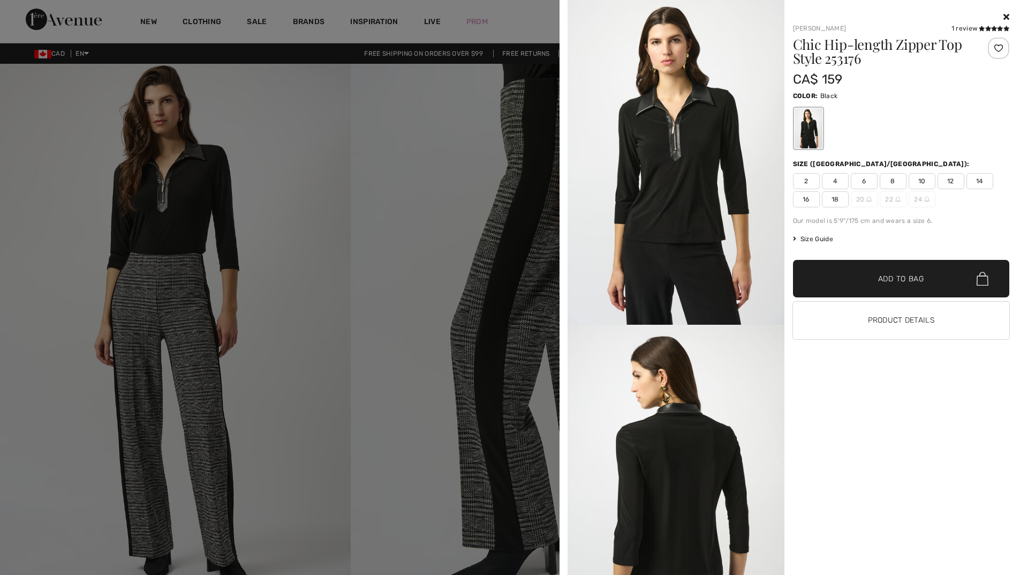
drag, startPoint x: 807, startPoint y: 198, endPoint x: 907, endPoint y: 264, distance: 120.3
click at [807, 199] on span "16" at bounding box center [806, 199] width 27 height 16
click at [884, 287] on span "✔ Added to Bag Add to Bag" at bounding box center [901, 278] width 217 height 37
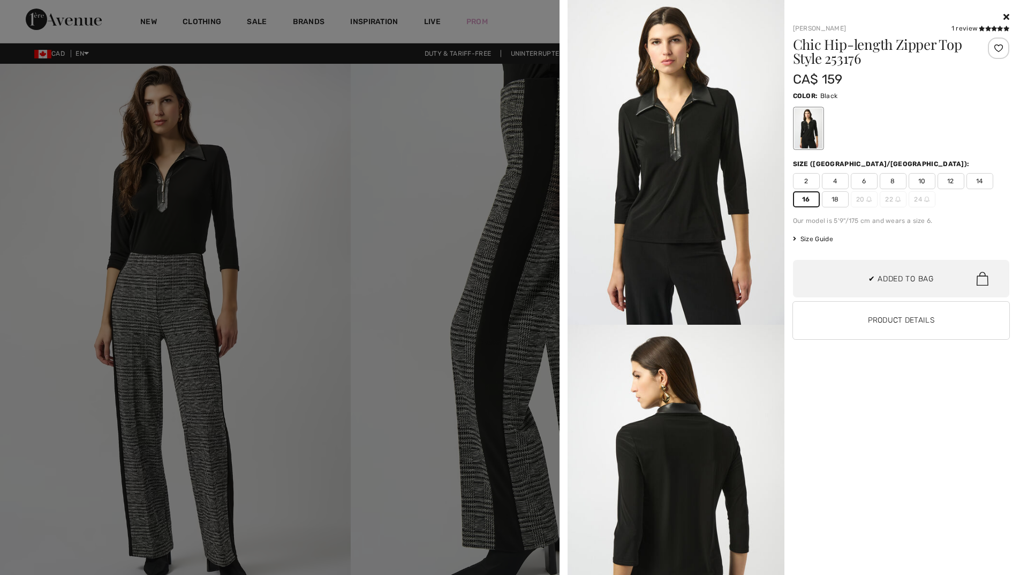
scroll to position [284, 0]
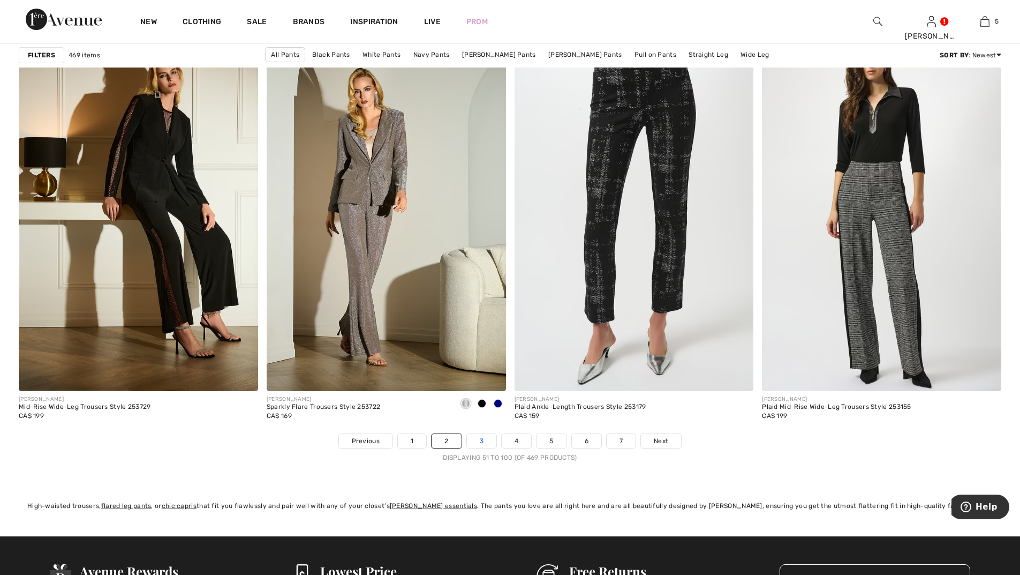
click at [483, 439] on link "3" at bounding box center [481, 441] width 29 height 14
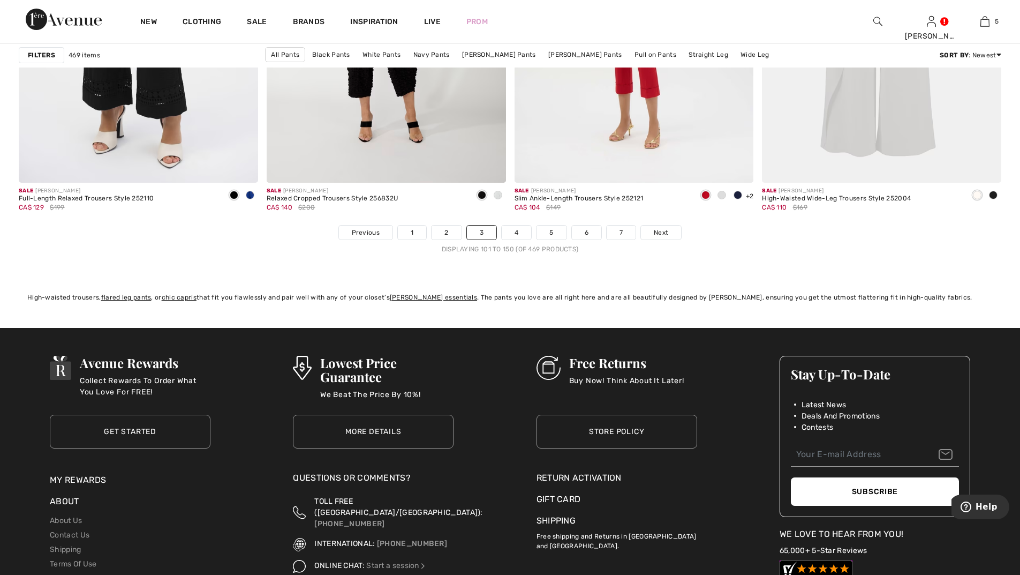
scroll to position [6160, 0]
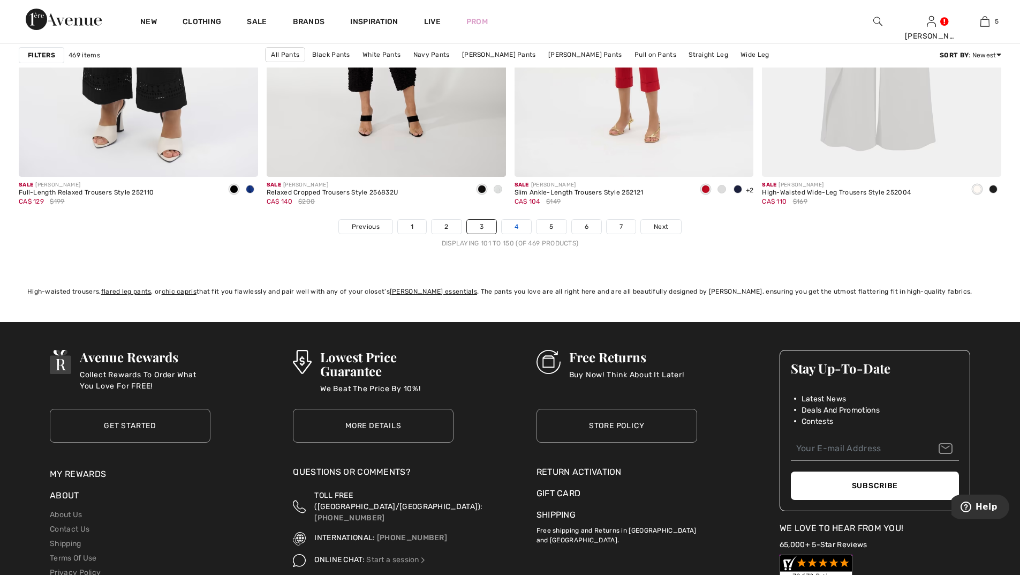
click at [517, 228] on link "4" at bounding box center [516, 227] width 29 height 14
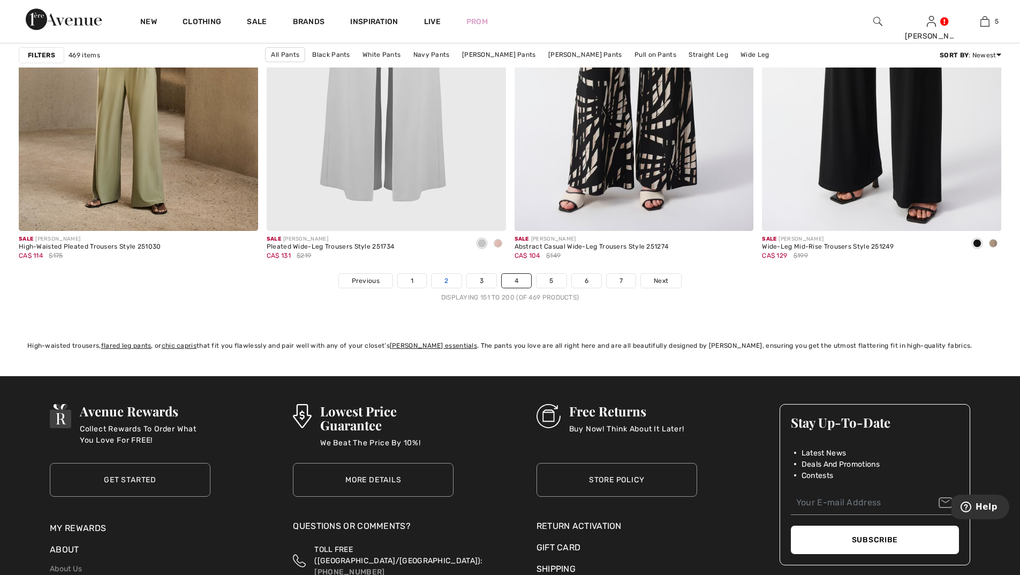
scroll to position [6106, 0]
click at [545, 278] on link "5" at bounding box center [551, 280] width 29 height 14
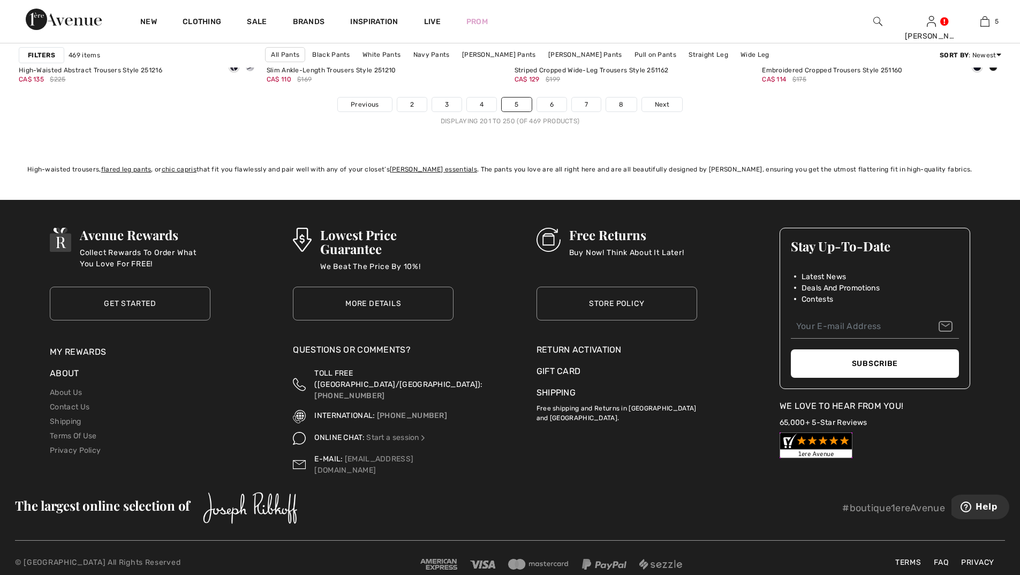
scroll to position [6286, 0]
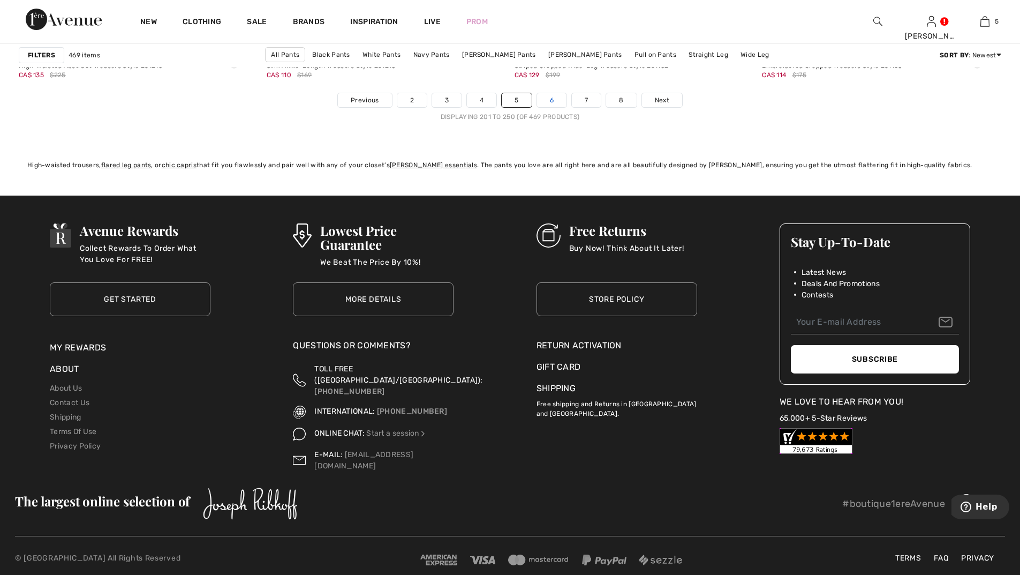
click at [560, 96] on link "6" at bounding box center [551, 100] width 29 height 14
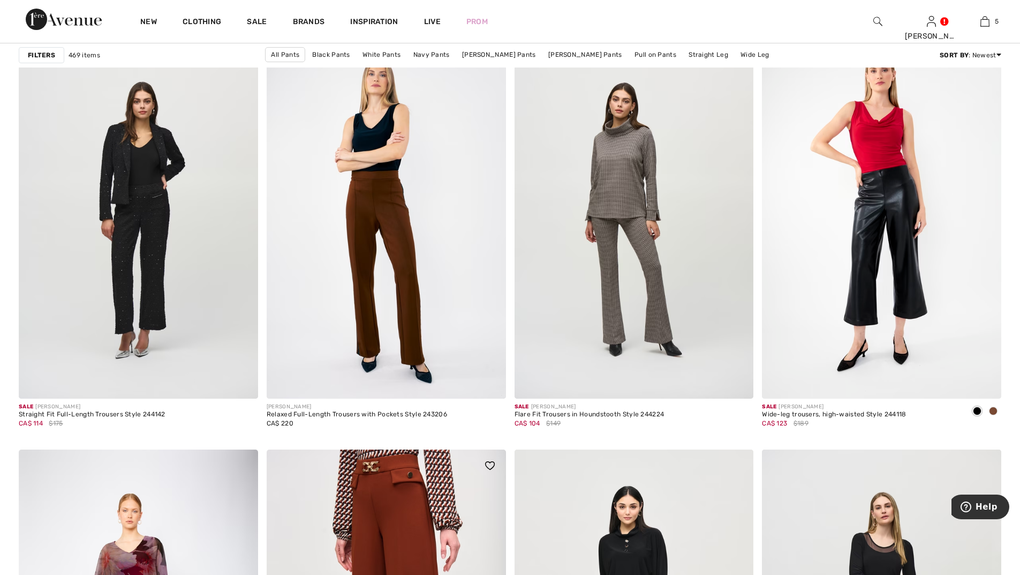
scroll to position [4124, 0]
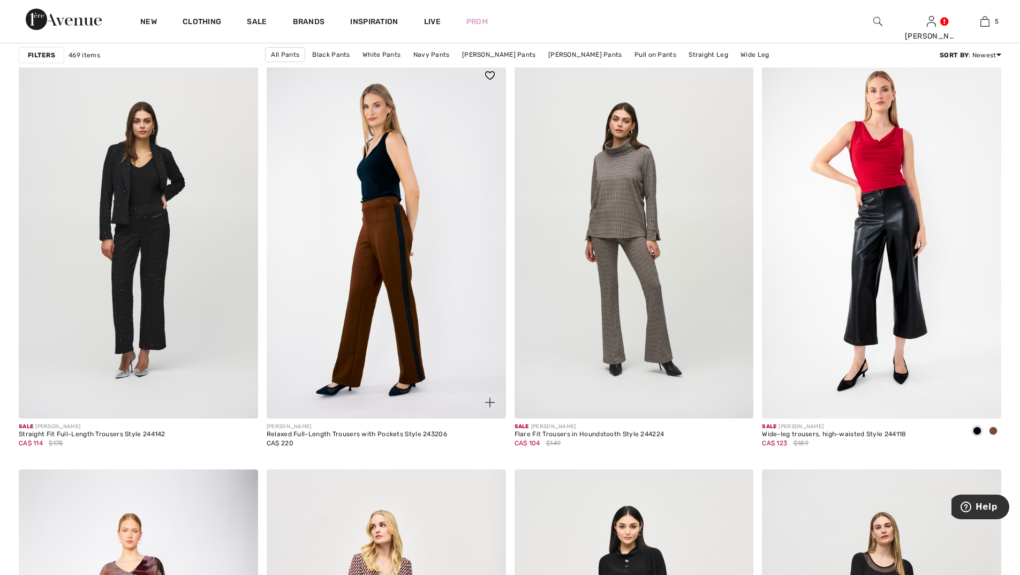
click at [380, 238] on img at bounding box center [386, 238] width 239 height 359
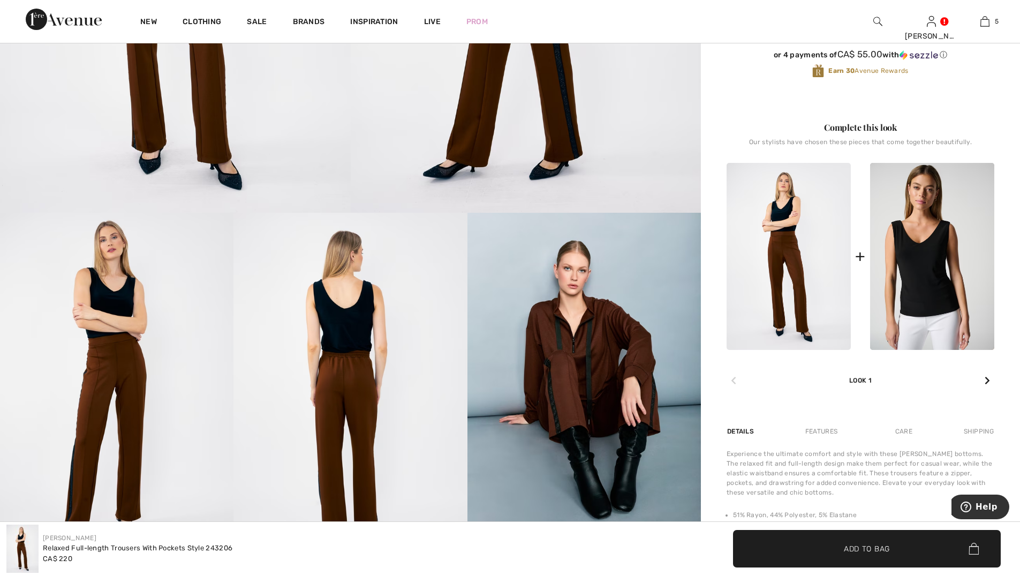
scroll to position [375, 0]
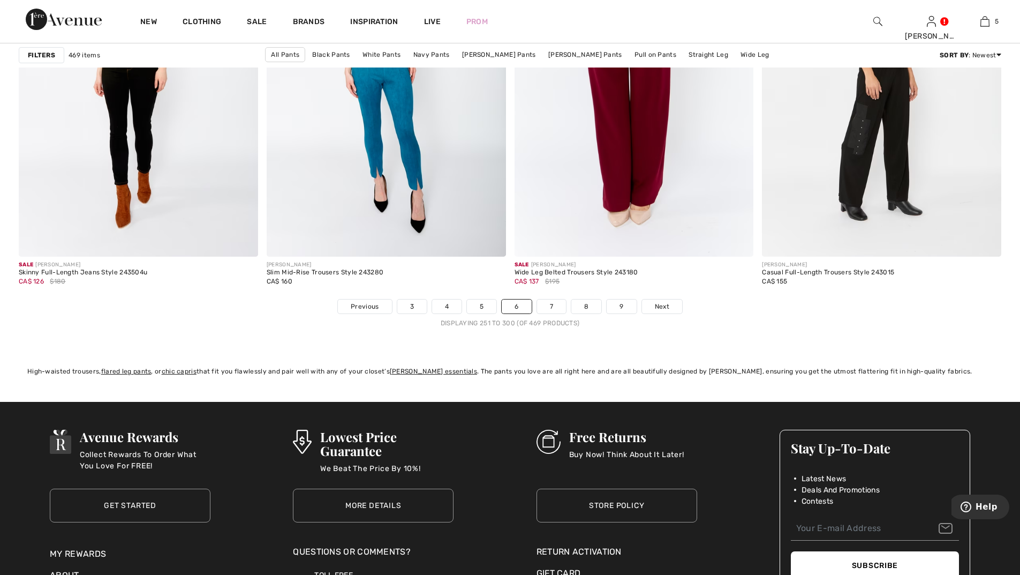
scroll to position [6160, 0]
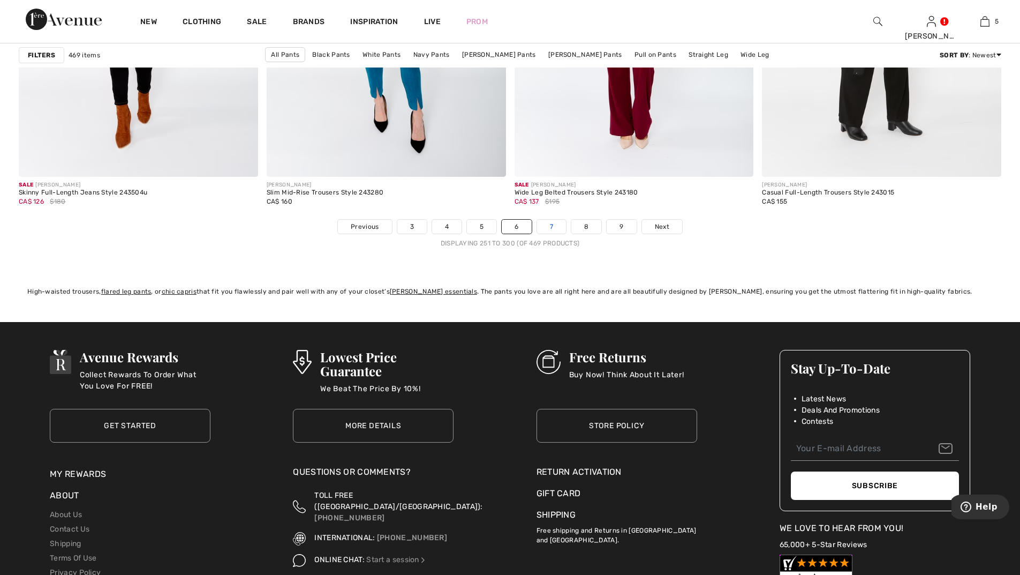
click at [551, 228] on link "7" at bounding box center [551, 227] width 29 height 14
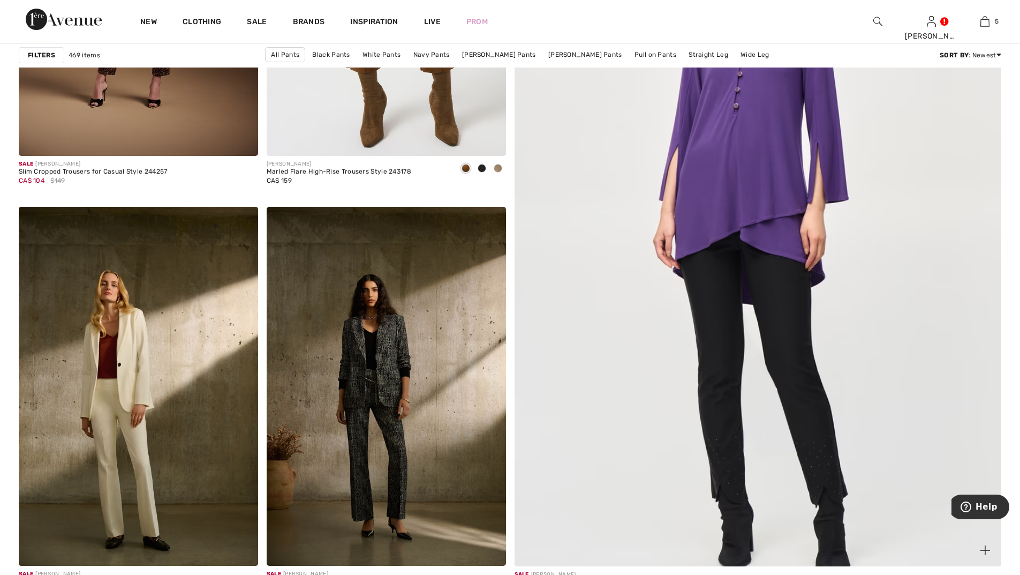
scroll to position [214, 0]
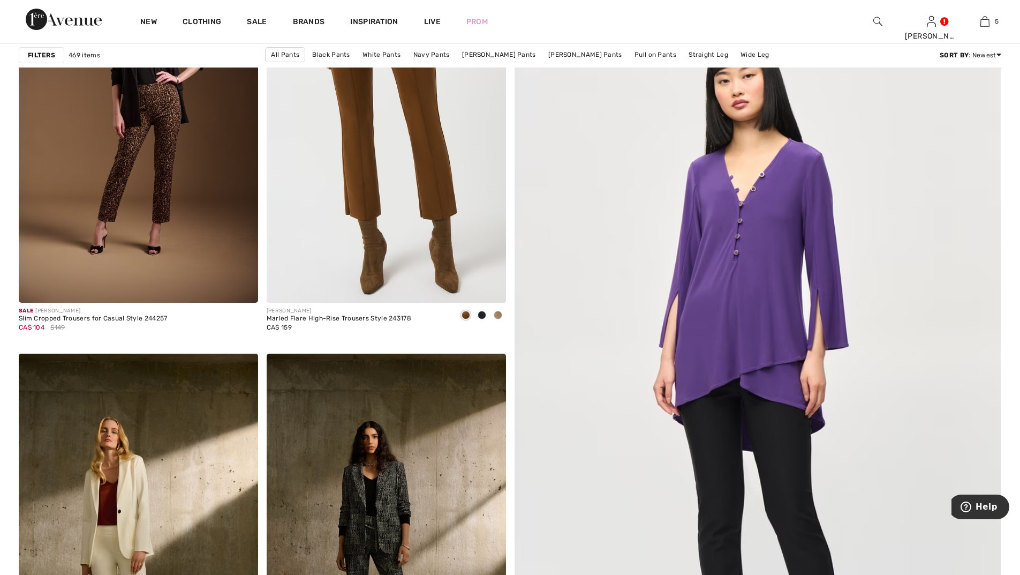
click at [758, 245] on img at bounding box center [758, 382] width 584 height 877
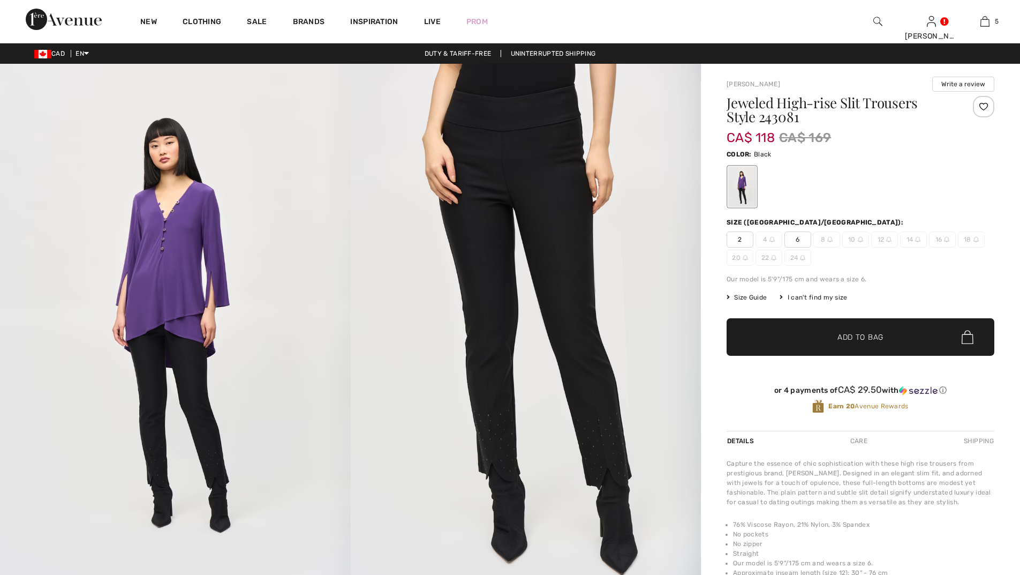
checkbox input "true"
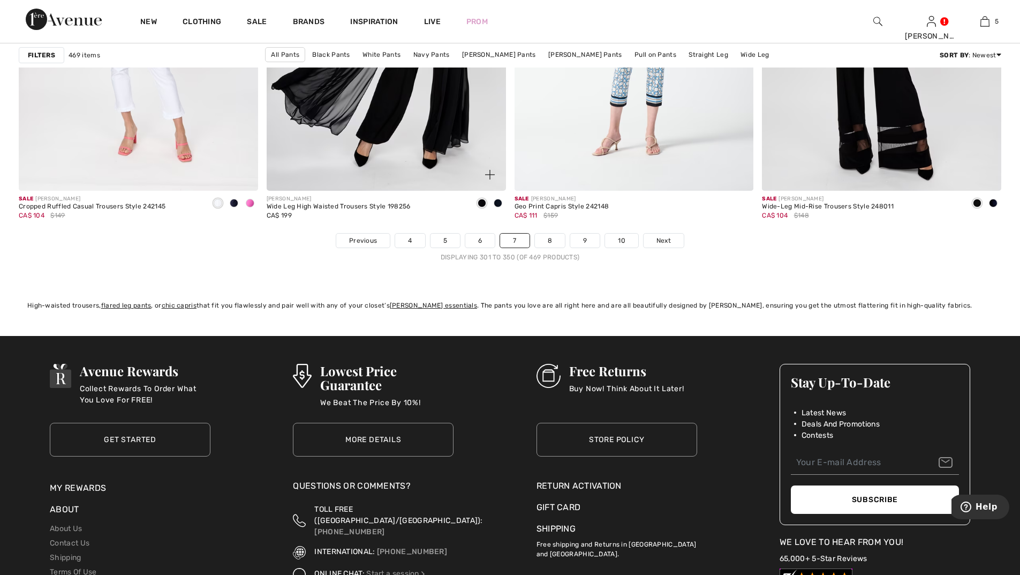
scroll to position [6160, 0]
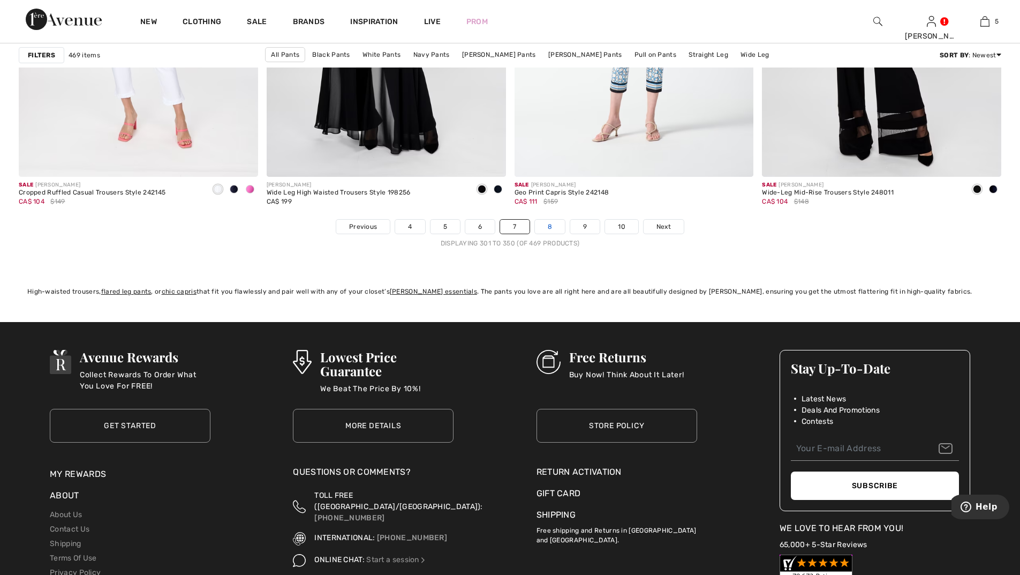
click at [546, 225] on link "8" at bounding box center [550, 227] width 30 height 14
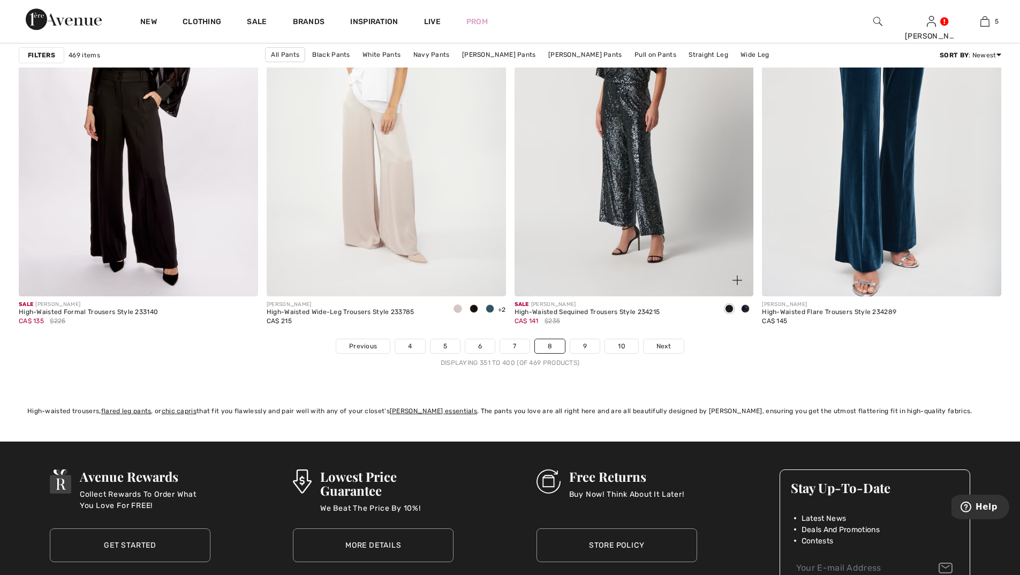
scroll to position [6052, 0]
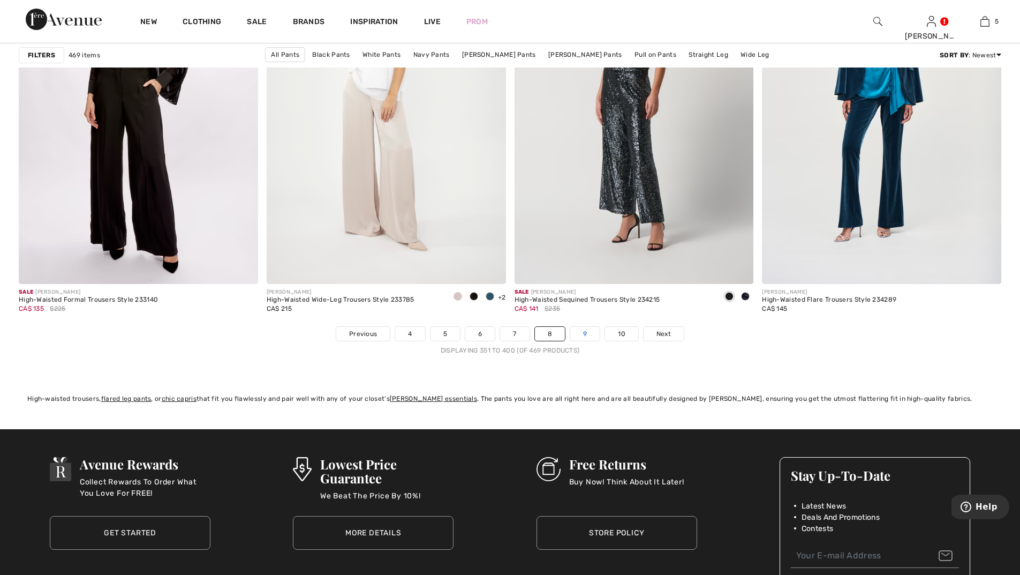
click at [590, 332] on link "9" at bounding box center [584, 334] width 29 height 14
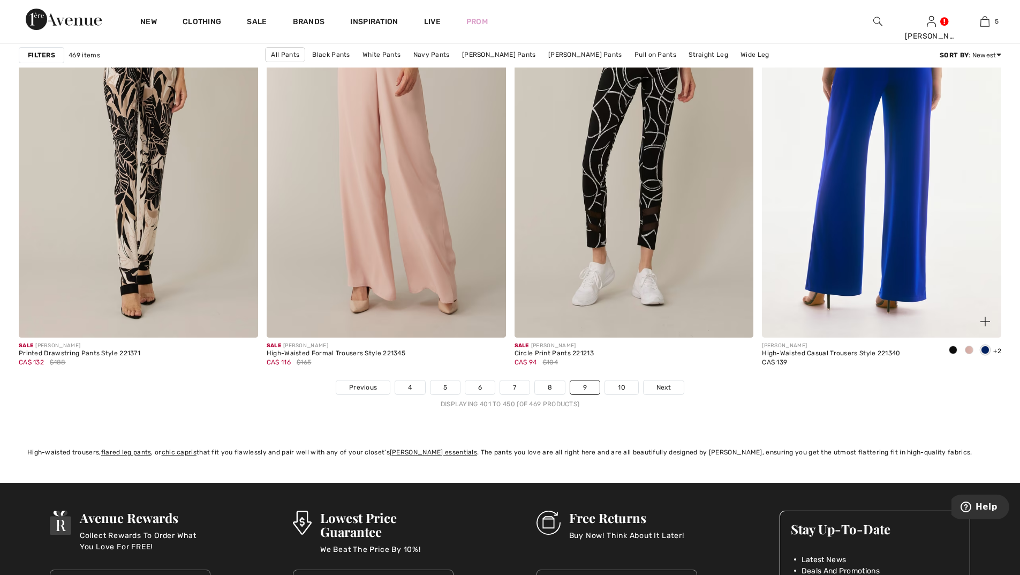
scroll to position [6213, 0]
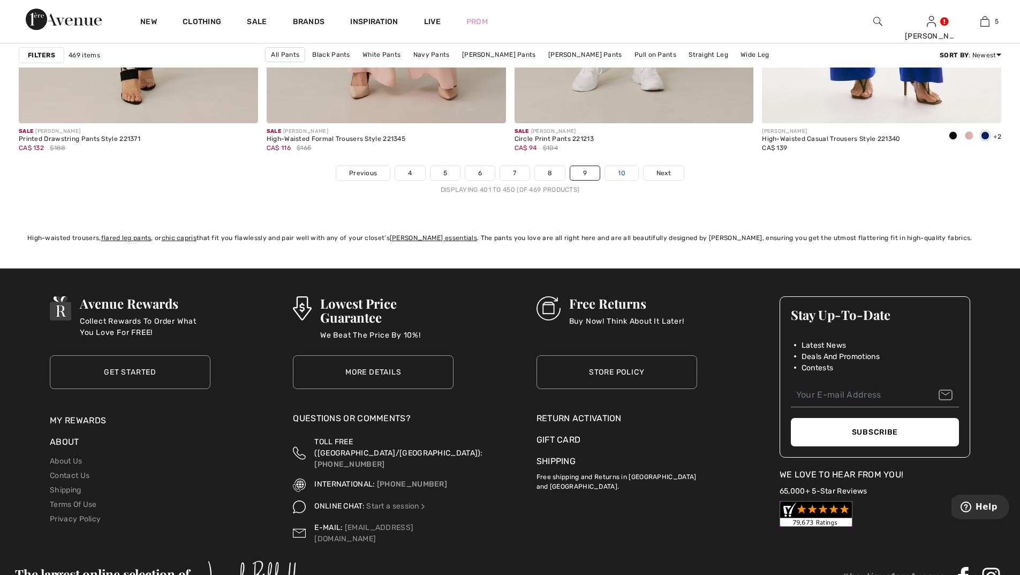
click at [626, 176] on link "10" at bounding box center [621, 173] width 33 height 14
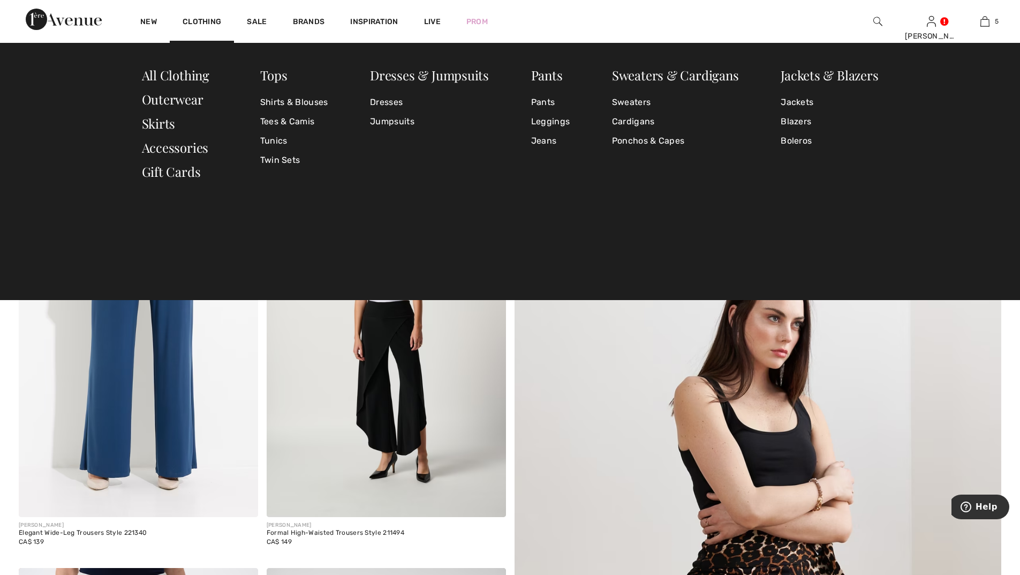
click at [880, 21] on img at bounding box center [878, 21] width 9 height 13
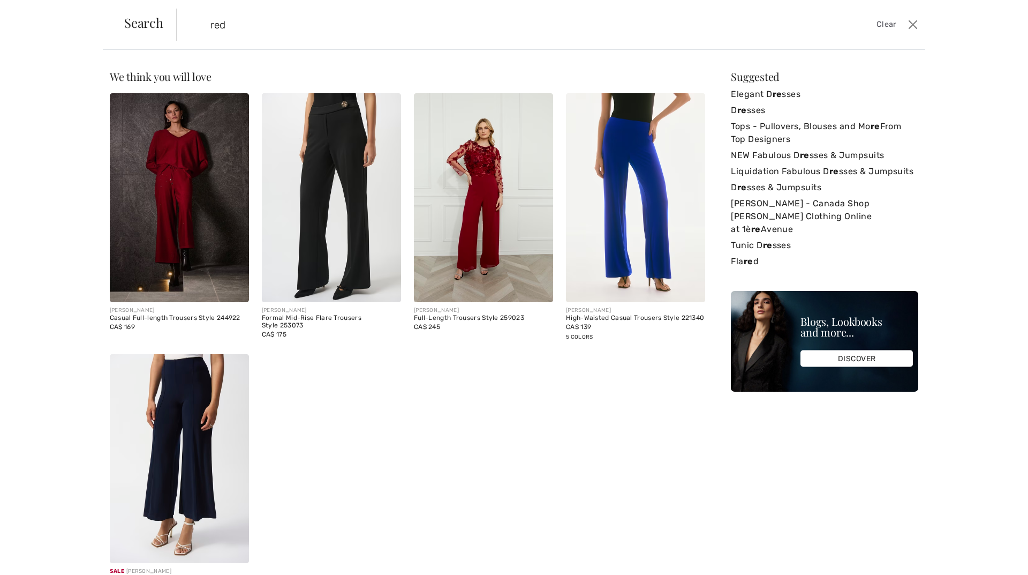
type input "red"
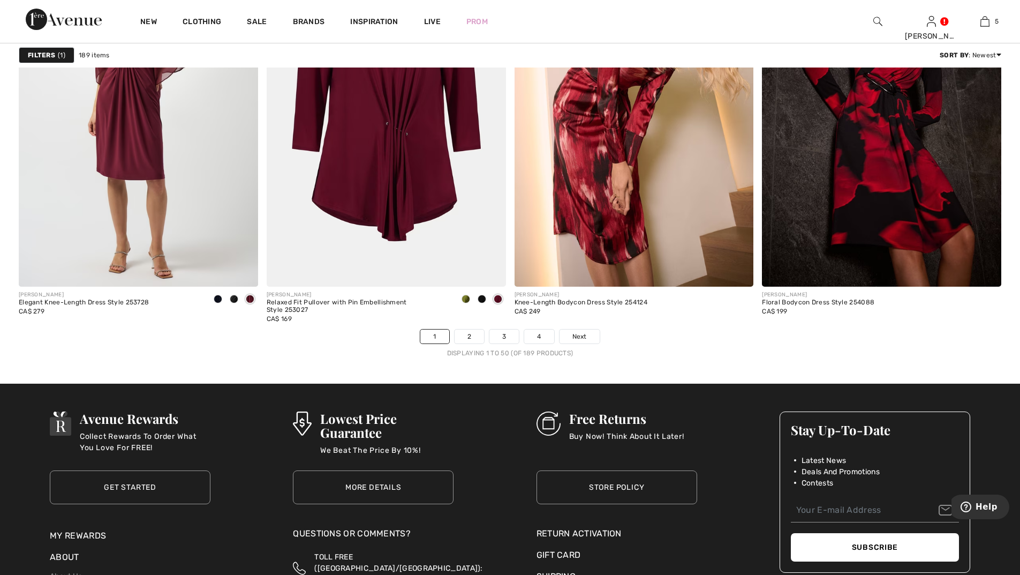
scroll to position [6106, 0]
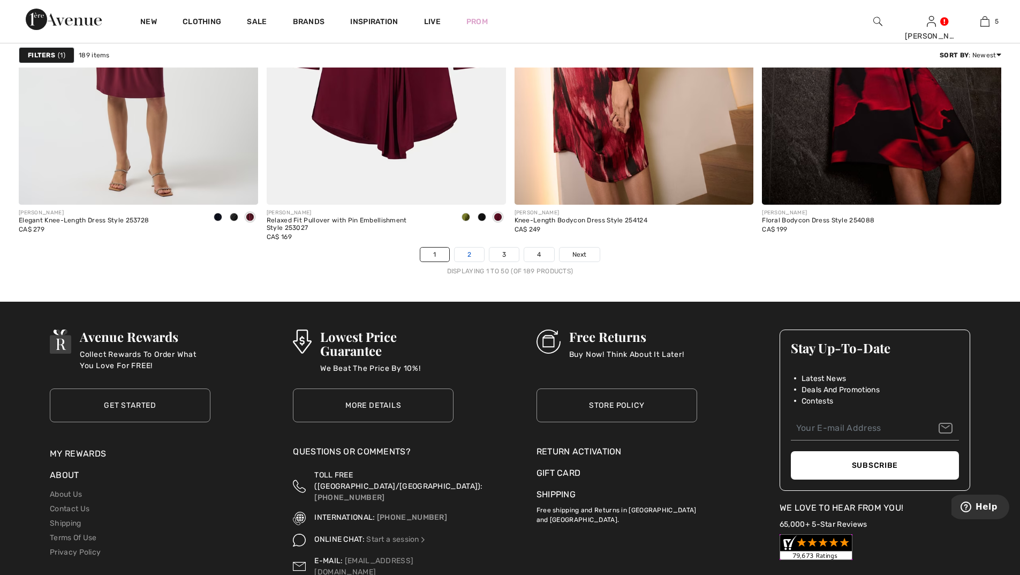
click at [467, 254] on link "2" at bounding box center [469, 254] width 29 height 14
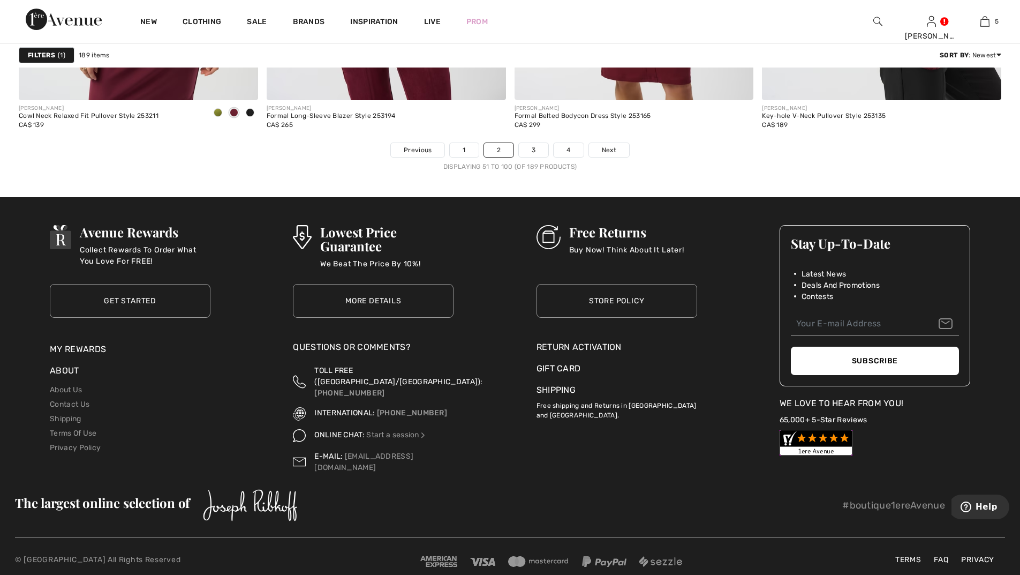
scroll to position [6212, 0]
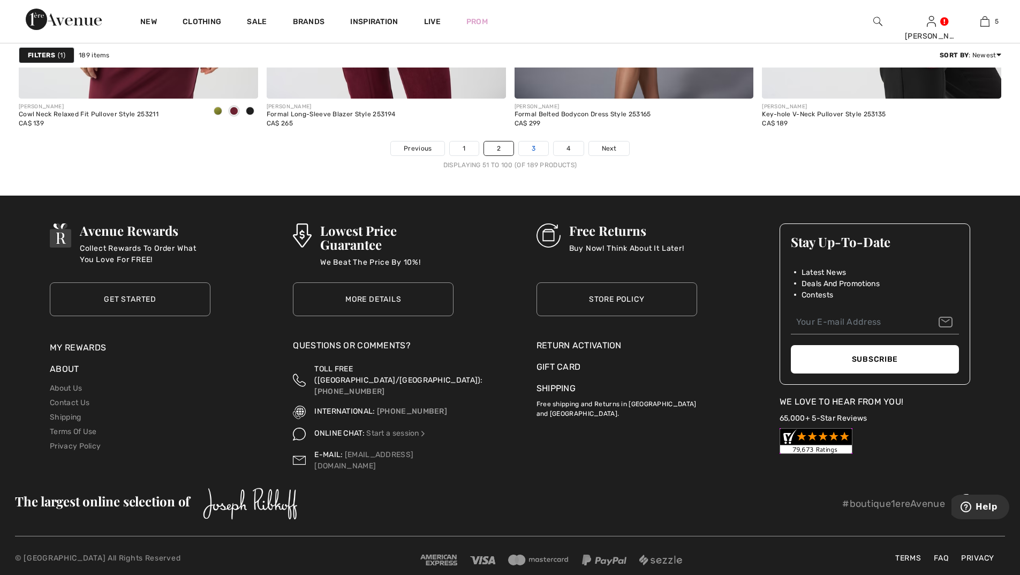
click at [538, 147] on link "3" at bounding box center [533, 148] width 29 height 14
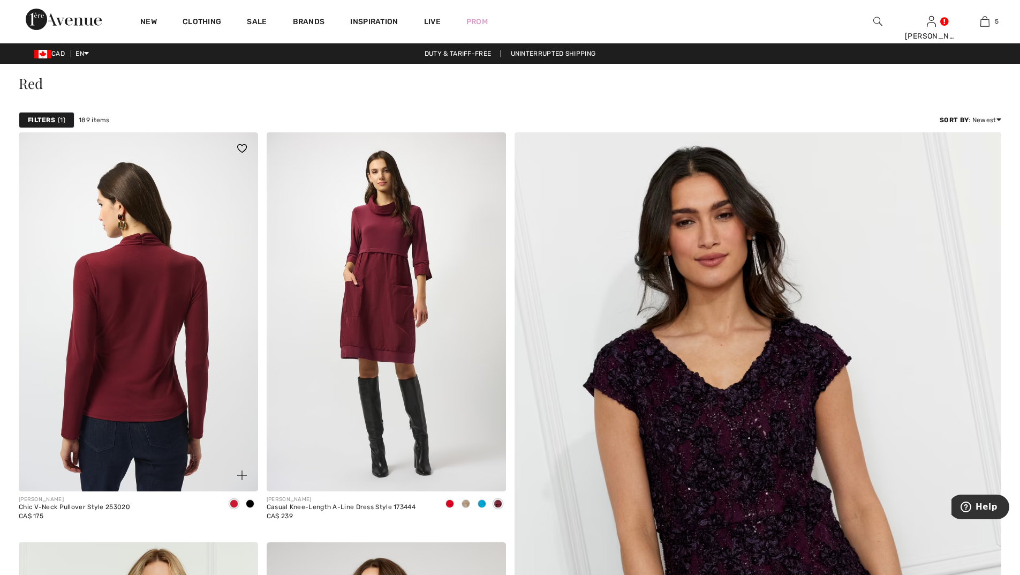
click at [146, 325] on img at bounding box center [138, 311] width 239 height 359
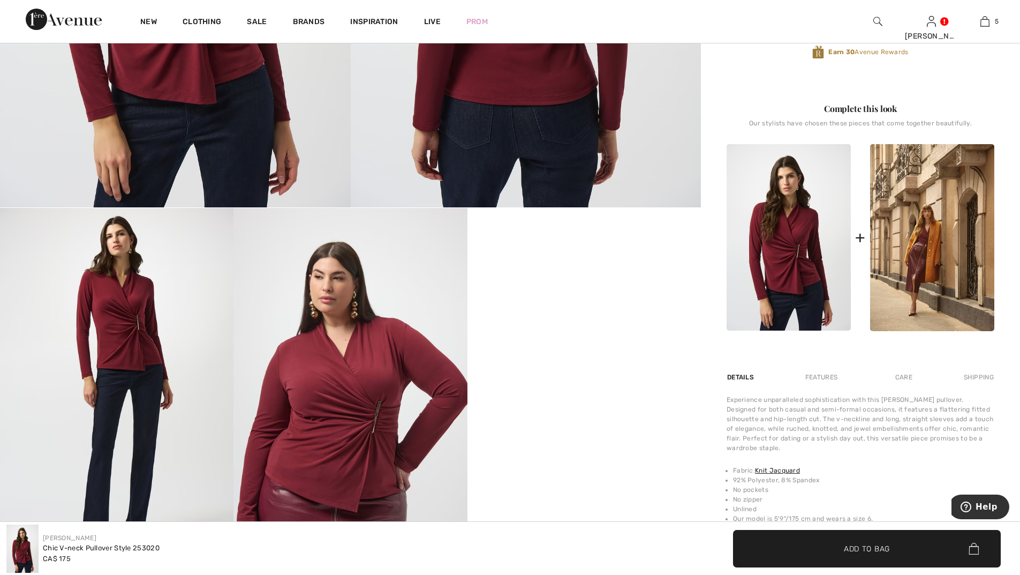
scroll to position [375, 0]
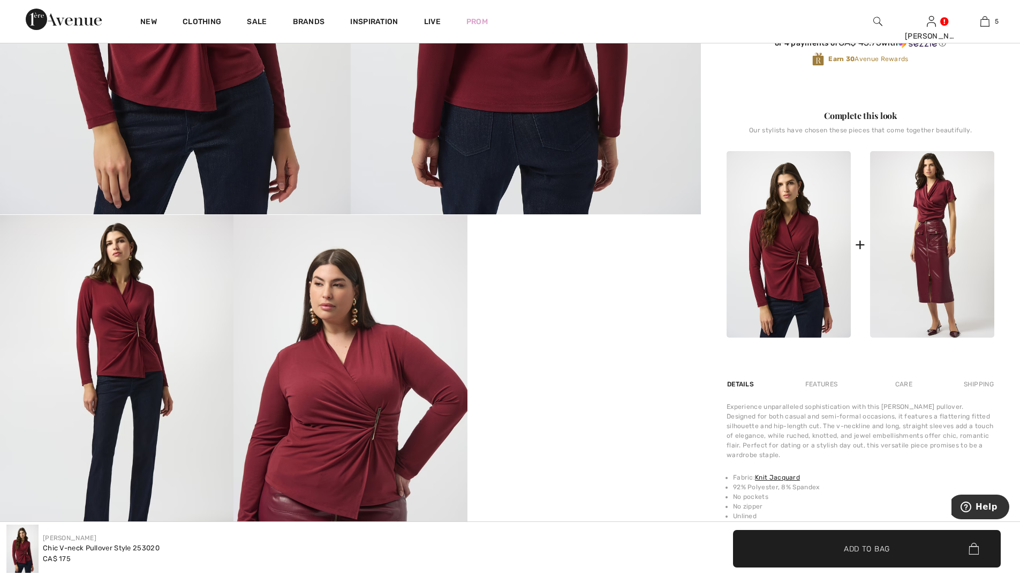
click at [942, 261] on img at bounding box center [932, 244] width 124 height 187
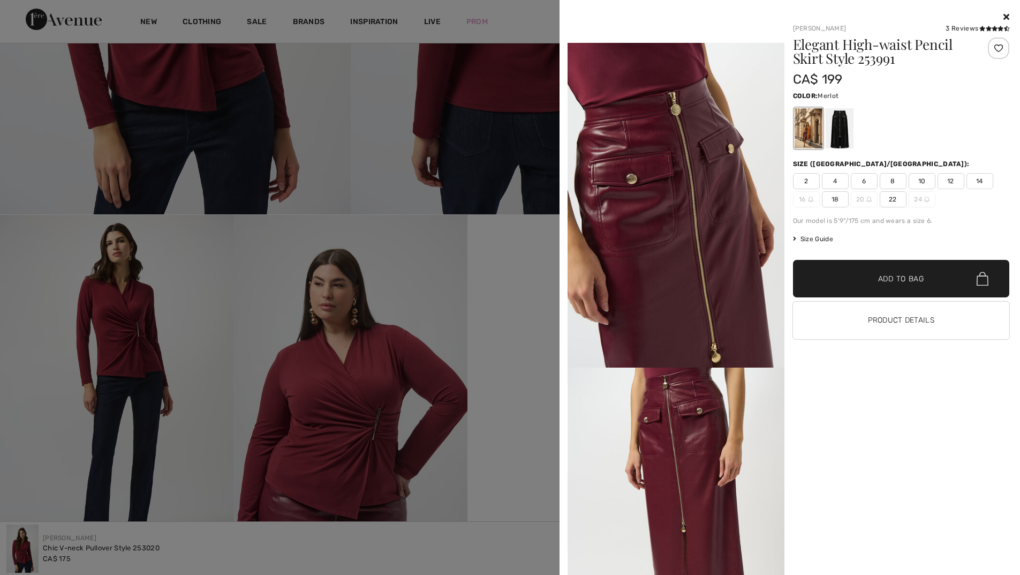
scroll to position [750, 0]
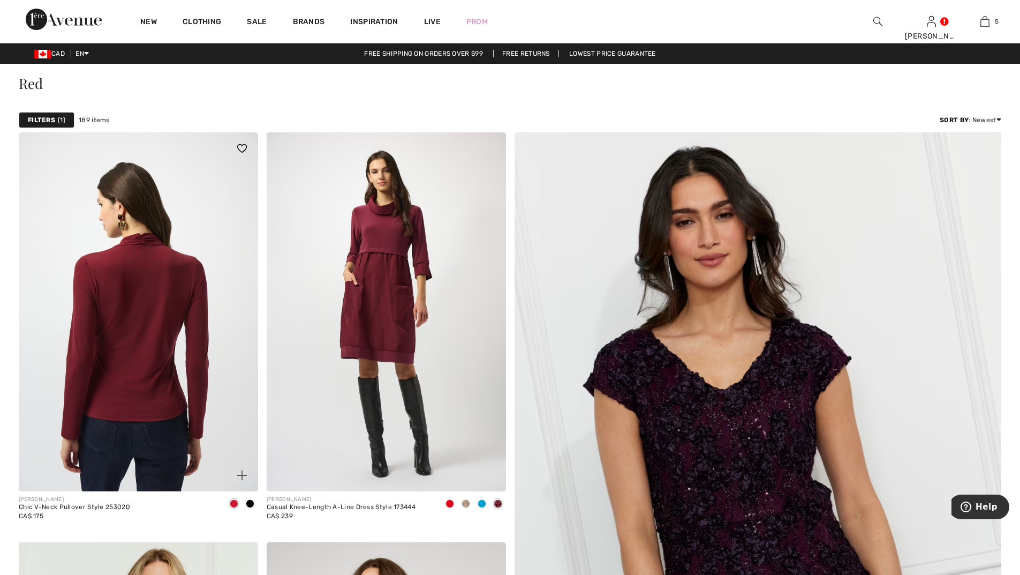
click at [136, 276] on img at bounding box center [138, 311] width 239 height 359
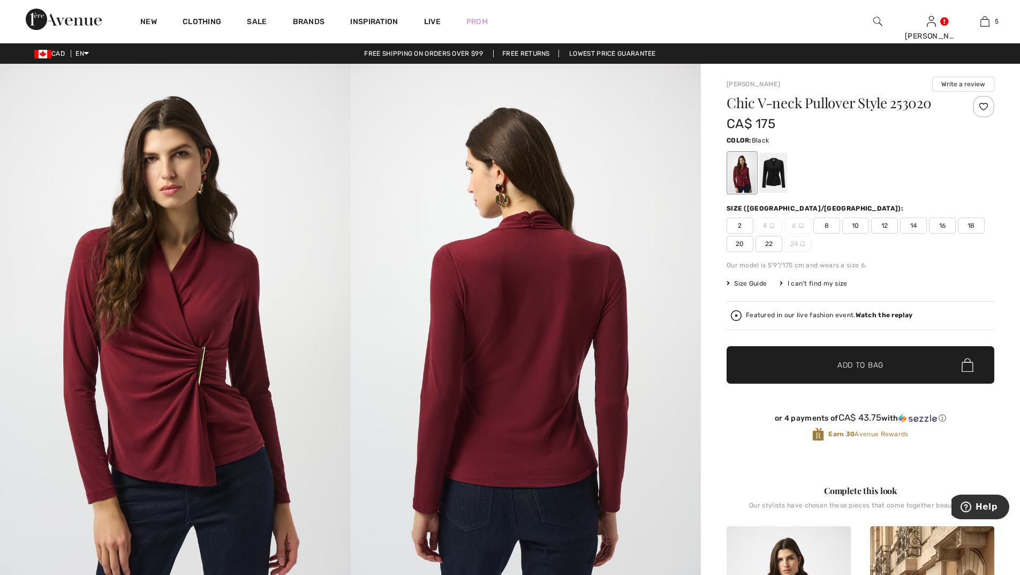
click at [777, 170] on div at bounding box center [774, 173] width 28 height 40
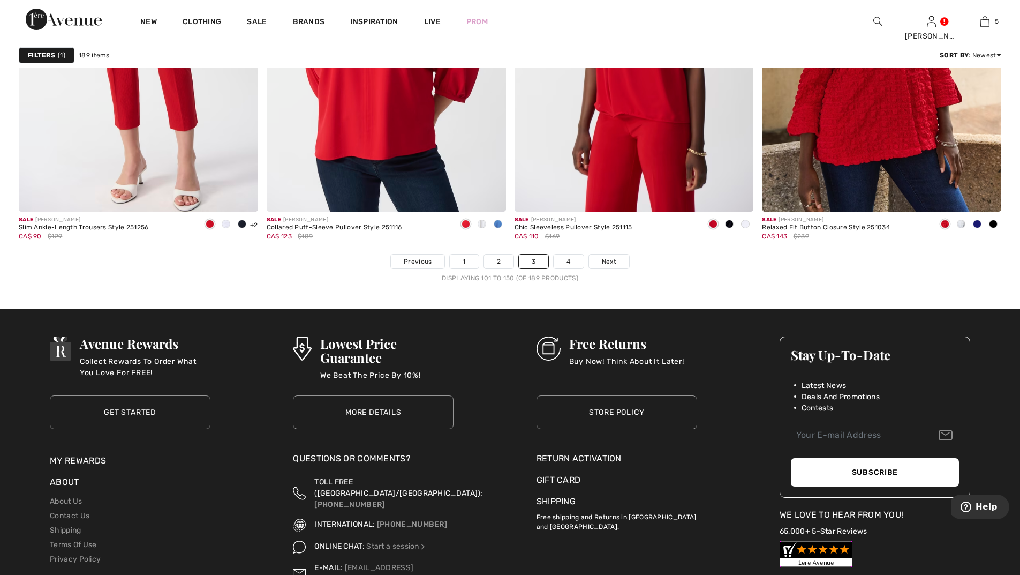
scroll to position [6106, 0]
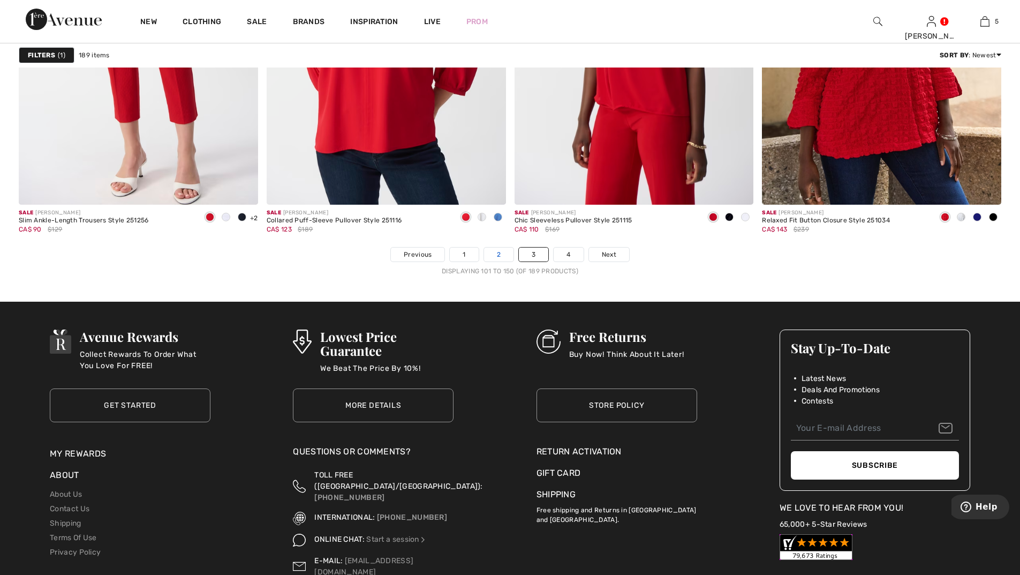
click at [498, 252] on link "2" at bounding box center [498, 254] width 29 height 14
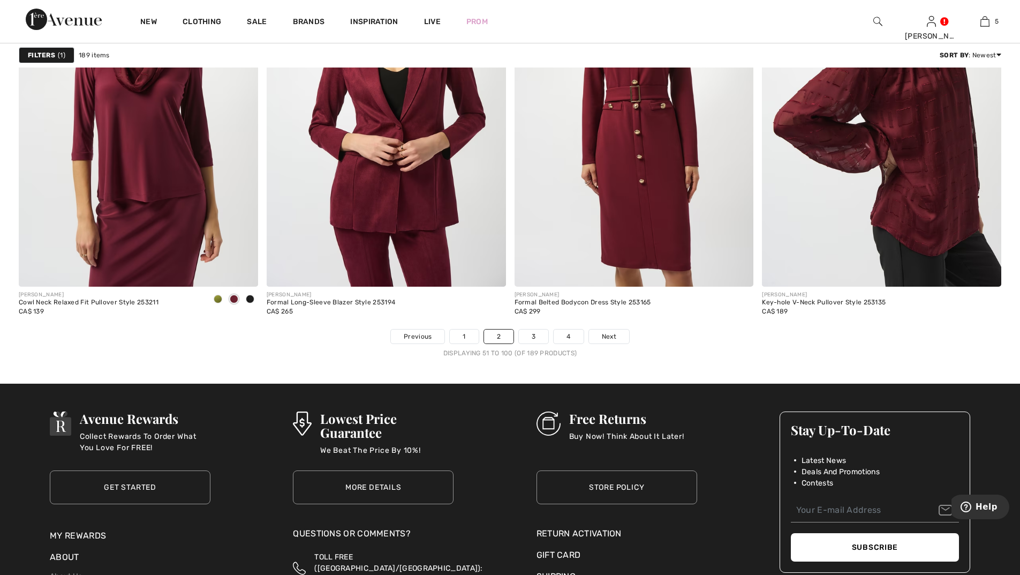
scroll to position [6106, 0]
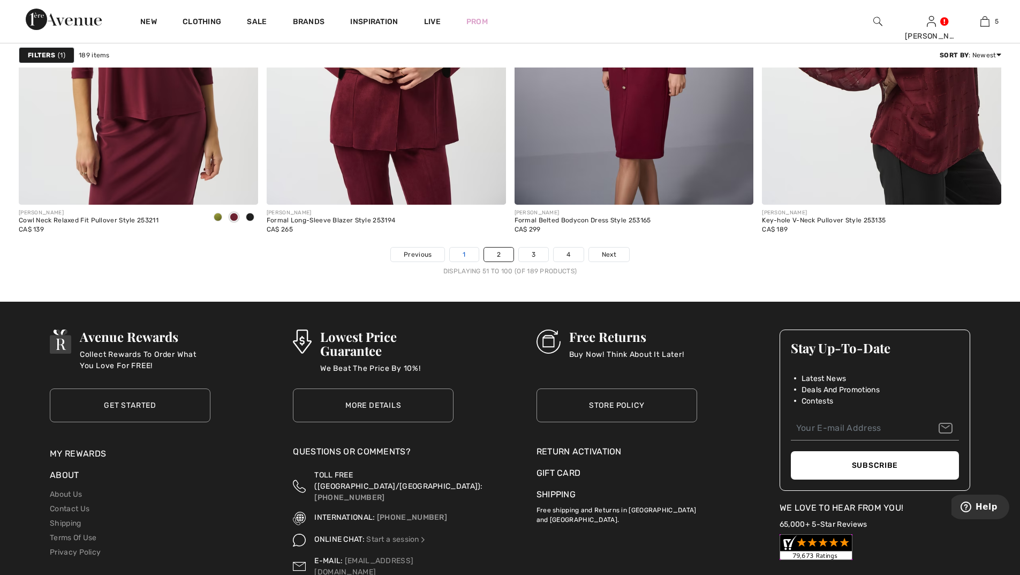
click at [464, 253] on link "1" at bounding box center [464, 254] width 28 height 14
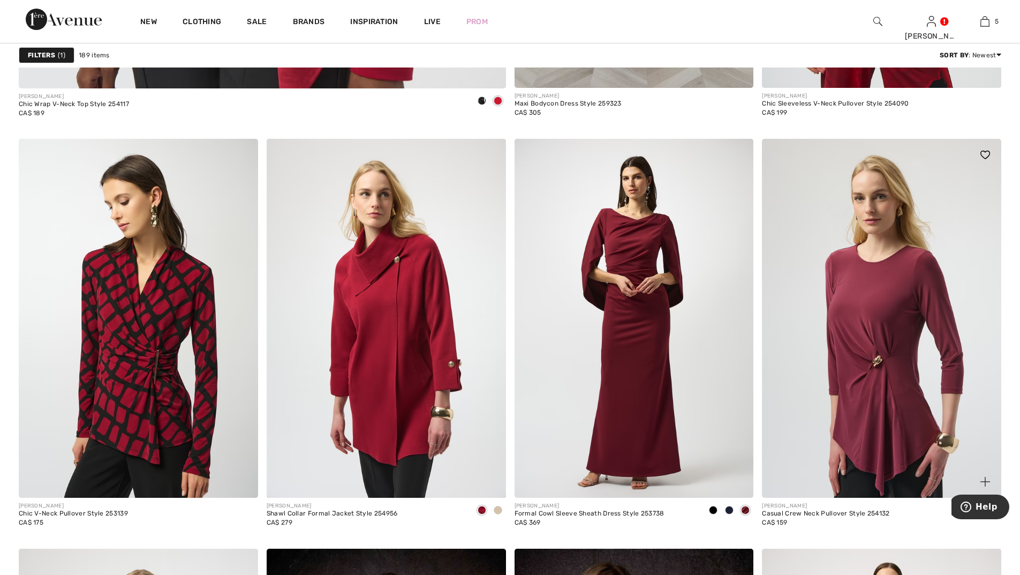
scroll to position [4017, 0]
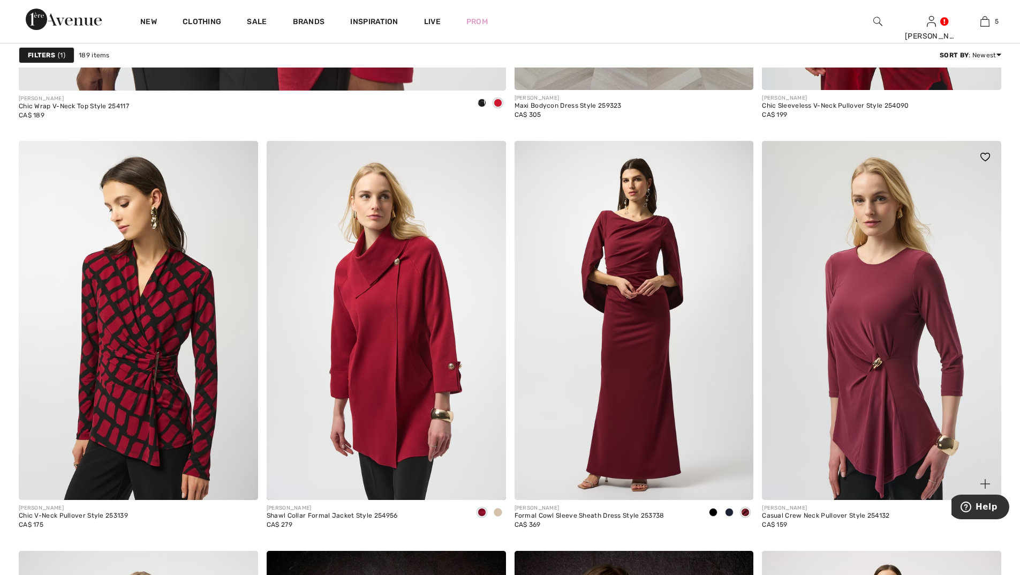
click at [867, 349] on img at bounding box center [881, 320] width 239 height 359
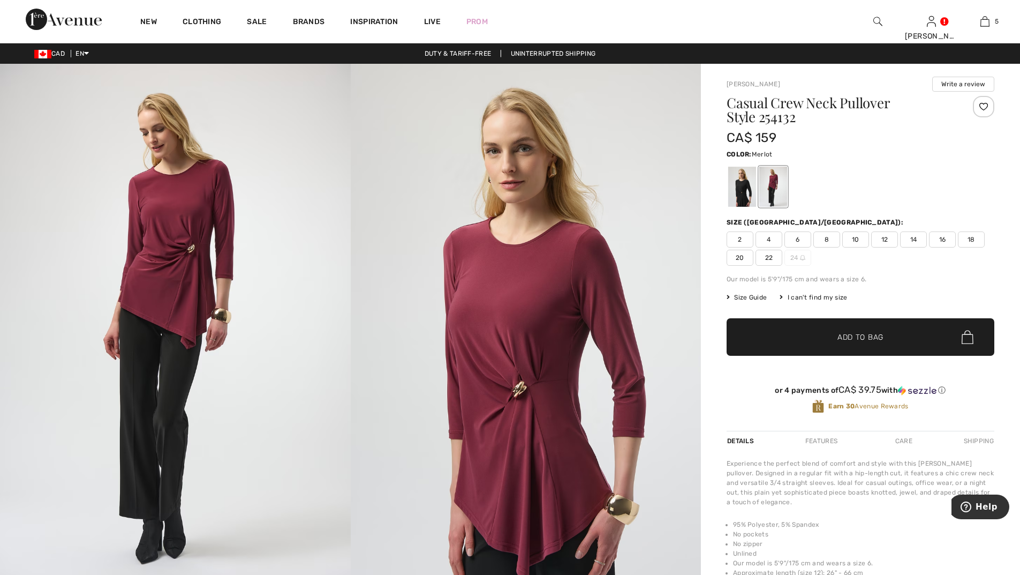
click at [944, 236] on span "16" at bounding box center [942, 239] width 27 height 16
click at [822, 335] on span "✔ Added to Bag" at bounding box center [844, 337] width 65 height 11
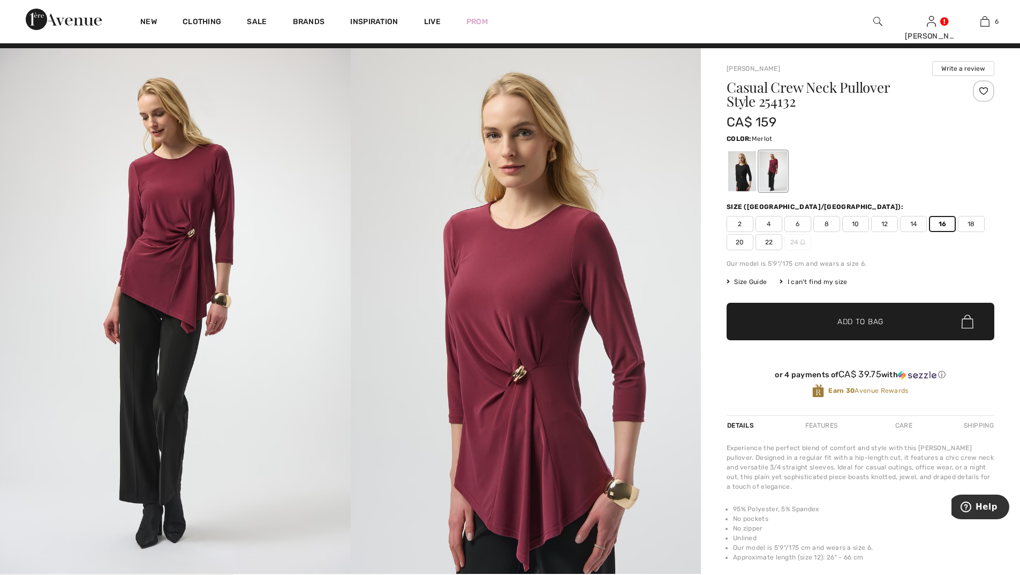
scroll to position [161, 0]
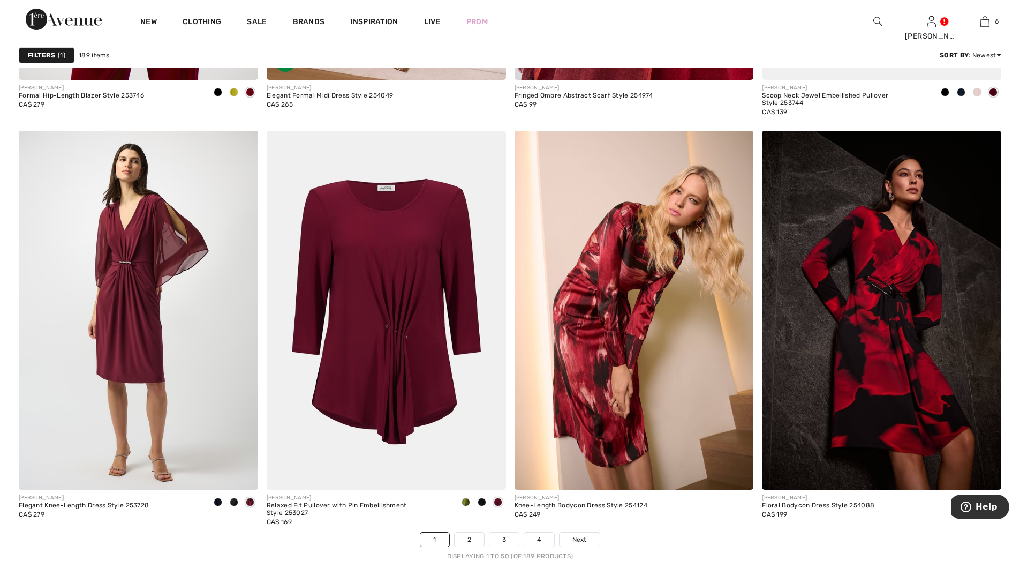
scroll to position [5838, 0]
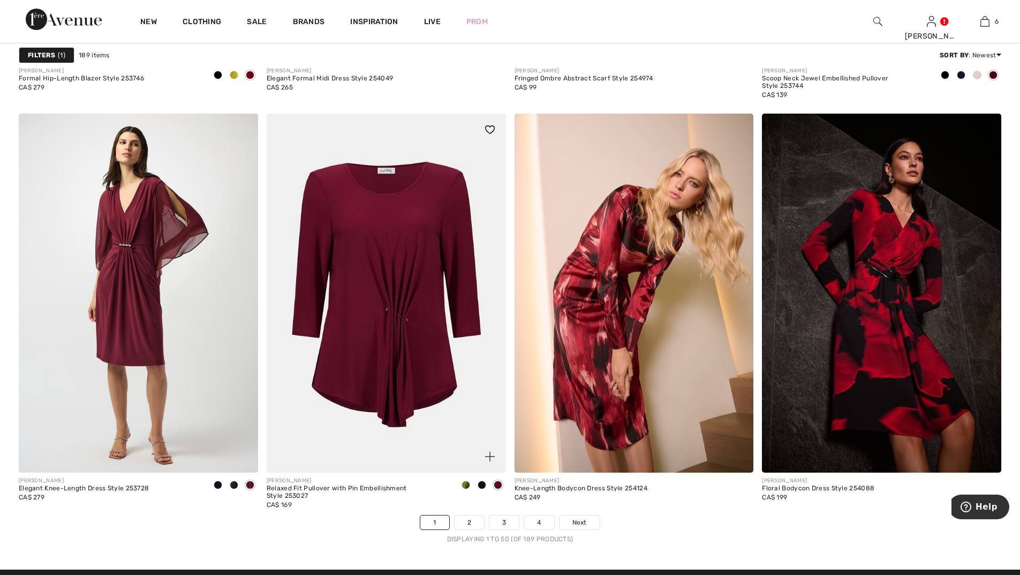
click at [398, 284] on img at bounding box center [386, 293] width 239 height 359
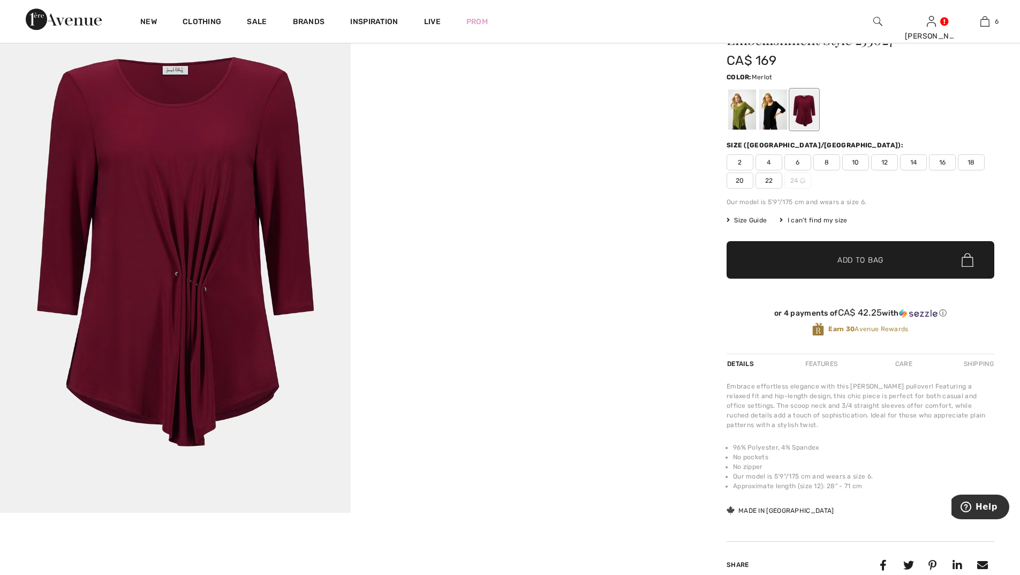
scroll to position [54, 0]
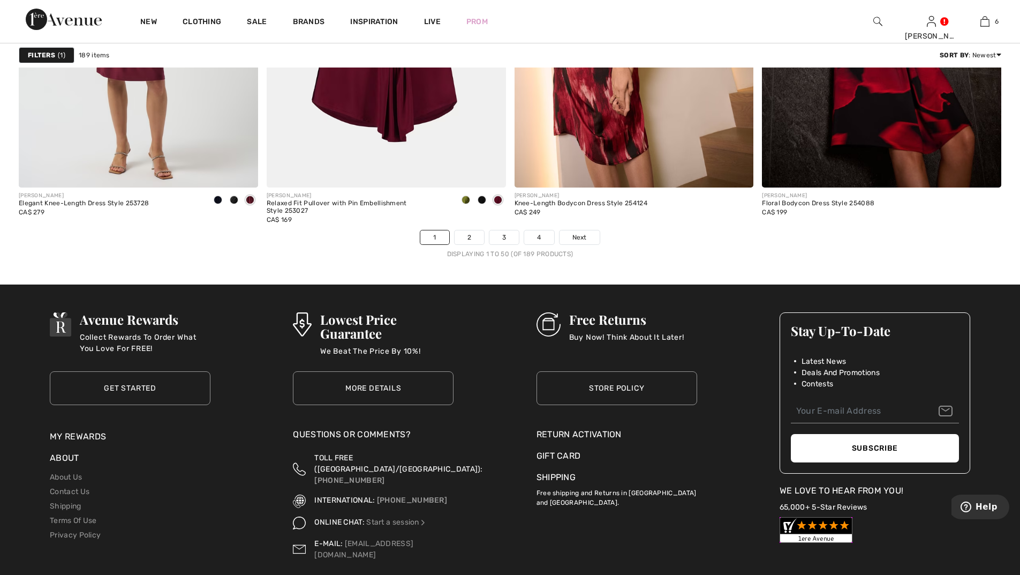
scroll to position [6212, 0]
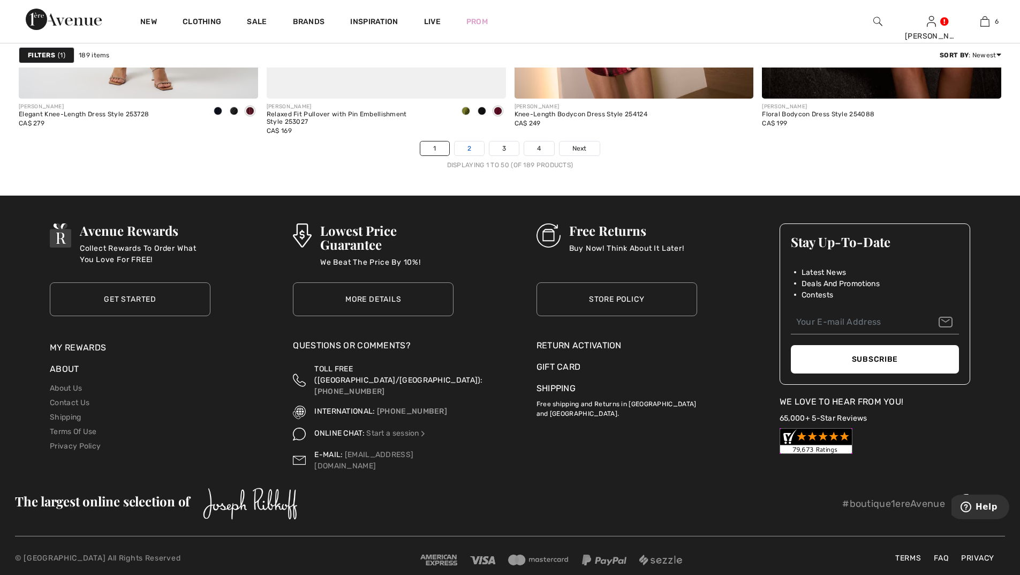
click at [473, 148] on link "2" at bounding box center [469, 148] width 29 height 14
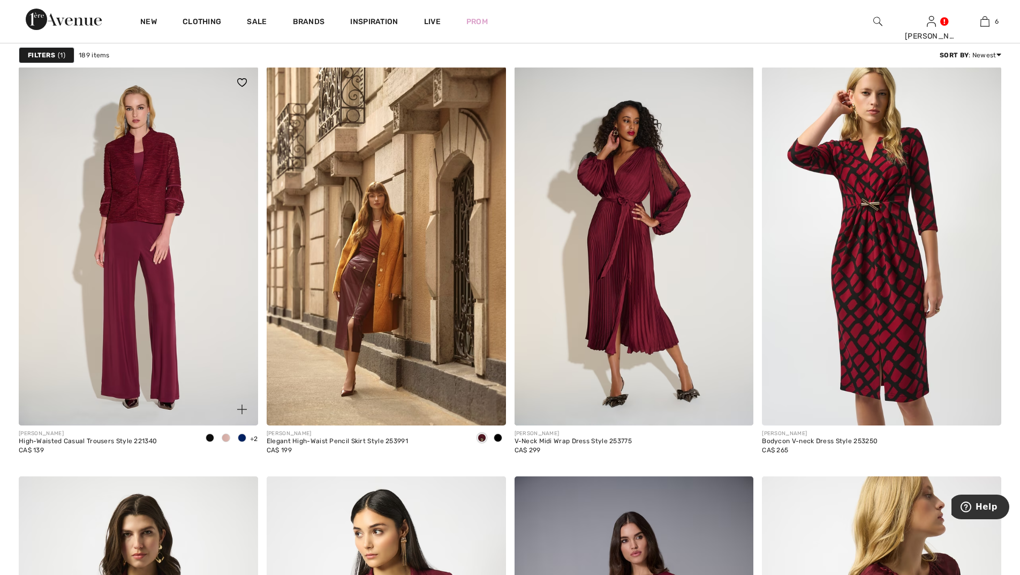
scroll to position [5463, 0]
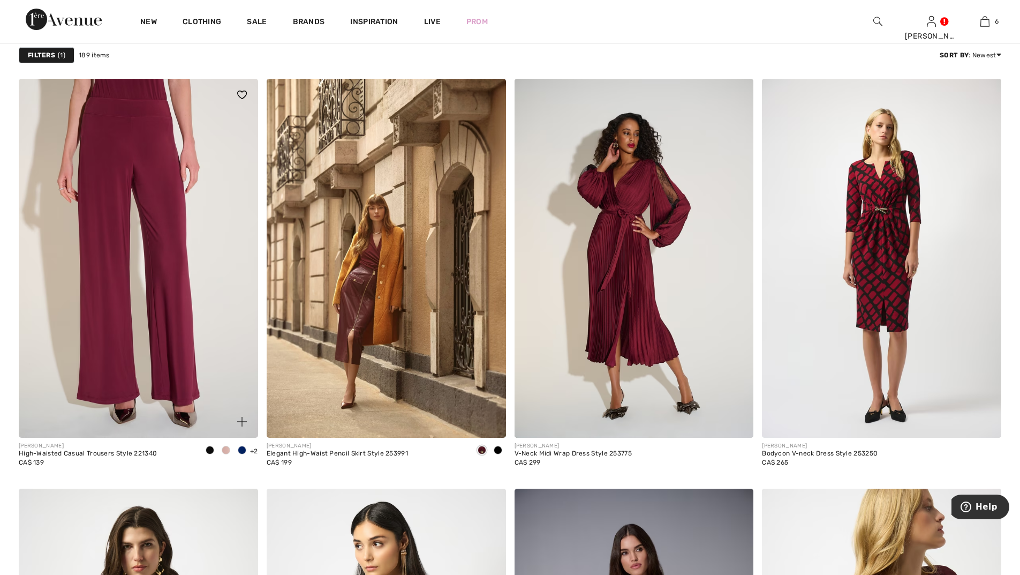
click at [167, 259] on img at bounding box center [138, 258] width 239 height 359
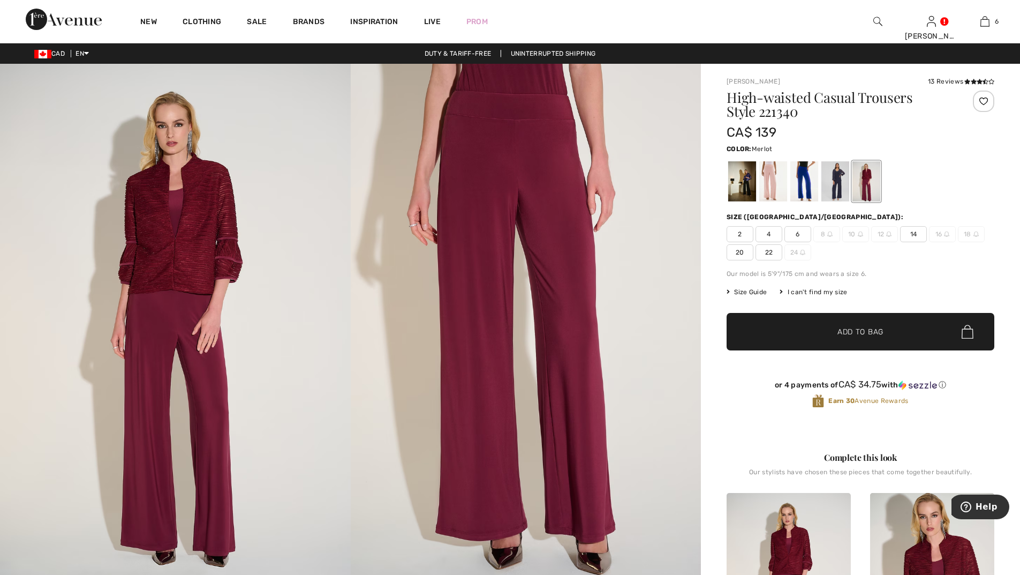
click at [868, 334] on span "Add to Bag" at bounding box center [861, 331] width 46 height 11
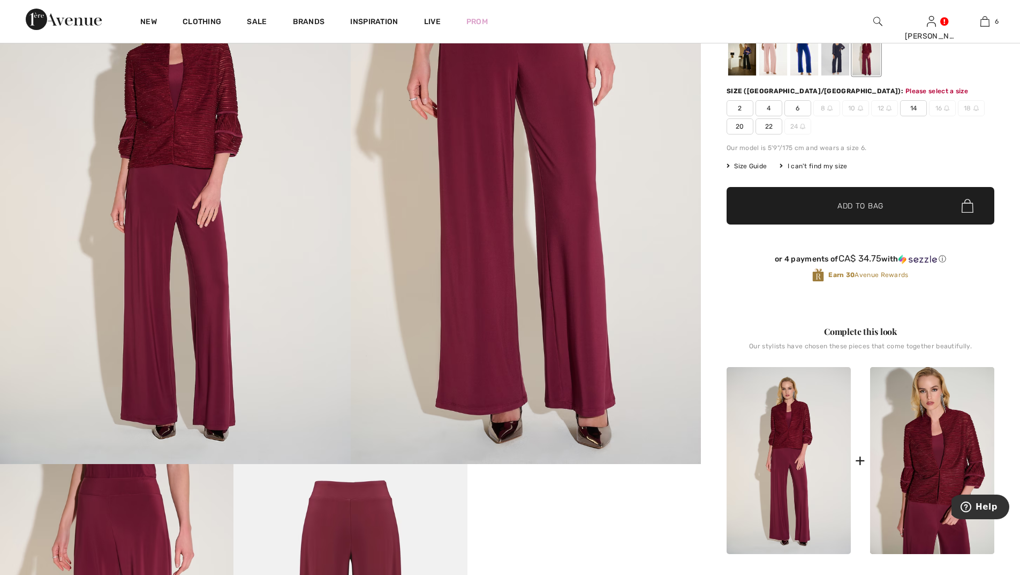
scroll to position [126, 0]
click at [912, 106] on span "14" at bounding box center [913, 108] width 27 height 16
click at [882, 199] on span "✔ Added to Bag Add to Bag" at bounding box center [861, 204] width 268 height 37
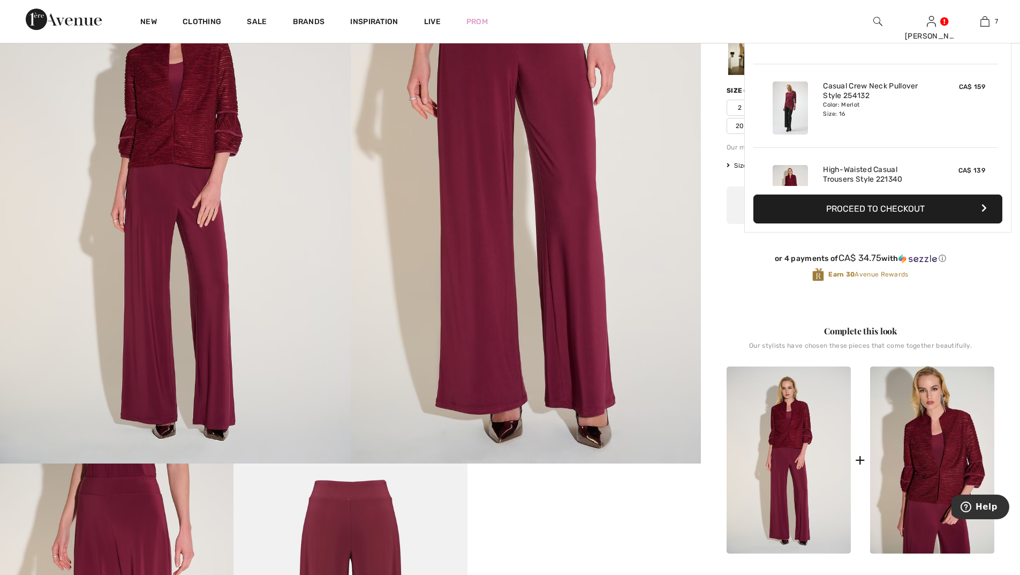
scroll to position [451, 0]
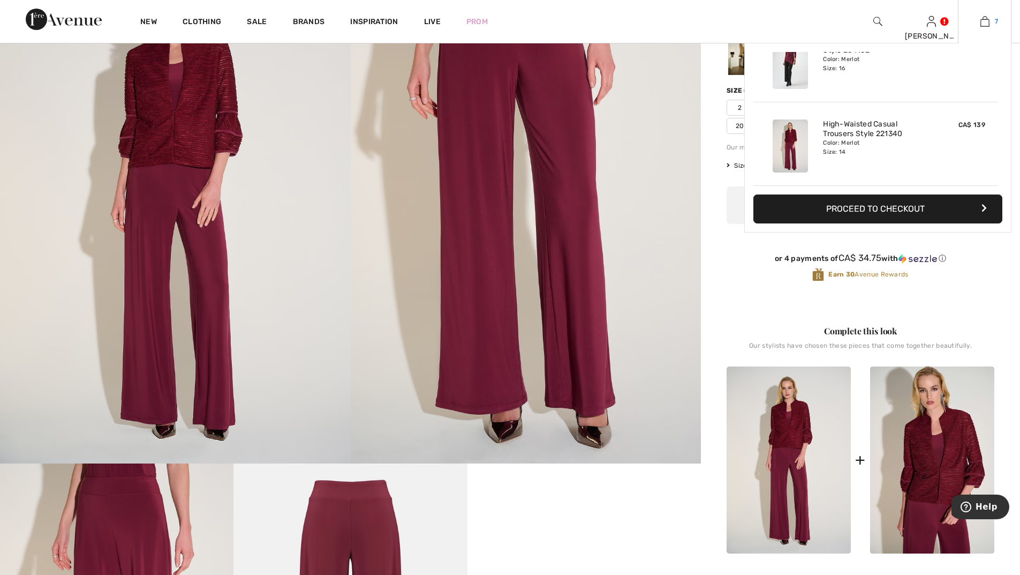
click at [994, 25] on link "7" at bounding box center [985, 21] width 52 height 13
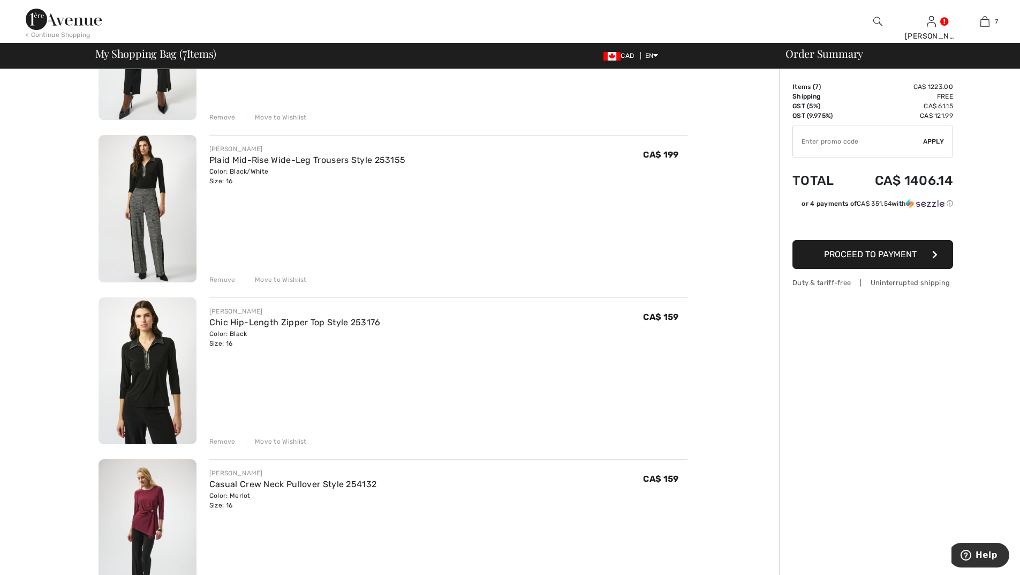
scroll to position [482, 0]
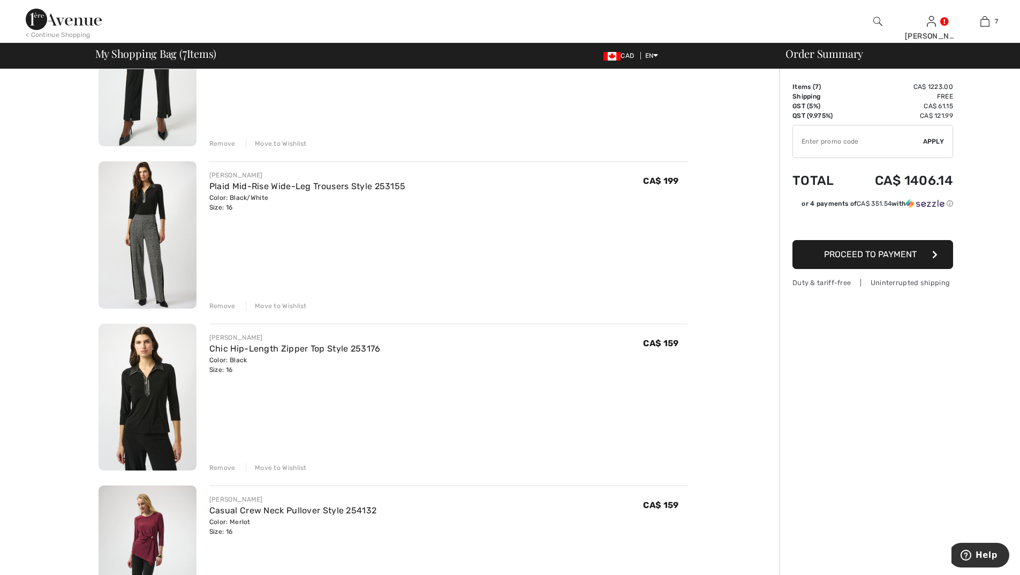
click at [278, 305] on div "Move to Wishlist" at bounding box center [276, 306] width 61 height 10
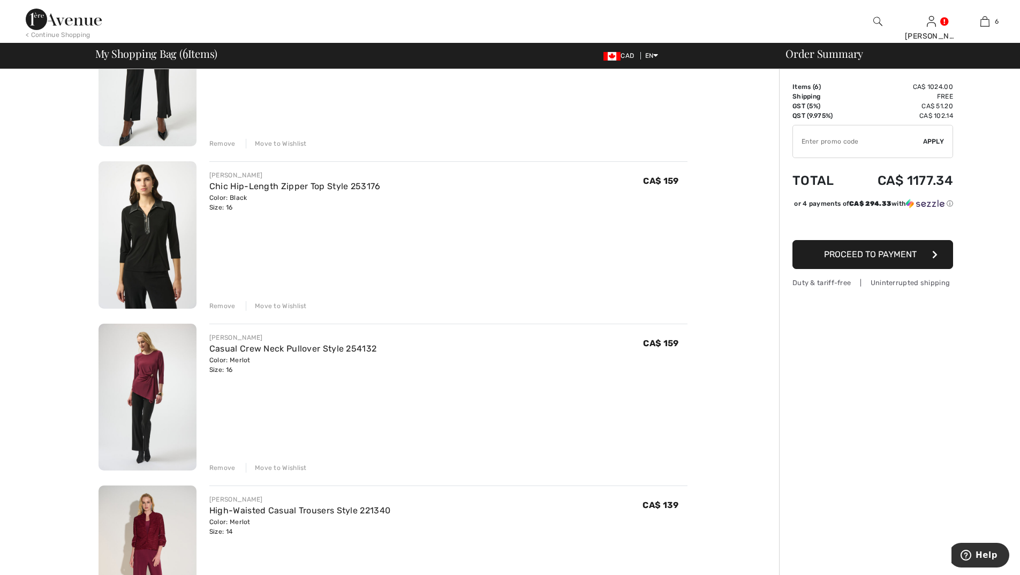
click at [290, 305] on div "Move to Wishlist" at bounding box center [276, 306] width 61 height 10
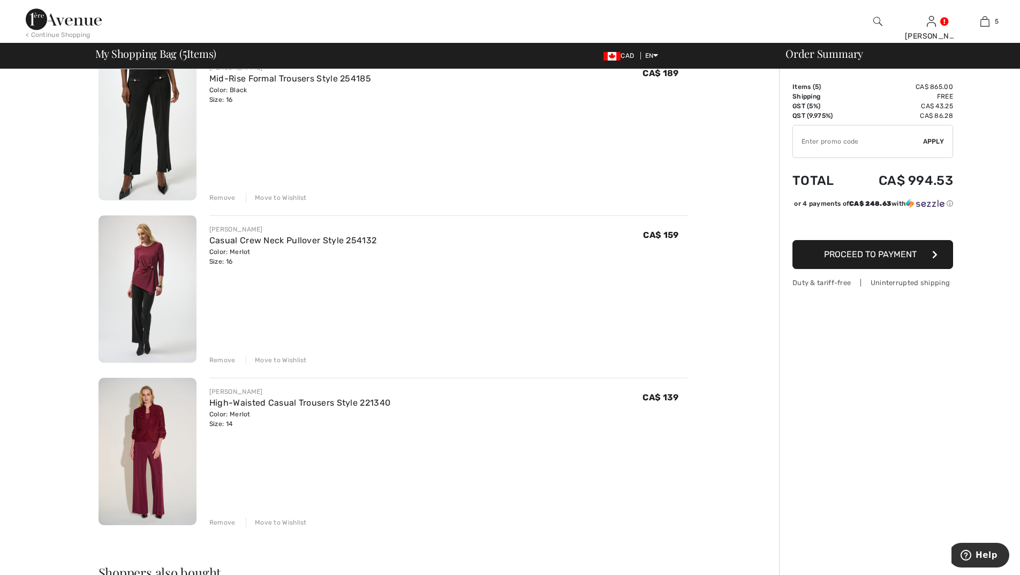
scroll to position [428, 0]
click at [222, 517] on div "Remove" at bounding box center [222, 522] width 26 height 10
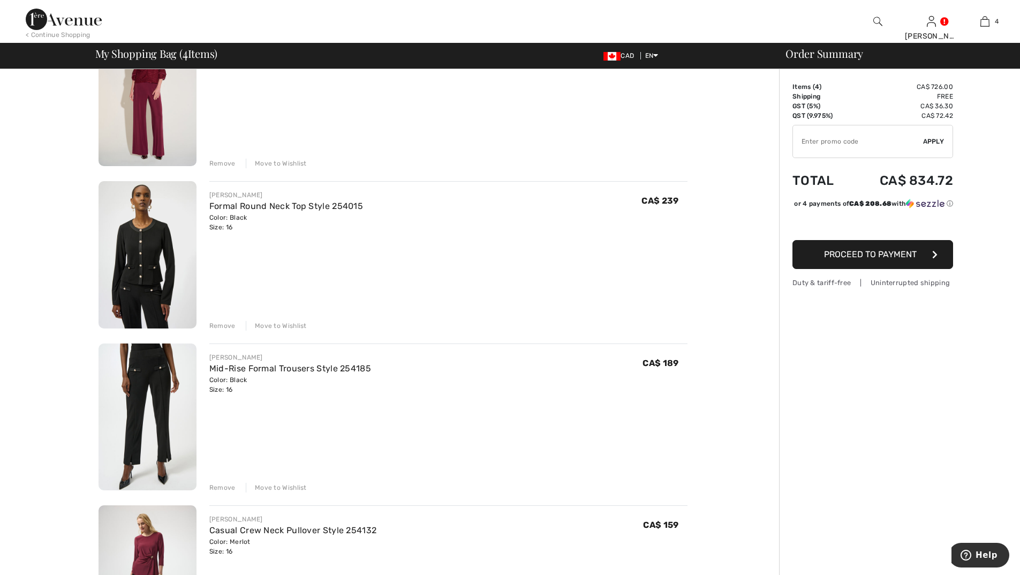
scroll to position [107, 0]
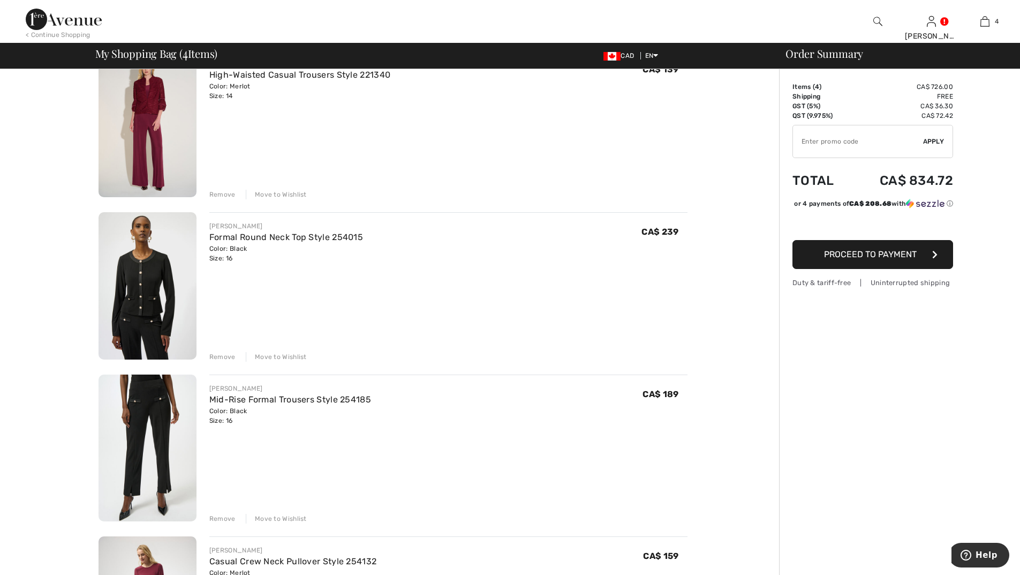
click at [287, 192] on div "Move to Wishlist" at bounding box center [276, 195] width 61 height 10
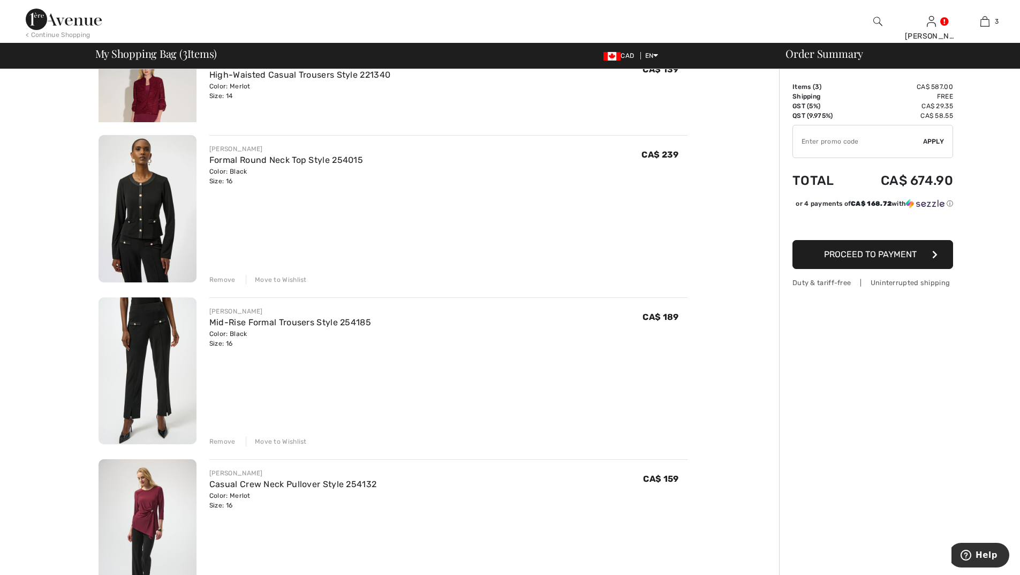
scroll to position [92, 0]
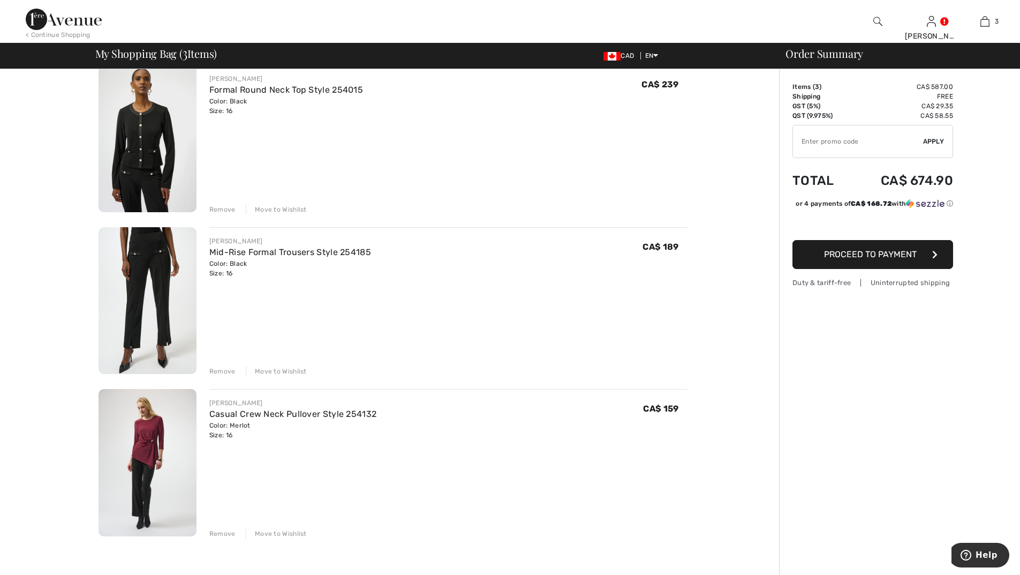
click at [295, 207] on div "Move to Wishlist" at bounding box center [276, 210] width 61 height 10
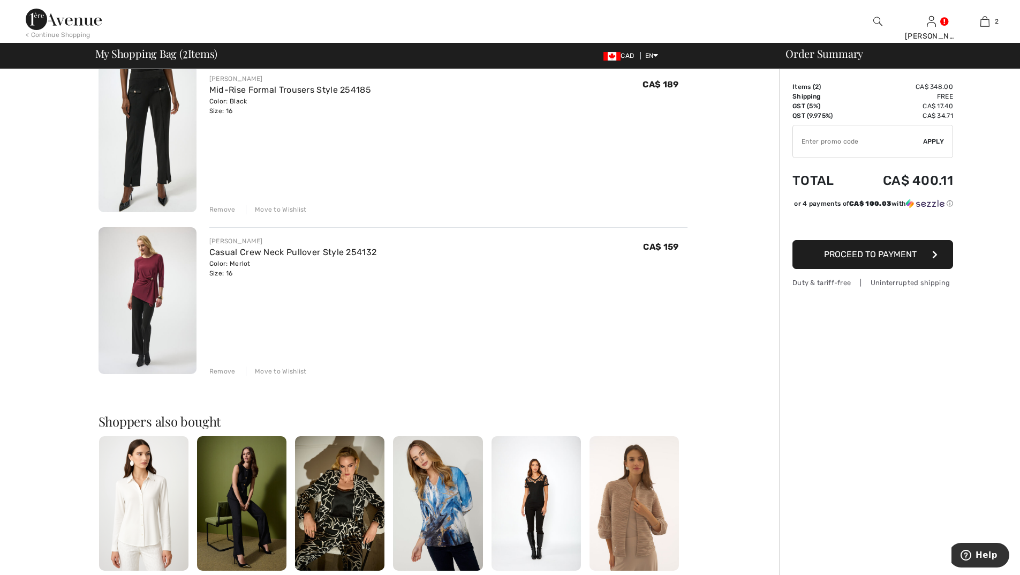
click at [288, 208] on div "Move to Wishlist" at bounding box center [276, 210] width 61 height 10
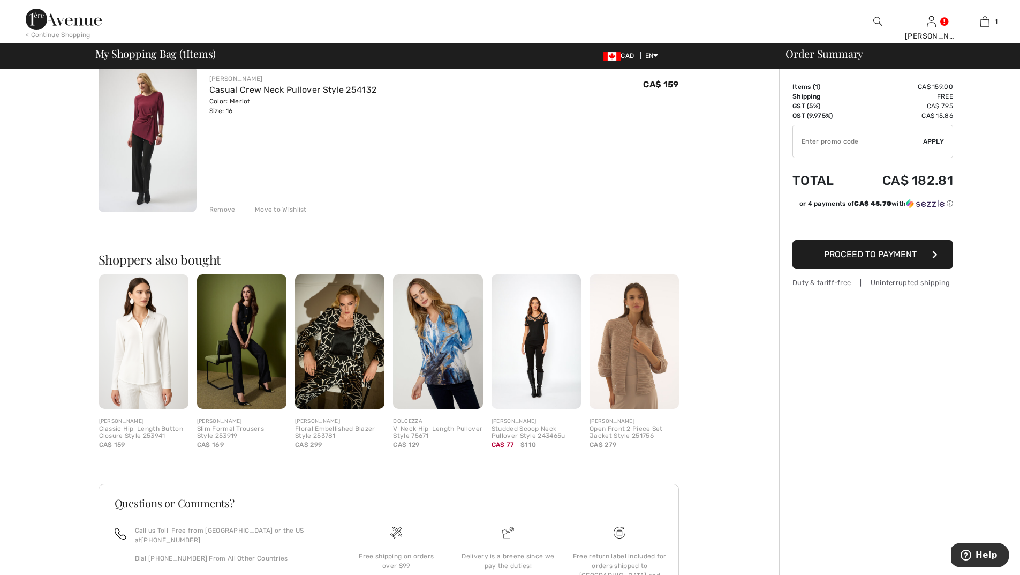
click at [288, 206] on div "Move to Wishlist" at bounding box center [276, 210] width 61 height 10
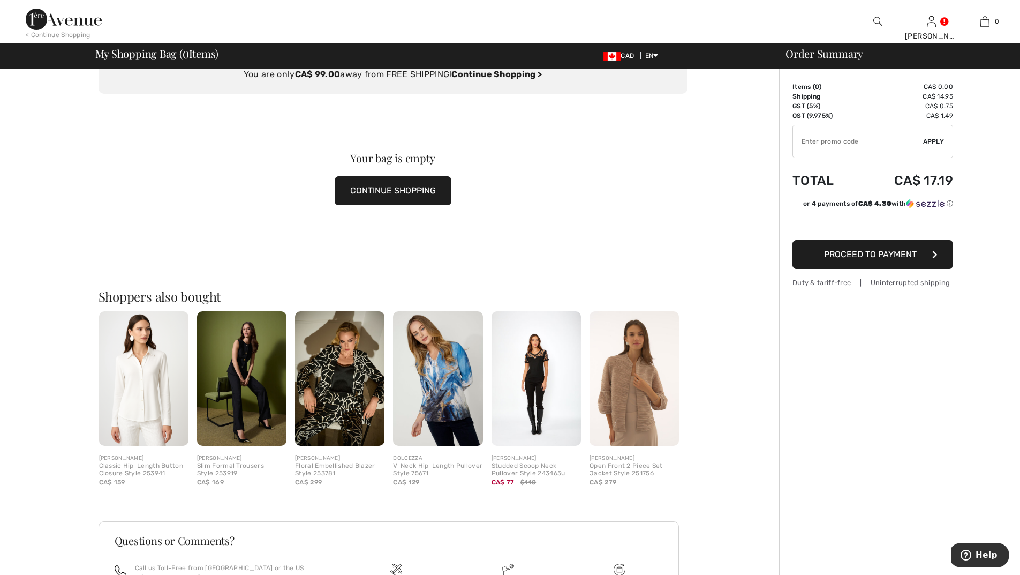
scroll to position [0, 0]
